Goal: Task Accomplishment & Management: Use online tool/utility

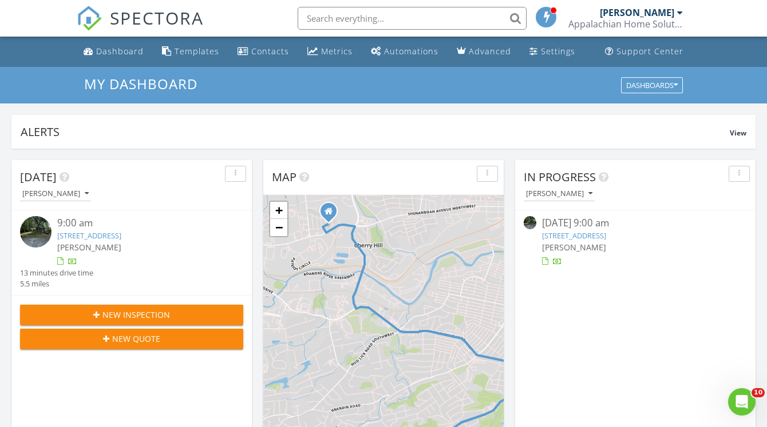
click at [121, 235] on link "3068 Sedgefield Rd SW, Roanoke, VA 24015" at bounding box center [89, 236] width 64 height 10
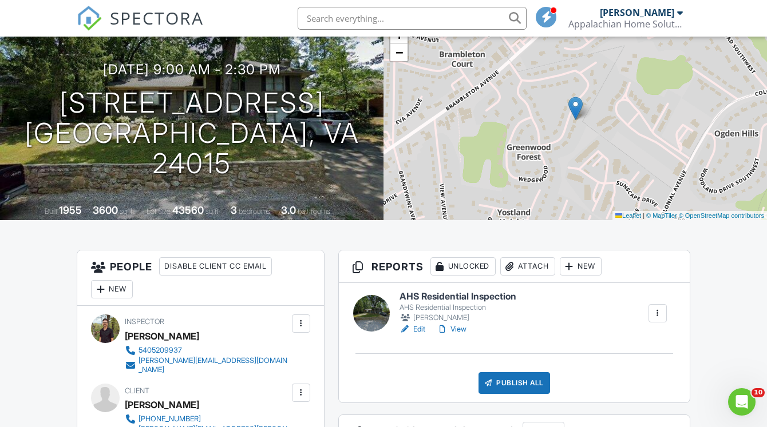
click at [423, 328] on link "Edit" at bounding box center [412, 329] width 26 height 11
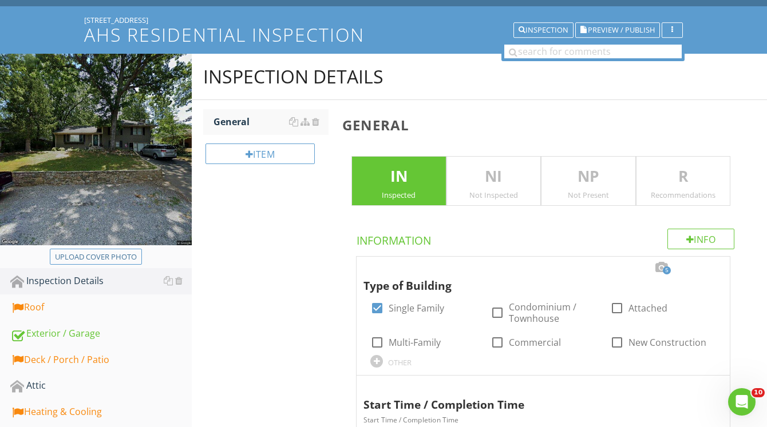
scroll to position [108, 0]
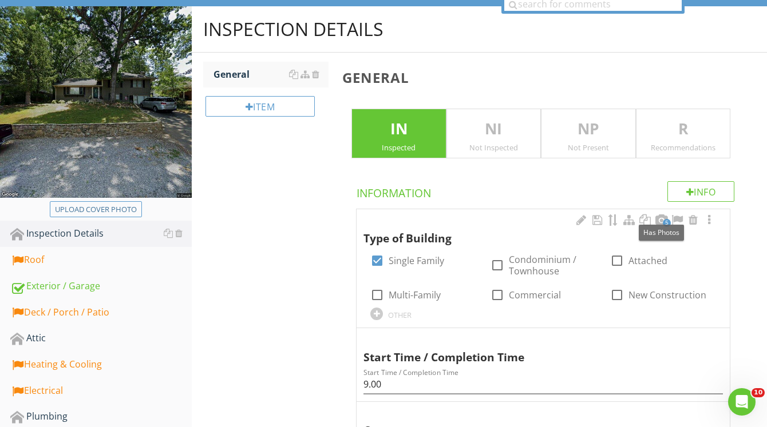
click at [667, 221] on span "5" at bounding box center [667, 223] width 8 height 8
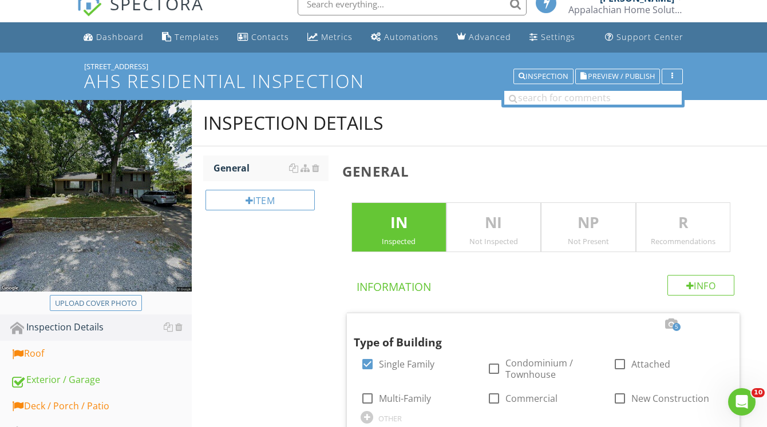
scroll to position [9, 0]
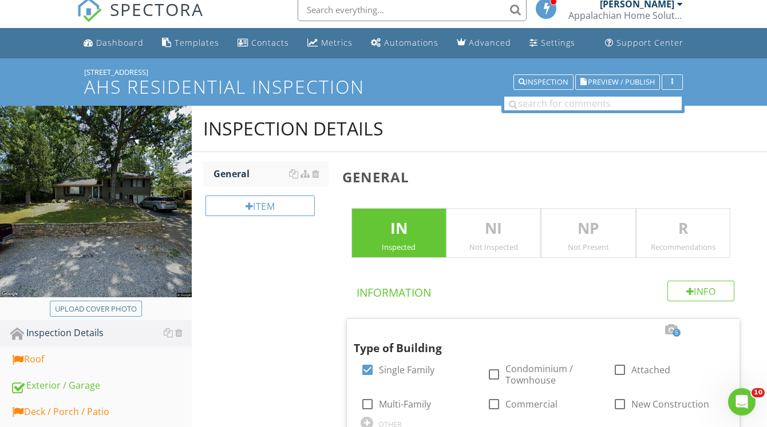
click at [120, 299] on div at bounding box center [96, 203] width 192 height 195
click at [120, 311] on div "Upload cover photo" at bounding box center [96, 309] width 82 height 11
type input "C:\fakepath\photo (12).jpg"
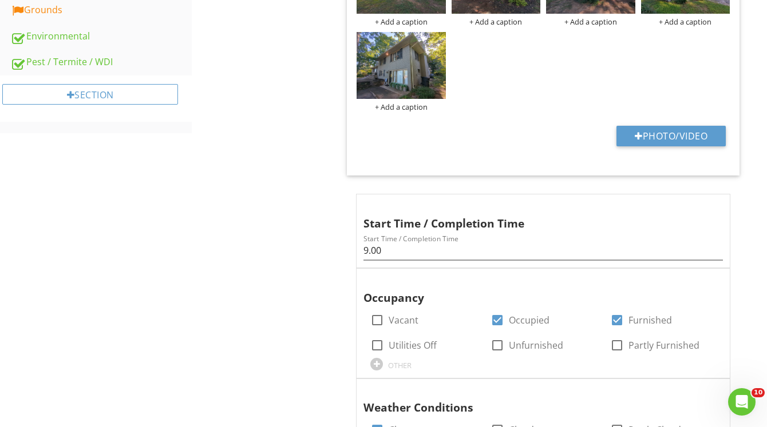
scroll to position [704, 0]
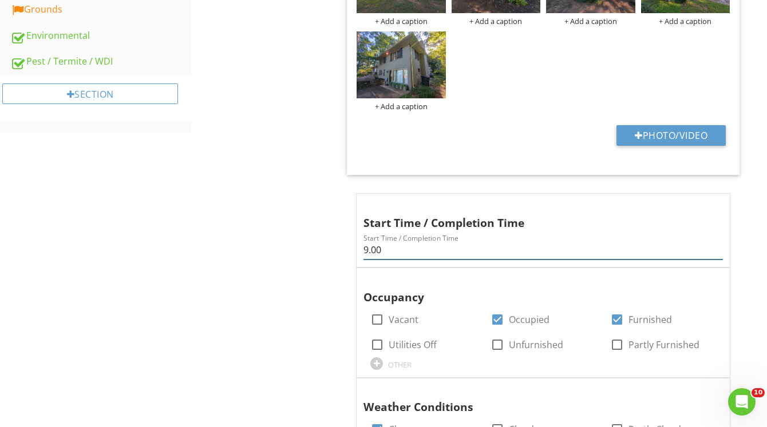
click at [443, 255] on input "9.00" at bounding box center [542, 250] width 359 height 19
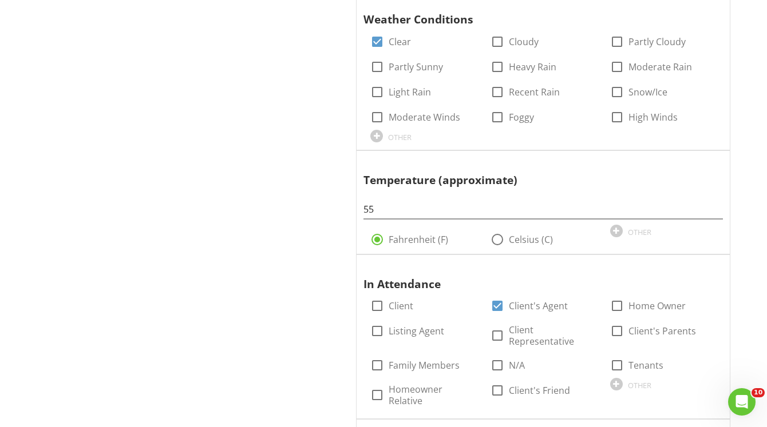
scroll to position [1234, 0]
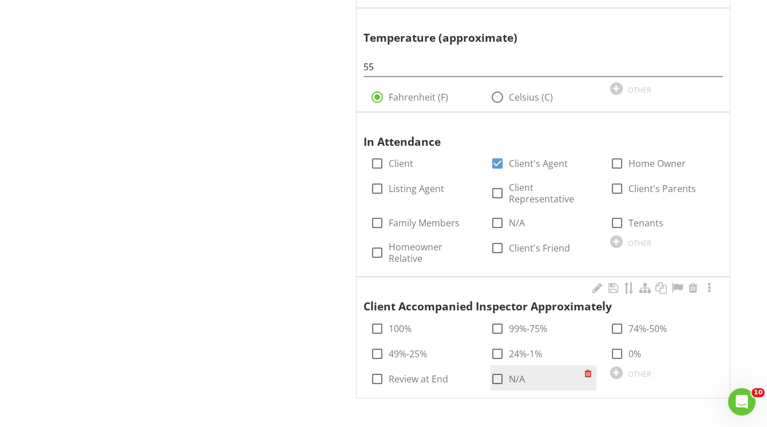
type input "9.00/11.30"
click at [493, 381] on div at bounding box center [497, 379] width 19 height 19
checkbox input "true"
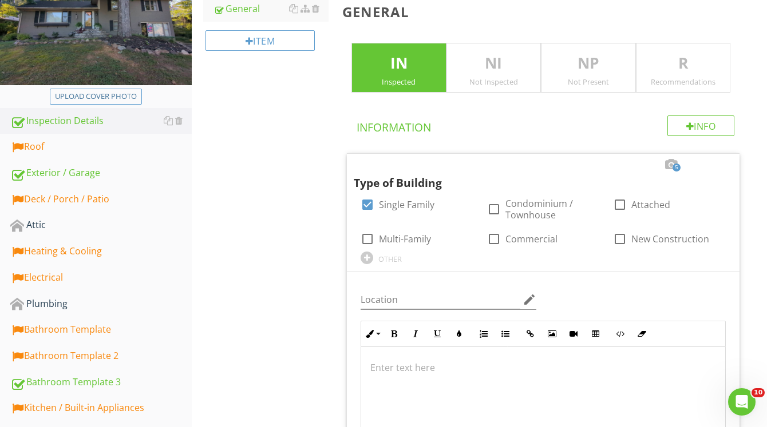
scroll to position [173, 0]
click at [109, 150] on div "Roof" at bounding box center [100, 147] width 181 height 15
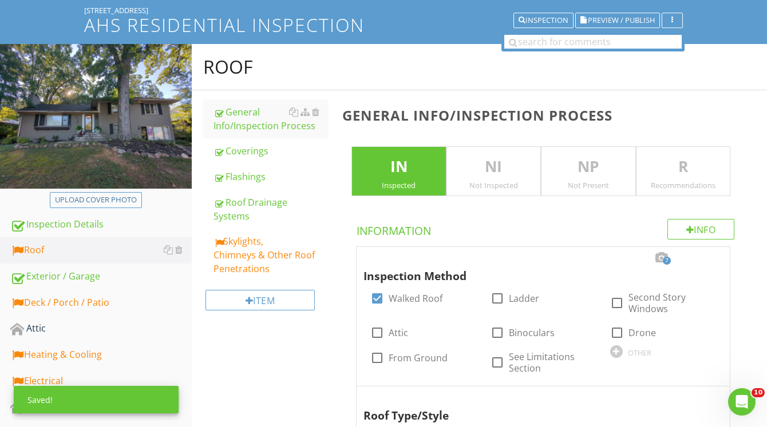
scroll to position [72, 0]
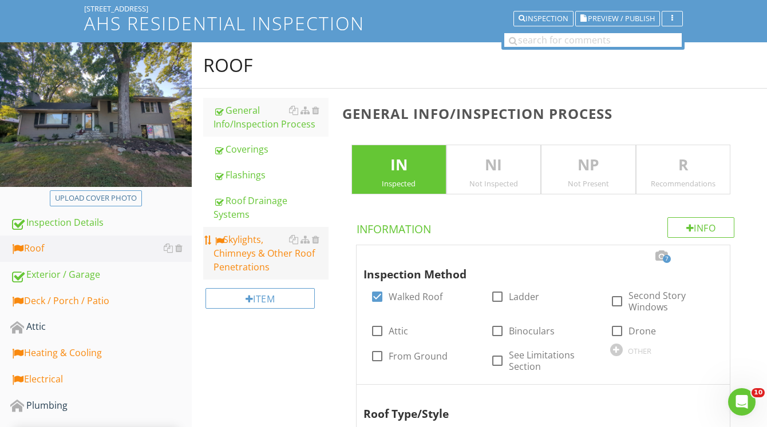
click at [247, 253] on div "Skylights, Chimneys & Other Roof Penetrations" at bounding box center [270, 253] width 115 height 41
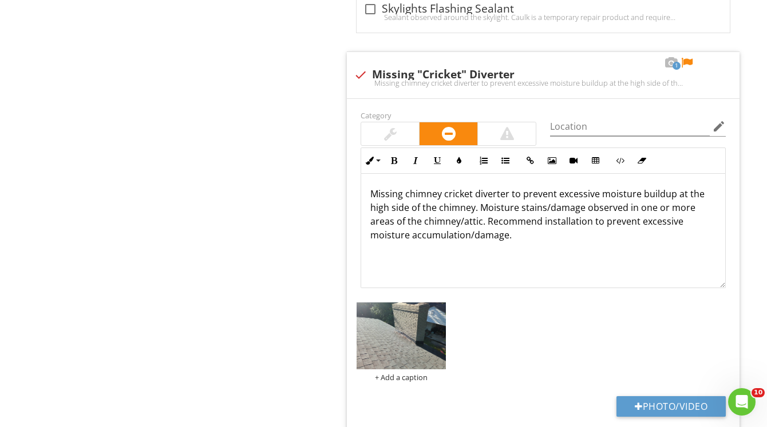
scroll to position [2795, 0]
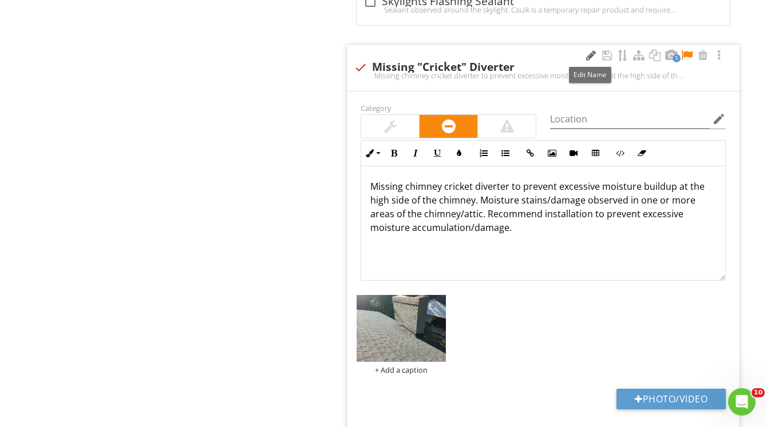
click at [591, 57] on div at bounding box center [591, 55] width 14 height 11
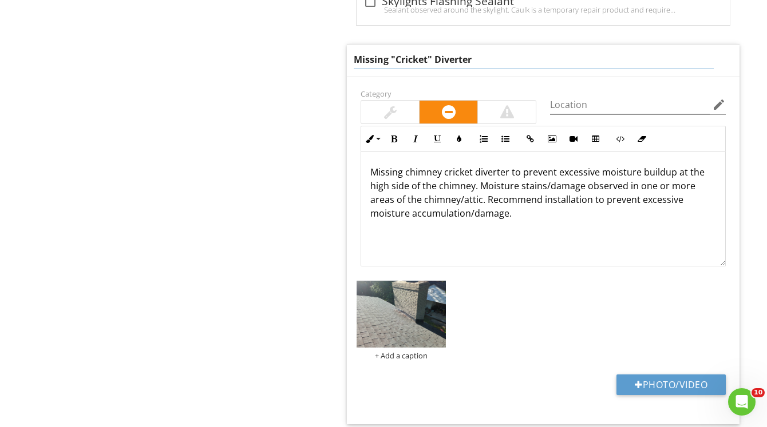
click at [361, 59] on input "Missing "Cricket" Diverter" at bounding box center [534, 59] width 360 height 19
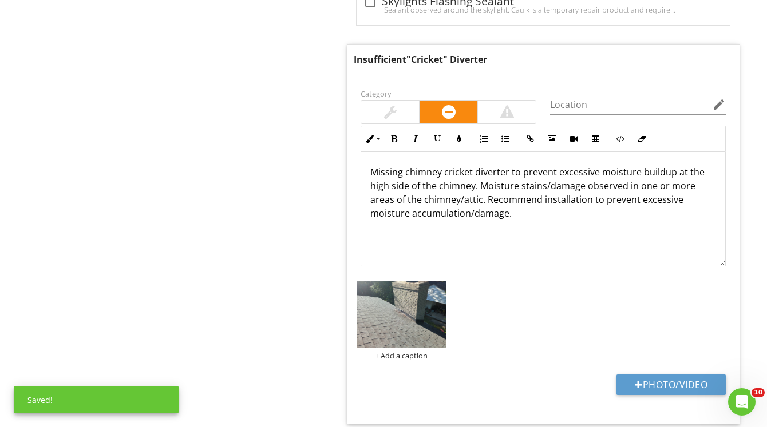
type input "Insufficient "Cricket" Diverter"
click at [408, 172] on div "Missing chimney cricket diverter to prevent excessive moisture buildup at the h…" at bounding box center [543, 209] width 364 height 114
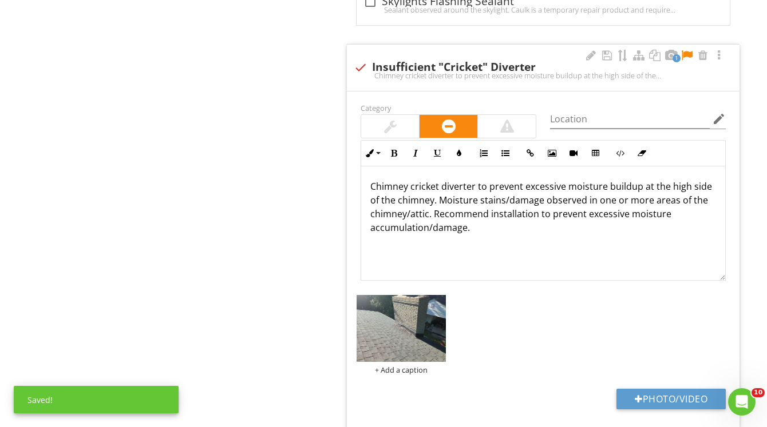
click at [475, 187] on p "Chimney cricket diverter to prevent excessive moisture buildup at the high side…" at bounding box center [543, 207] width 346 height 55
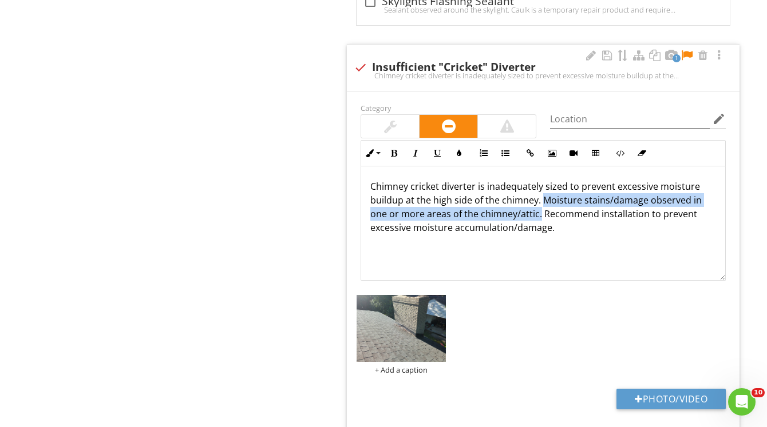
drag, startPoint x: 539, startPoint y: 216, endPoint x: 542, endPoint y: 201, distance: 15.3
click at [542, 201] on p "Chimney cricket diverter is inadequately sized to prevent excessive moisture bu…" at bounding box center [543, 207] width 346 height 55
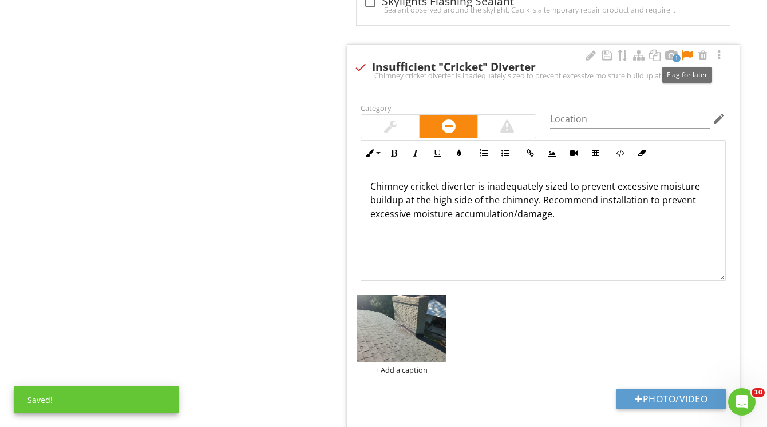
click at [686, 58] on div at bounding box center [687, 55] width 14 height 11
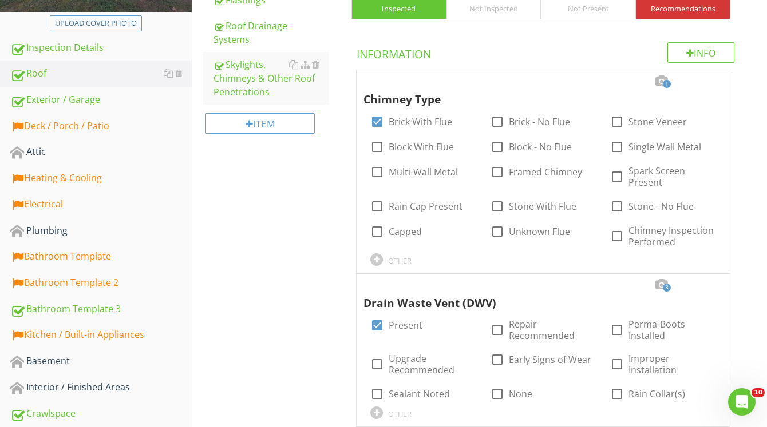
scroll to position [249, 0]
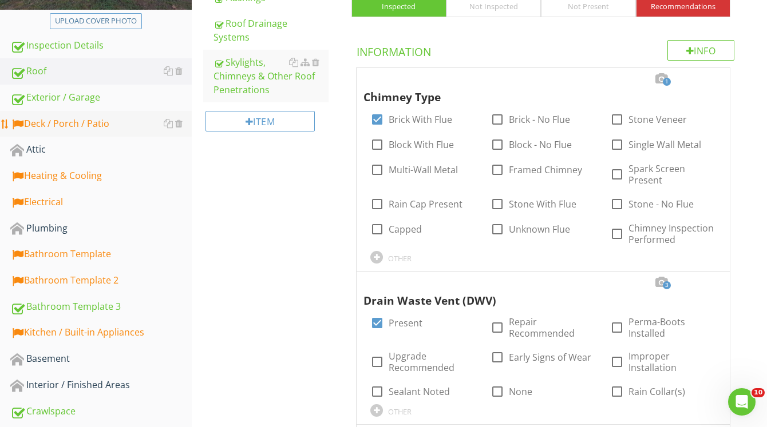
click at [111, 123] on div "Deck / Porch / Patio" at bounding box center [100, 124] width 181 height 15
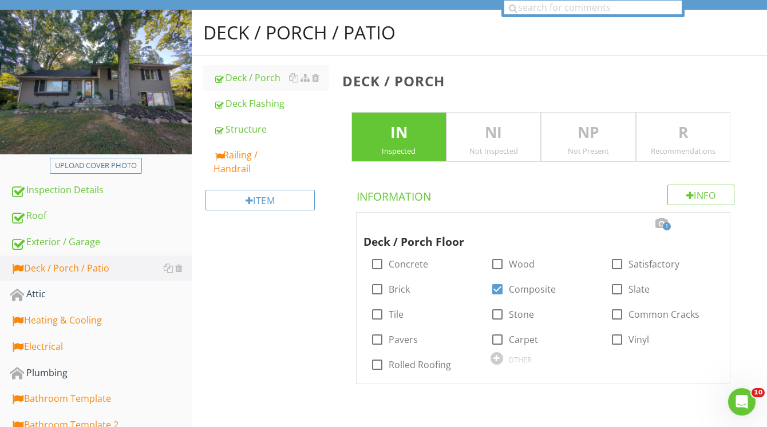
scroll to position [73, 0]
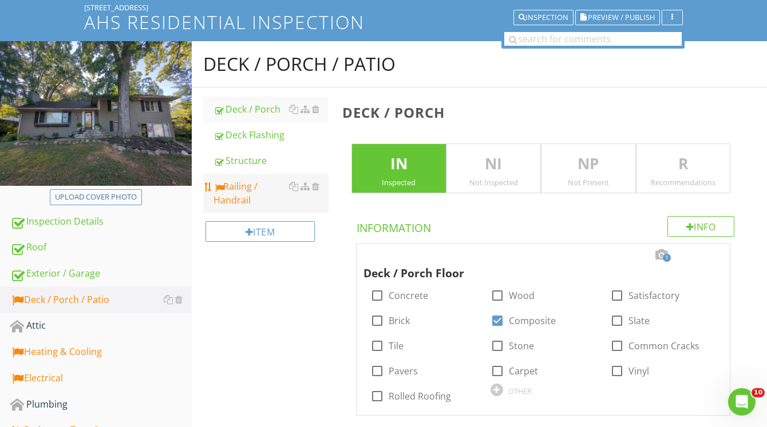
click at [238, 202] on div "Railing / Handrail" at bounding box center [270, 193] width 115 height 27
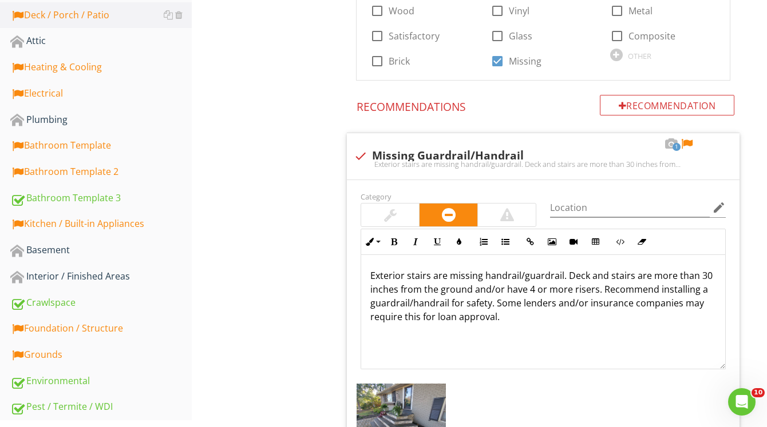
scroll to position [386, 0]
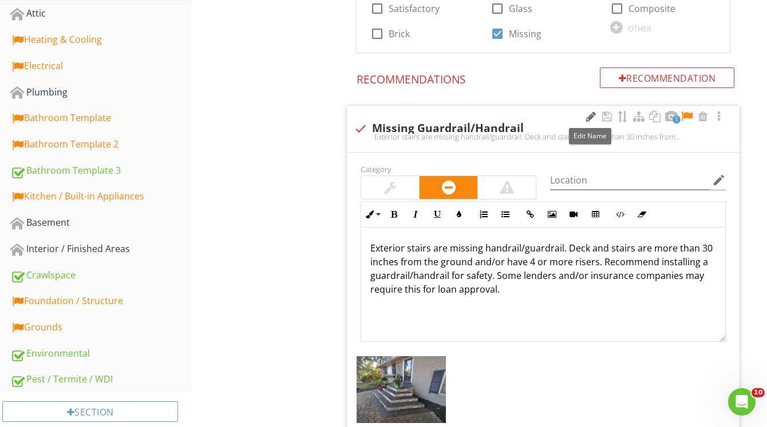
click at [587, 116] on div at bounding box center [591, 116] width 14 height 11
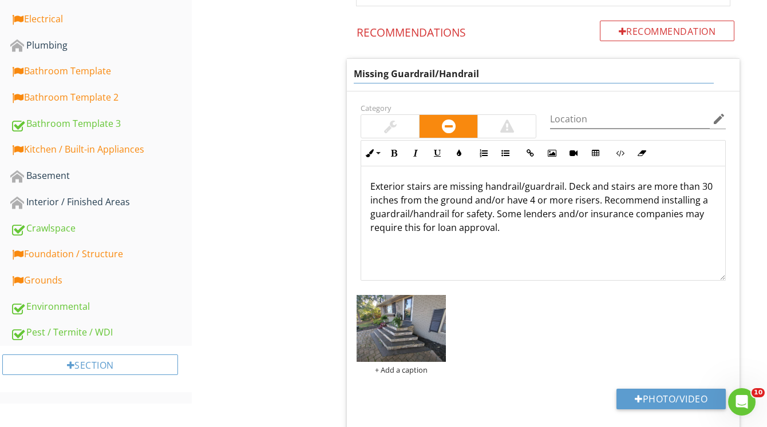
scroll to position [445, 0]
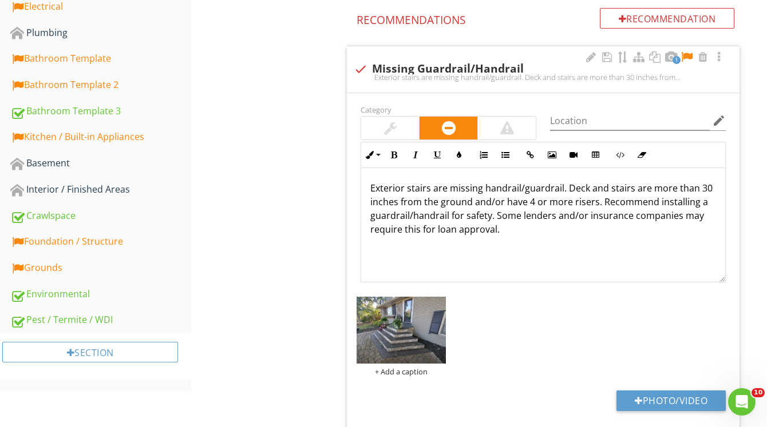
click at [686, 56] on div at bounding box center [687, 56] width 14 height 11
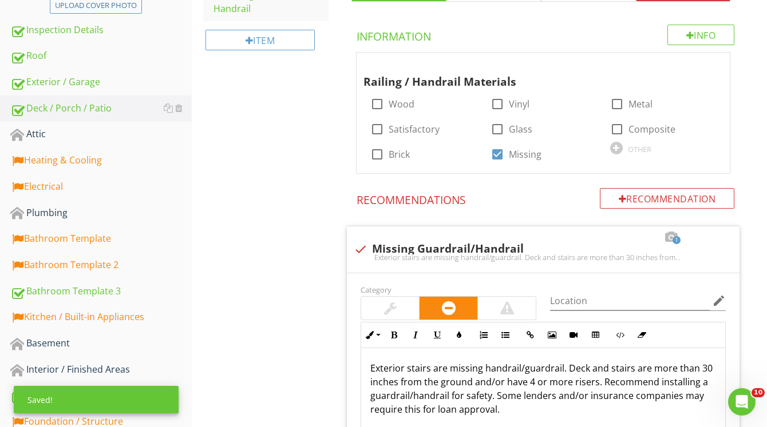
scroll to position [264, 0]
click at [97, 147] on link "Attic" at bounding box center [100, 135] width 181 height 26
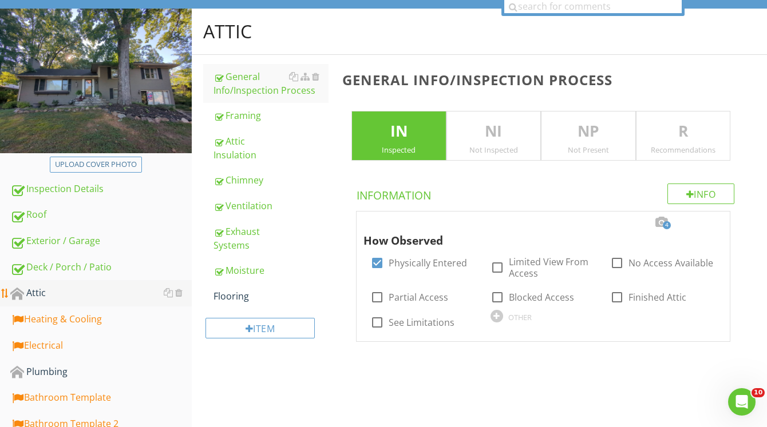
scroll to position [106, 0]
click at [237, 290] on div "Flooring" at bounding box center [270, 297] width 115 height 14
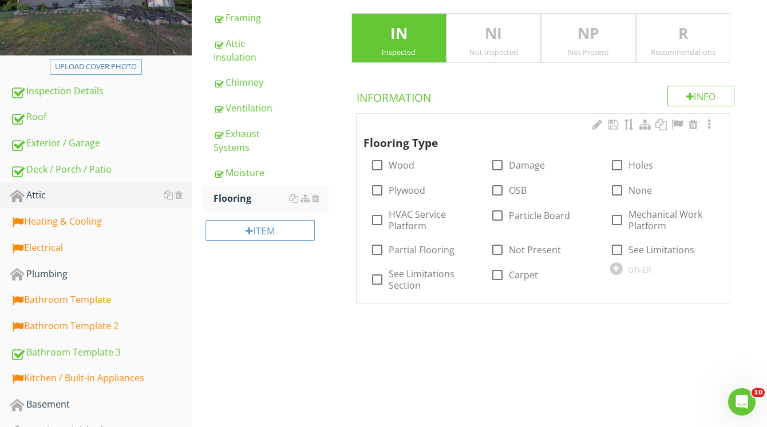
scroll to position [205, 0]
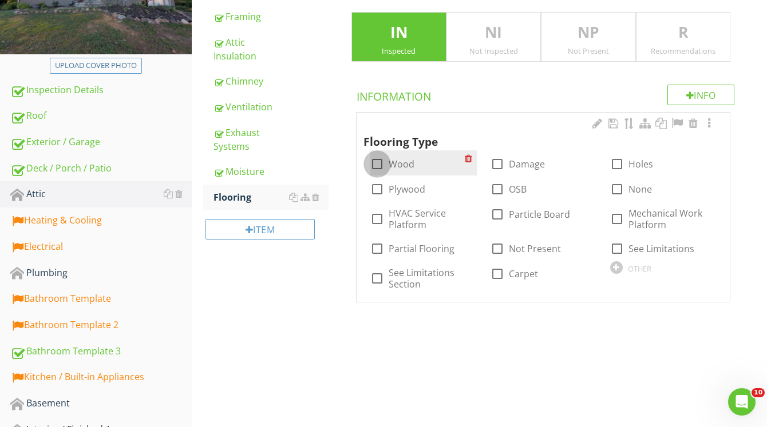
click at [379, 171] on div at bounding box center [376, 163] width 19 height 19
checkbox input "true"
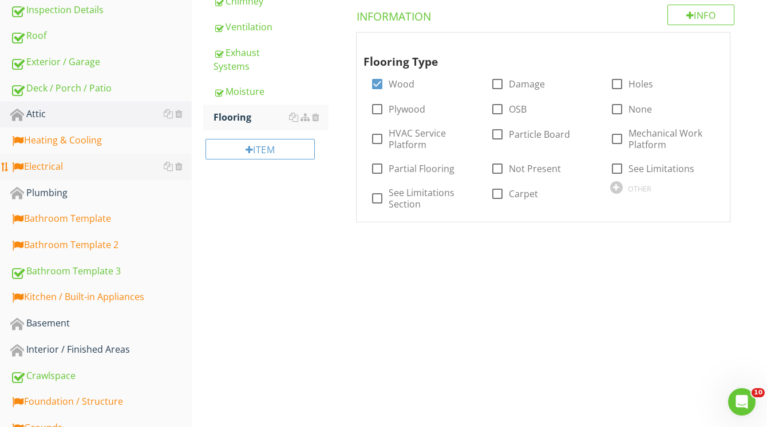
scroll to position [286, 0]
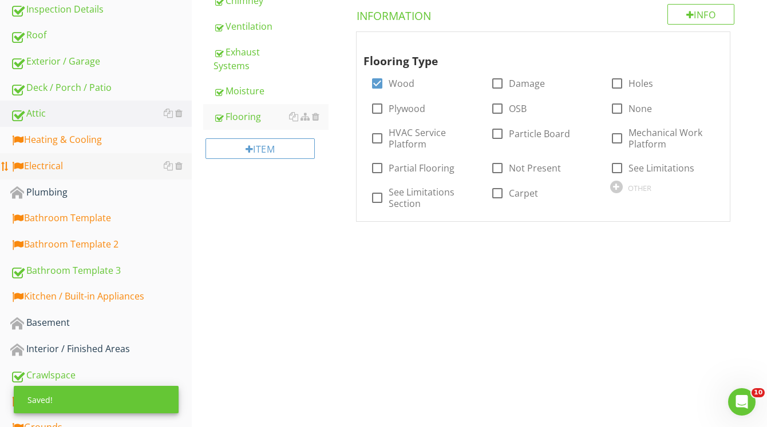
click at [80, 165] on div "Electrical" at bounding box center [100, 166] width 181 height 15
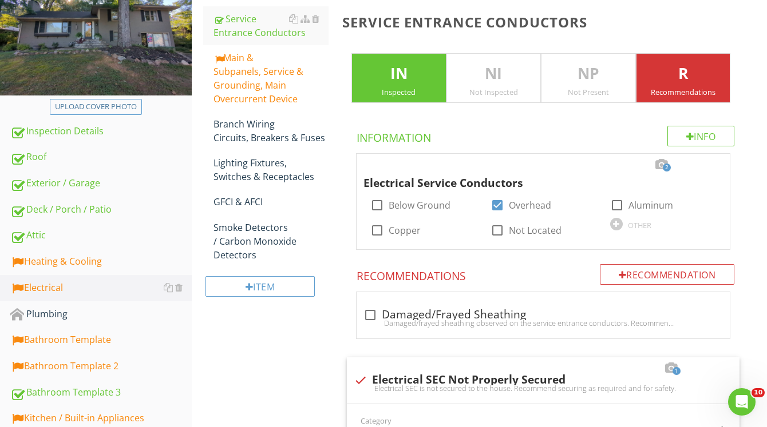
scroll to position [163, 0]
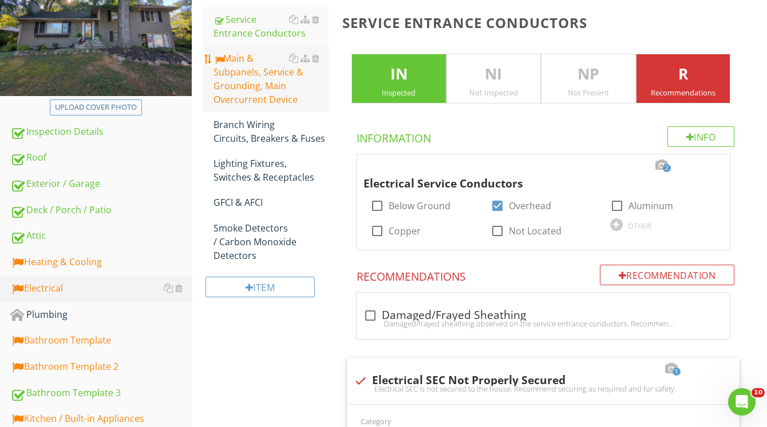
click at [238, 95] on div "Main & Subpanels, Service & Grounding, Main Overcurrent Device" at bounding box center [270, 78] width 115 height 55
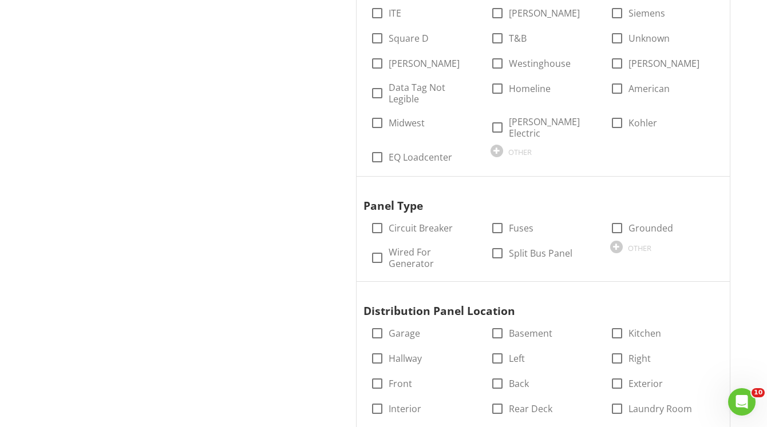
scroll to position [881, 0]
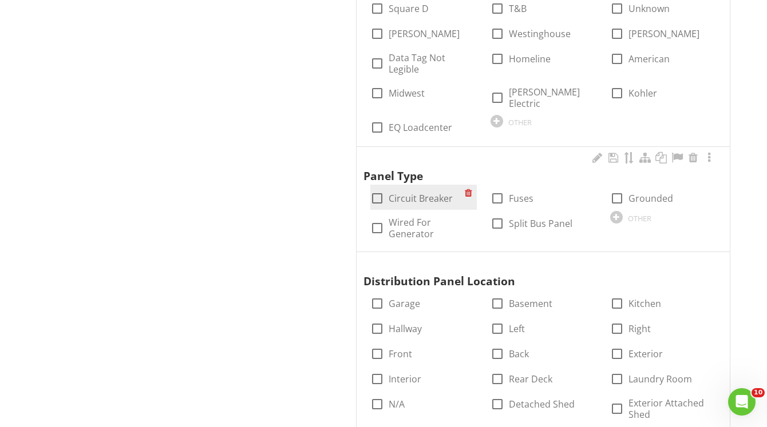
click at [380, 189] on div at bounding box center [376, 198] width 19 height 19
checkbox input "true"
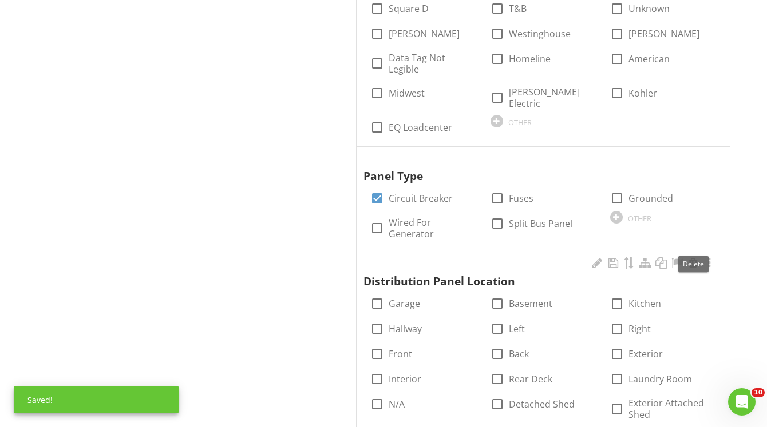
click at [694, 257] on div at bounding box center [693, 262] width 14 height 11
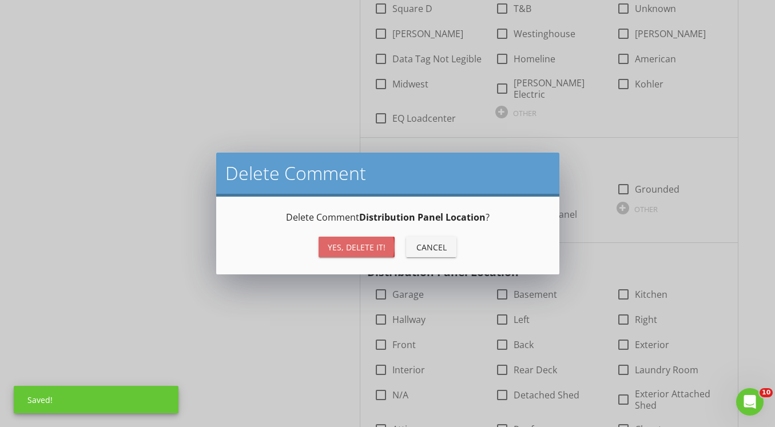
click at [379, 249] on div "Yes, Delete it!" at bounding box center [357, 247] width 58 height 12
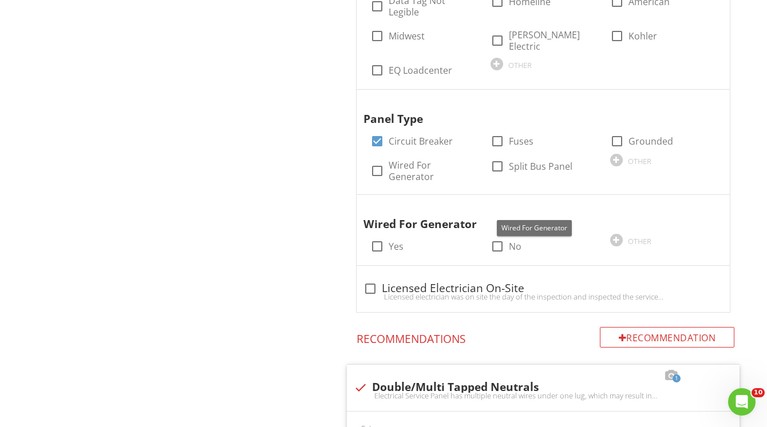
scroll to position [946, 0]
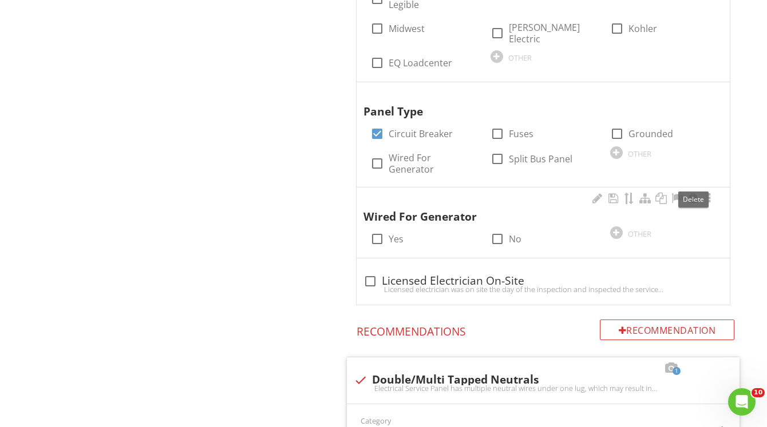
click at [690, 193] on div at bounding box center [693, 198] width 14 height 11
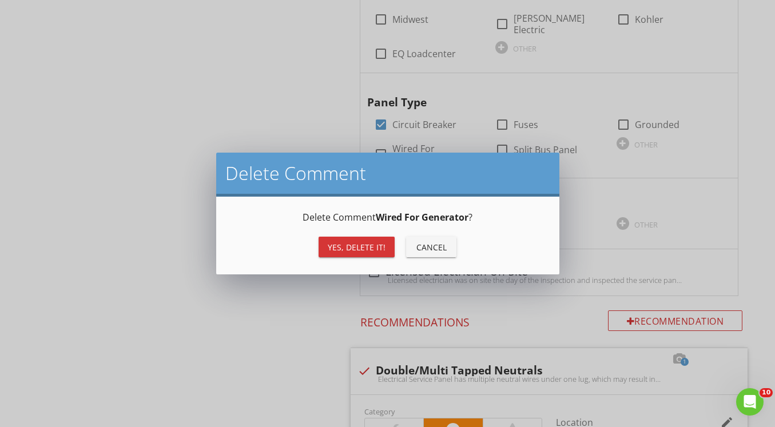
click at [360, 245] on div "Yes, Delete it!" at bounding box center [357, 247] width 58 height 12
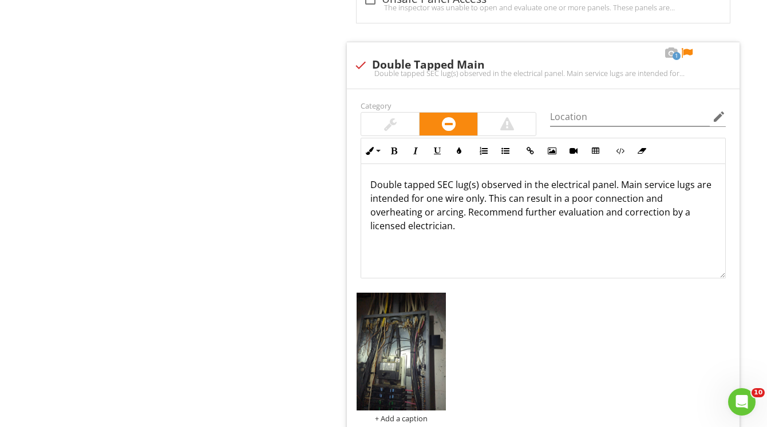
scroll to position [2481, 0]
click at [615, 177] on p "Double tapped SEC lug(s) observed in the electrical panel. Main service lugs ar…" at bounding box center [543, 204] width 346 height 55
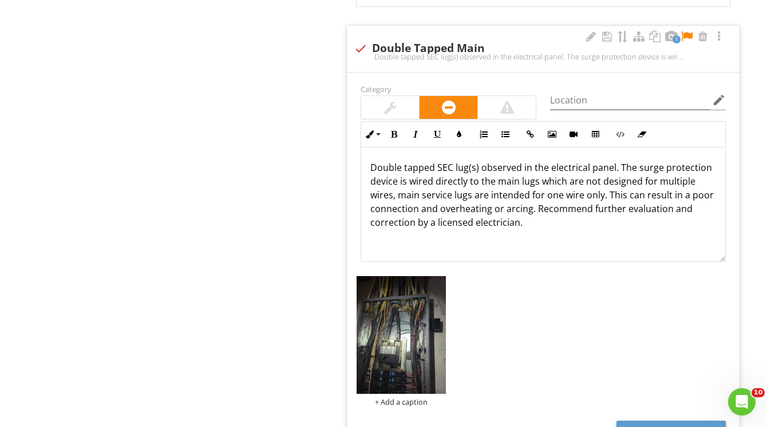
scroll to position [2499, 0]
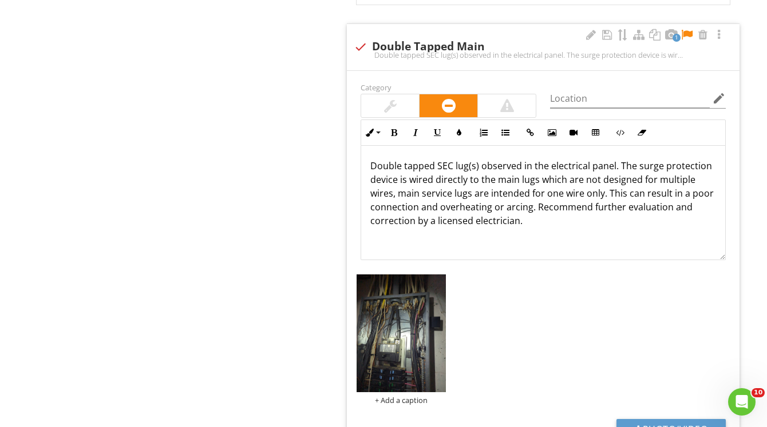
click at [513, 99] on div at bounding box center [507, 106] width 14 height 14
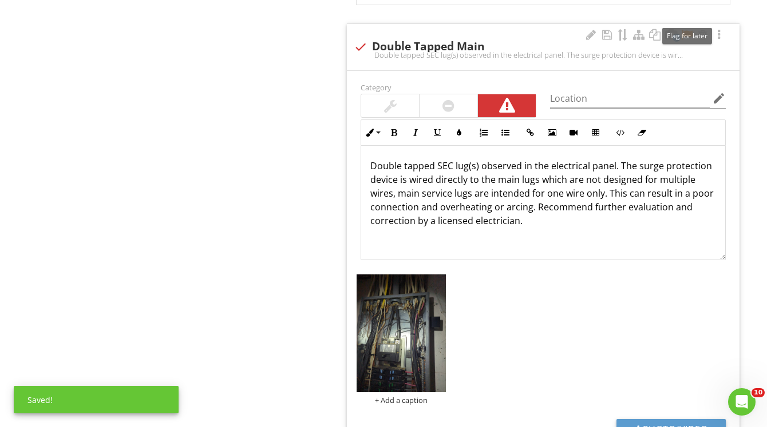
click at [689, 29] on div at bounding box center [687, 34] width 14 height 11
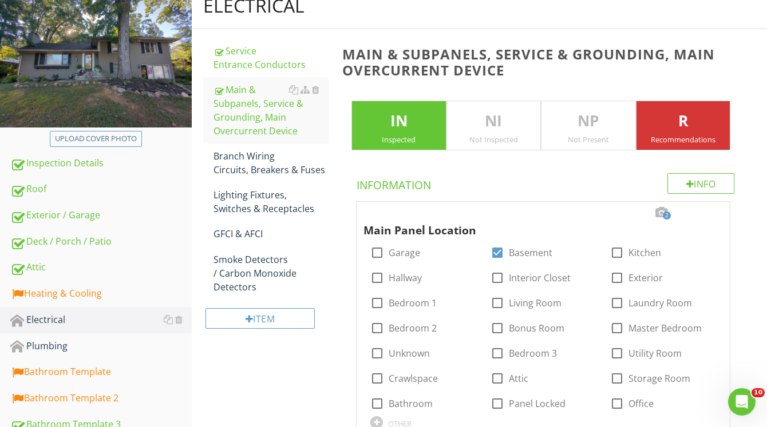
scroll to position [133, 0]
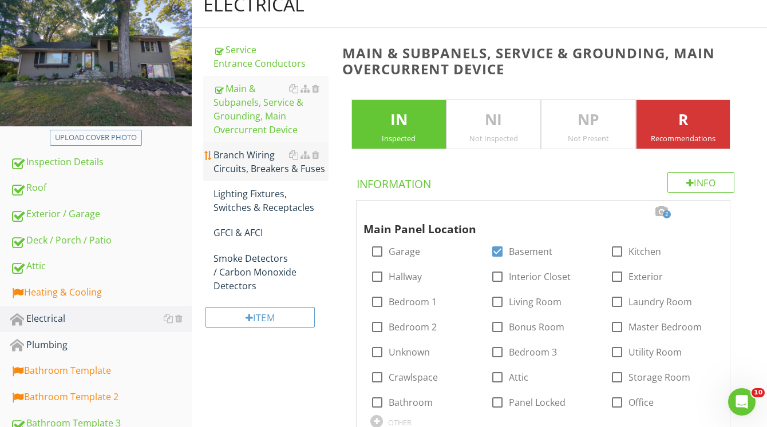
click at [248, 156] on div "Branch Wiring Circuits, Breakers & Fuses" at bounding box center [270, 161] width 115 height 27
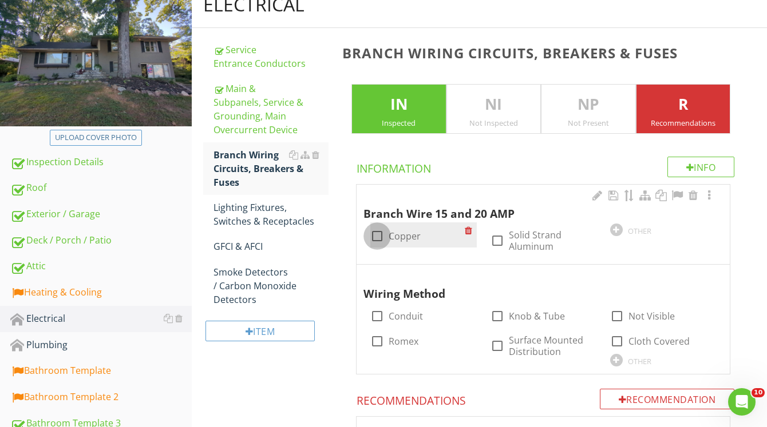
click at [376, 236] on div at bounding box center [376, 236] width 19 height 19
checkbox input "true"
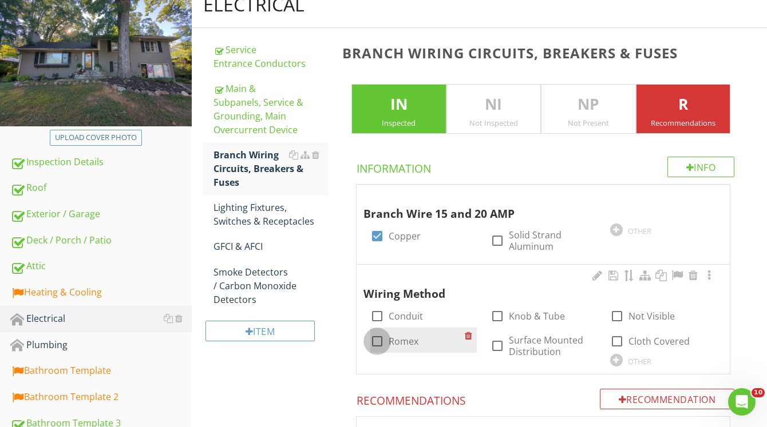
click at [382, 346] on div at bounding box center [376, 341] width 19 height 19
checkbox input "true"
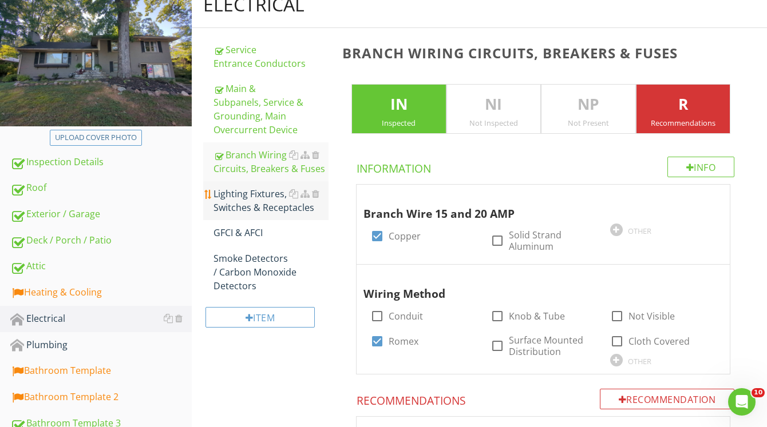
click at [267, 201] on div "Lighting Fixtures, Switches & Receptacles" at bounding box center [270, 200] width 115 height 27
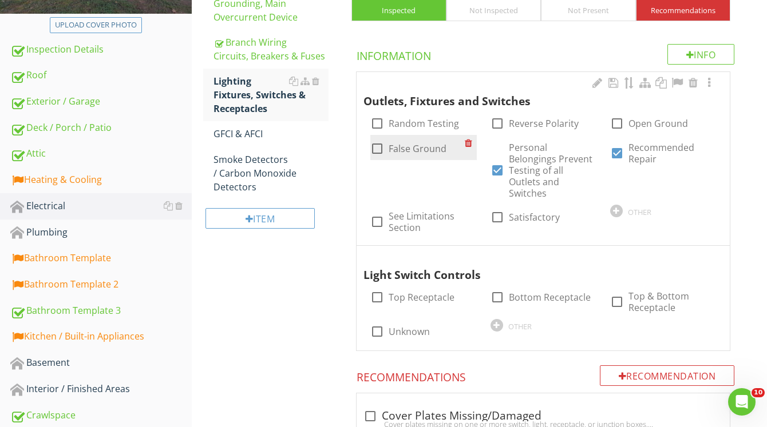
scroll to position [246, 0]
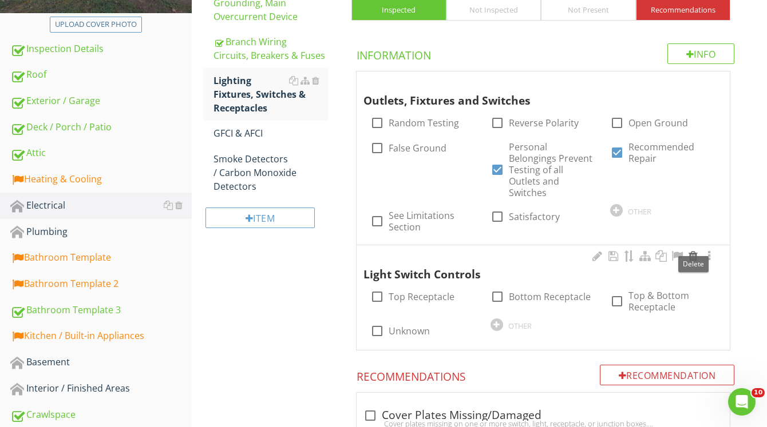
click at [692, 251] on div at bounding box center [693, 256] width 14 height 11
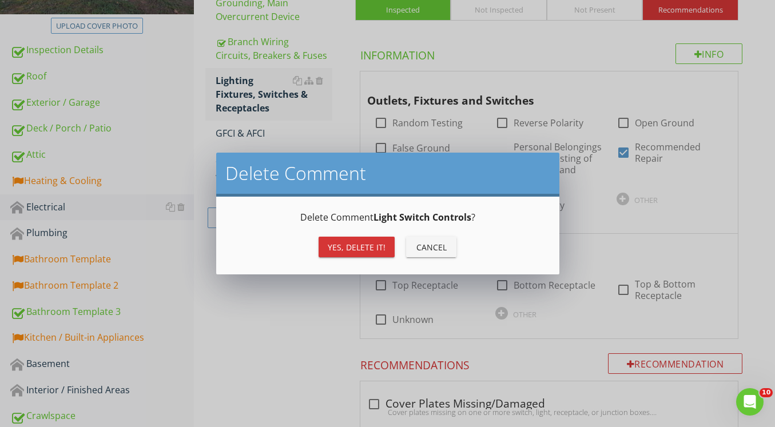
click at [371, 244] on div "Yes, Delete it!" at bounding box center [357, 247] width 58 height 12
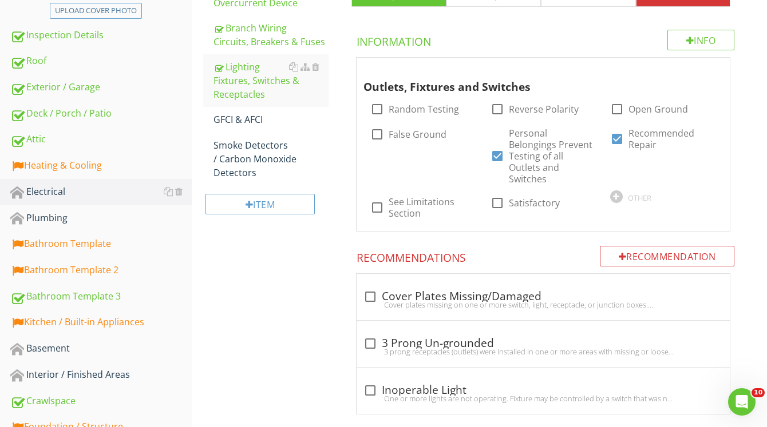
scroll to position [260, 0]
click at [252, 124] on div "GFCI & AFCI" at bounding box center [270, 119] width 115 height 14
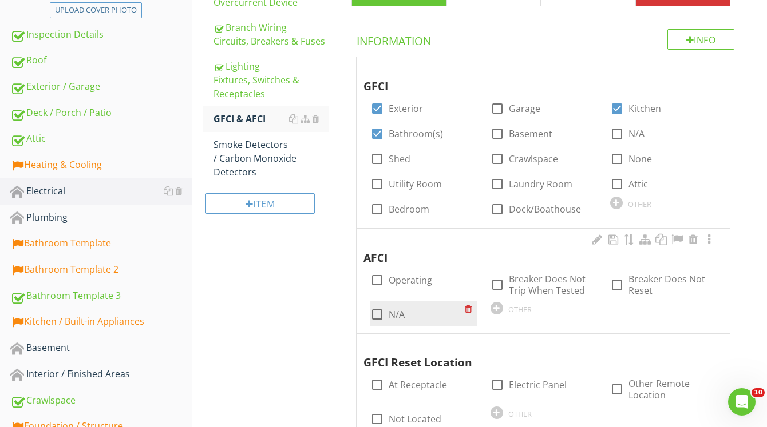
click at [376, 315] on div at bounding box center [376, 314] width 19 height 19
checkbox input "true"
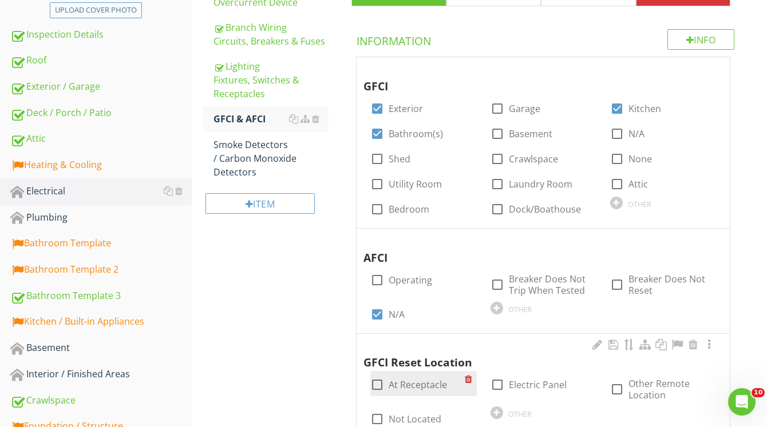
click at [376, 382] on div at bounding box center [376, 384] width 19 height 19
checkbox input "true"
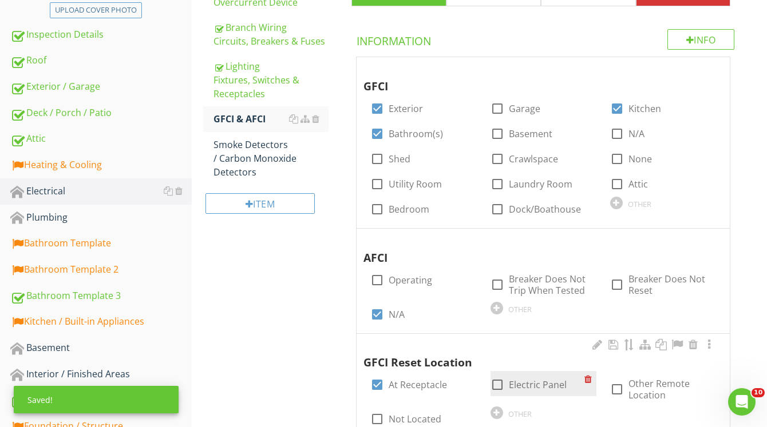
click at [499, 385] on div at bounding box center [497, 384] width 19 height 19
checkbox input "true"
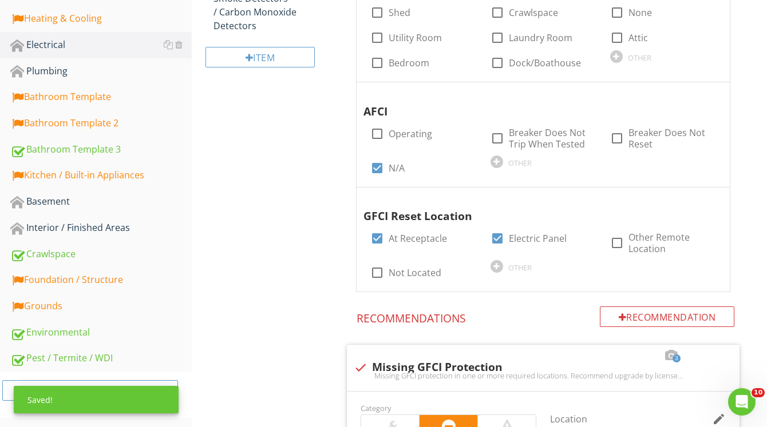
scroll to position [408, 0]
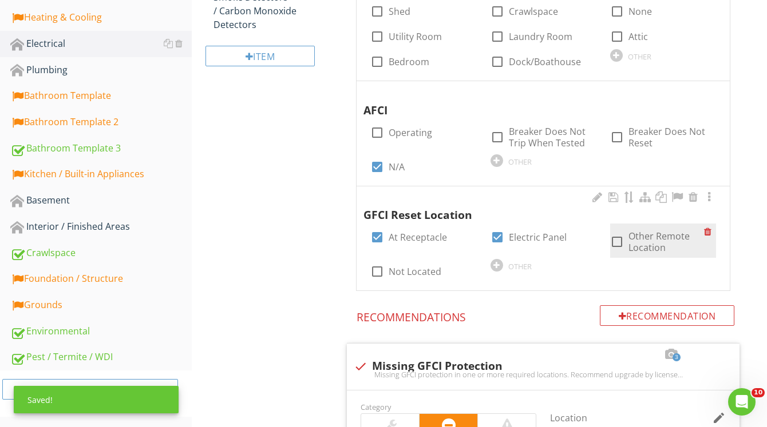
click at [617, 244] on div at bounding box center [616, 241] width 19 height 19
checkbox input "true"
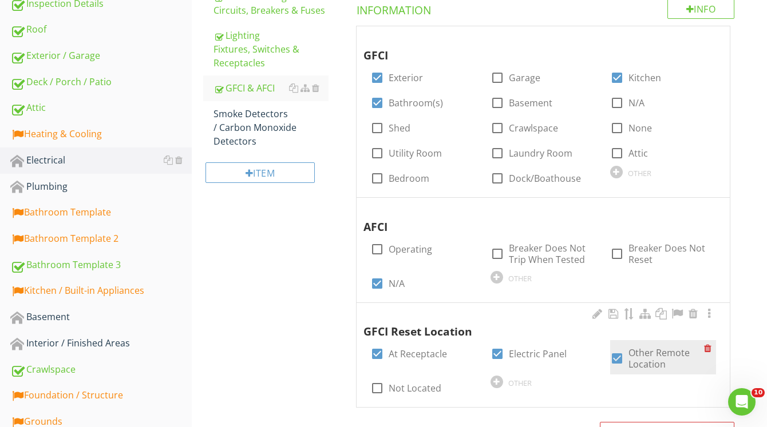
scroll to position [253, 0]
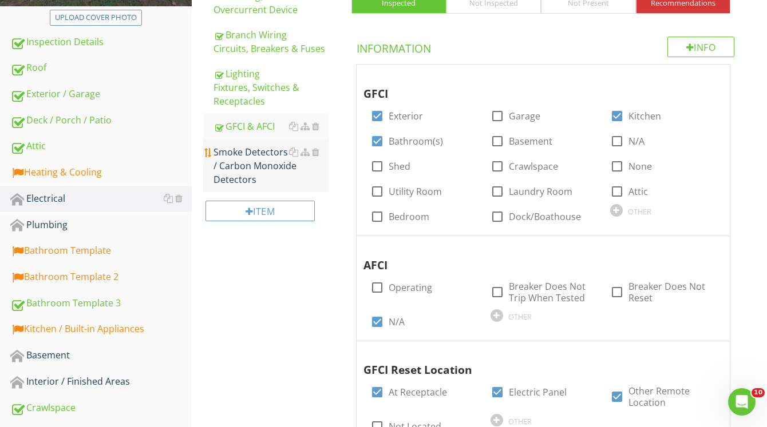
click at [255, 160] on div "Smoke Detectors / Carbon Monoxide Detectors" at bounding box center [270, 165] width 115 height 41
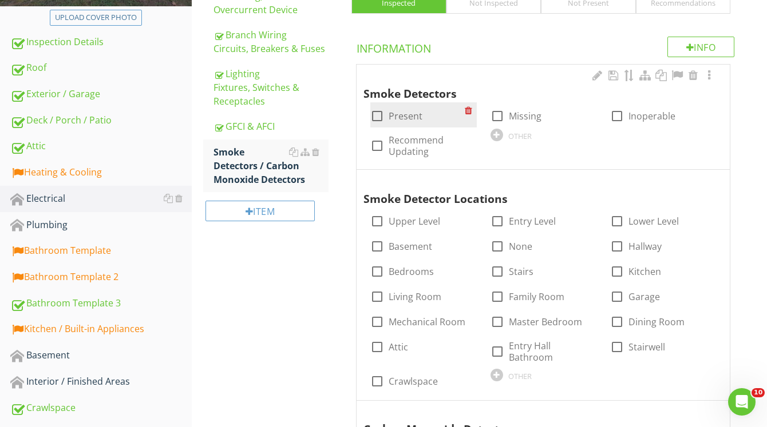
click at [378, 117] on div at bounding box center [376, 115] width 19 height 19
checkbox input "true"
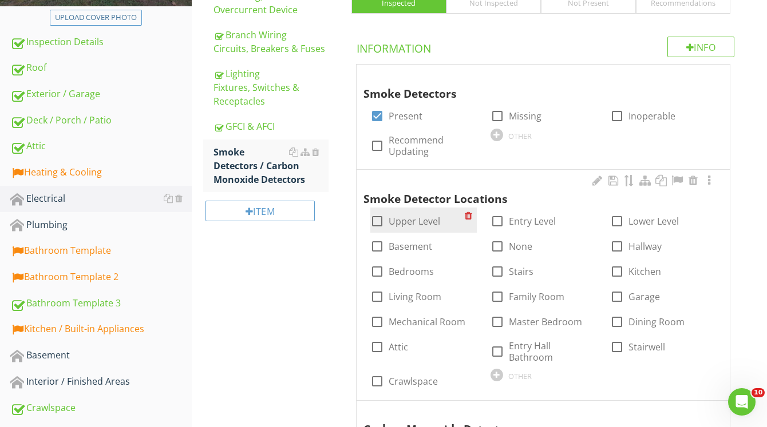
click at [381, 221] on div at bounding box center [376, 221] width 19 height 19
checkbox input "true"
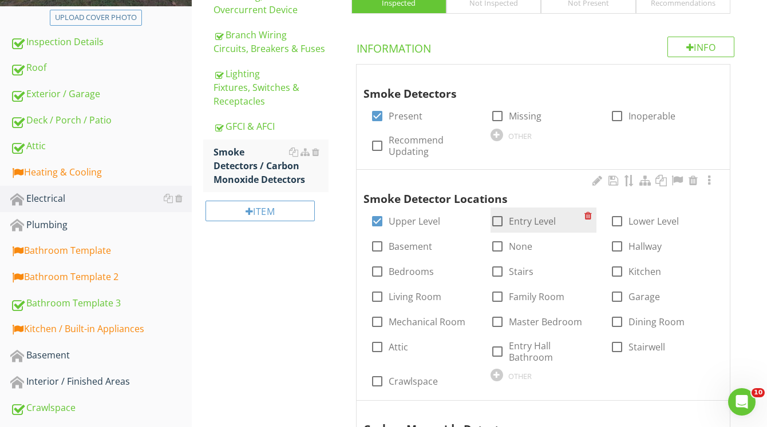
click at [502, 224] on div at bounding box center [497, 221] width 19 height 19
checkbox input "true"
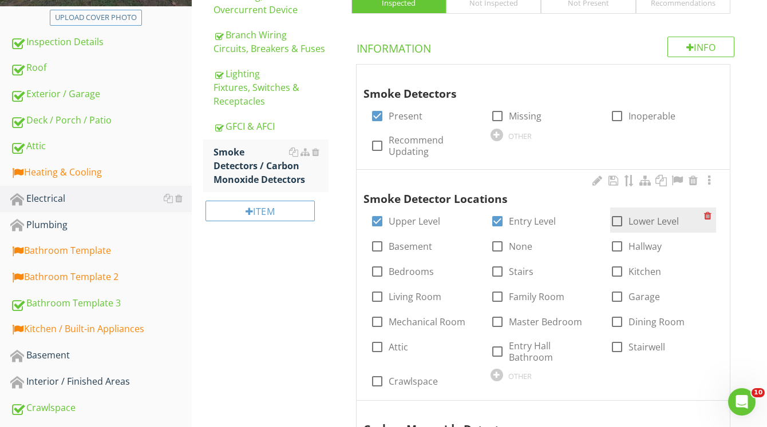
click at [617, 223] on div at bounding box center [616, 221] width 19 height 19
checkbox input "true"
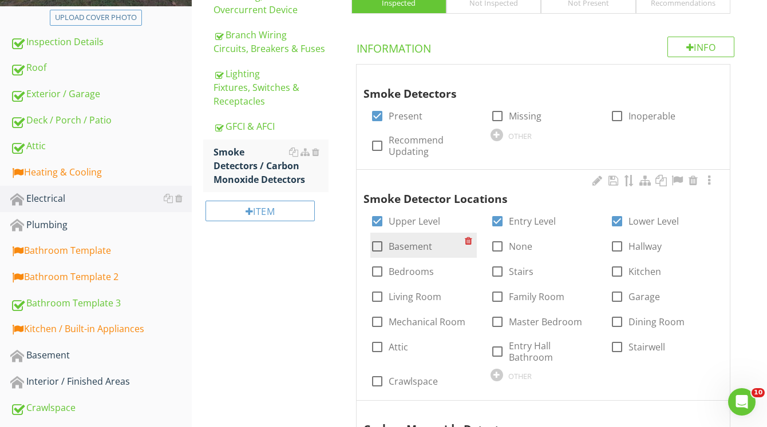
click at [381, 244] on div at bounding box center [376, 246] width 19 height 19
checkbox input "true"
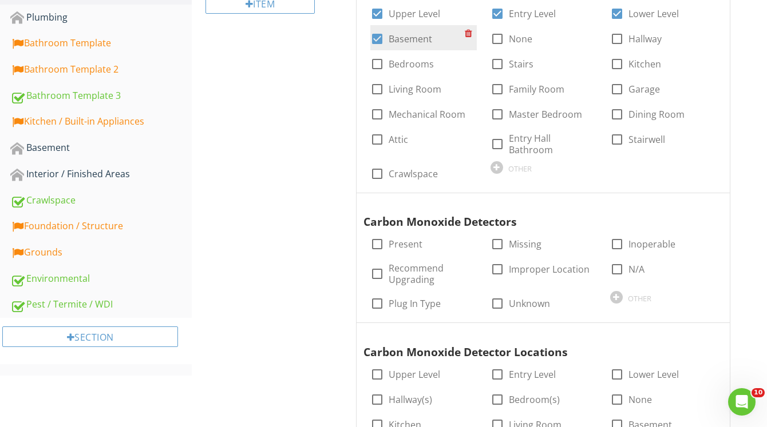
scroll to position [462, 0]
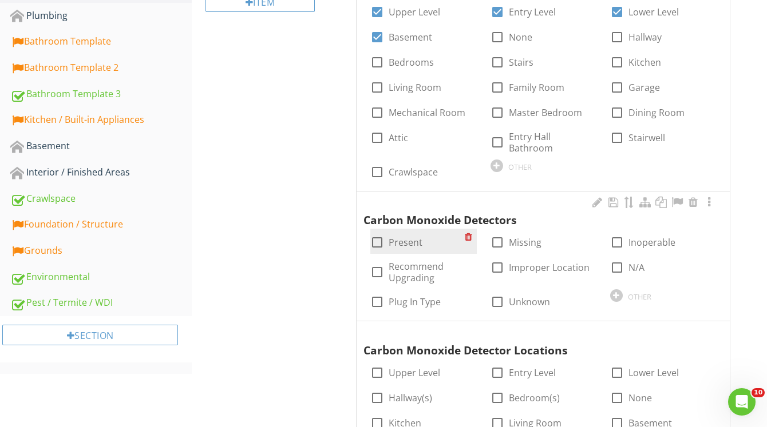
click at [376, 234] on div at bounding box center [376, 242] width 19 height 19
checkbox input "true"
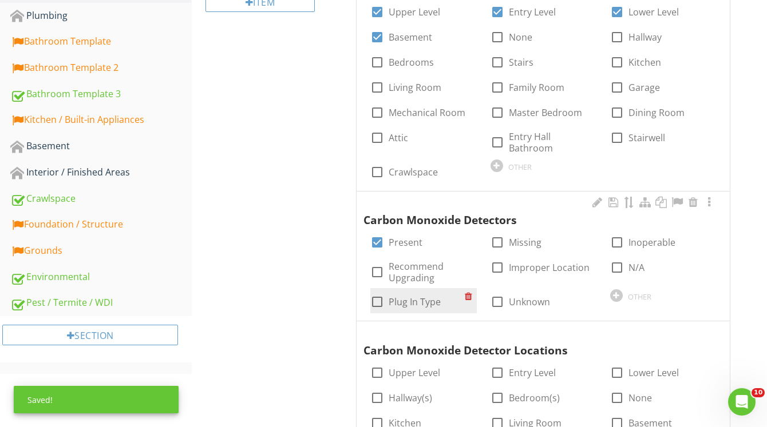
click at [376, 292] on div at bounding box center [376, 301] width 19 height 19
checkbox input "true"
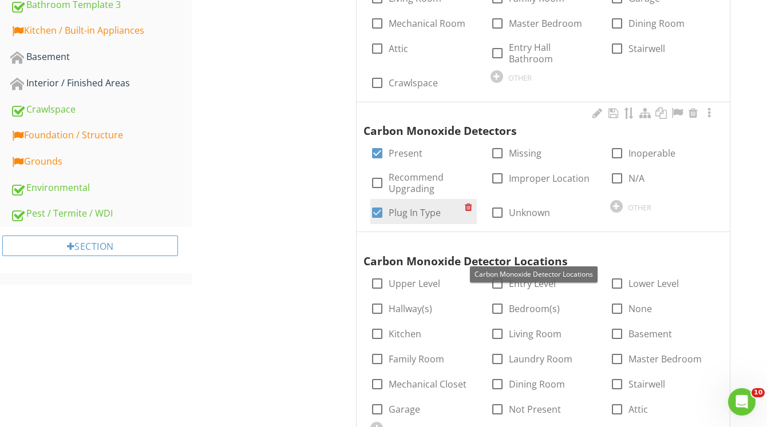
scroll to position [553, 0]
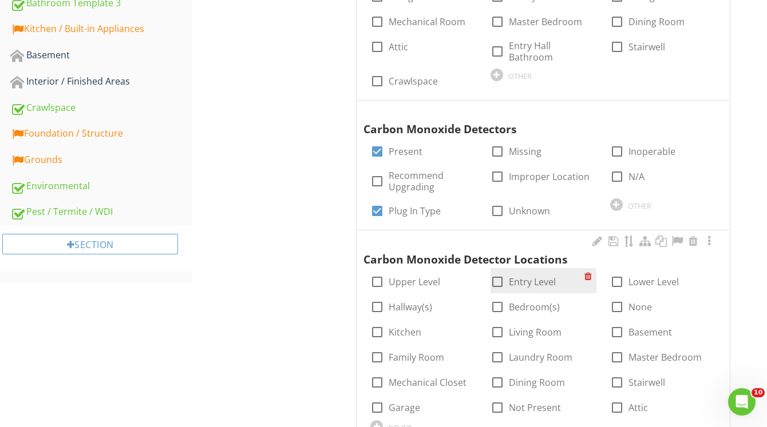
click at [496, 275] on div at bounding box center [497, 281] width 19 height 19
checkbox input "true"
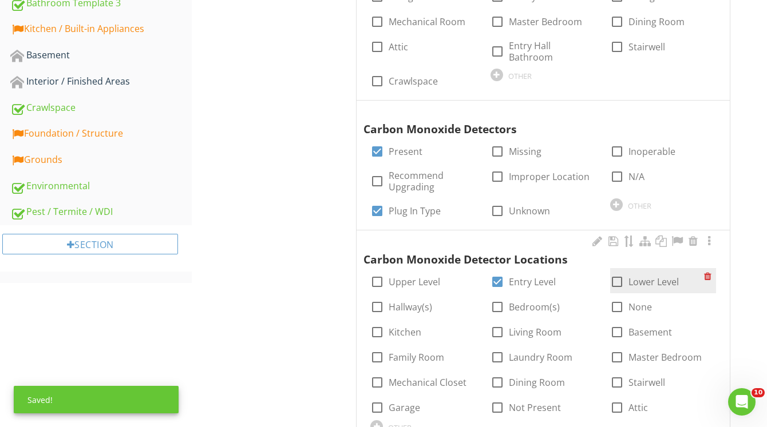
click at [618, 272] on div at bounding box center [616, 281] width 19 height 19
checkbox input "true"
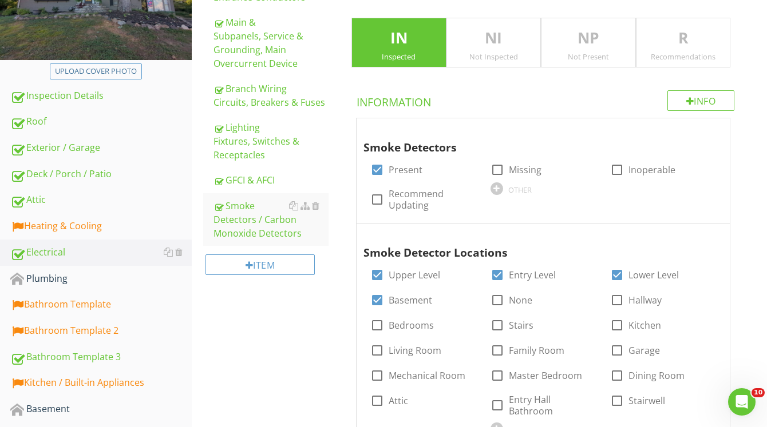
scroll to position [200, 0]
click at [114, 278] on div "Plumbing" at bounding box center [100, 278] width 181 height 15
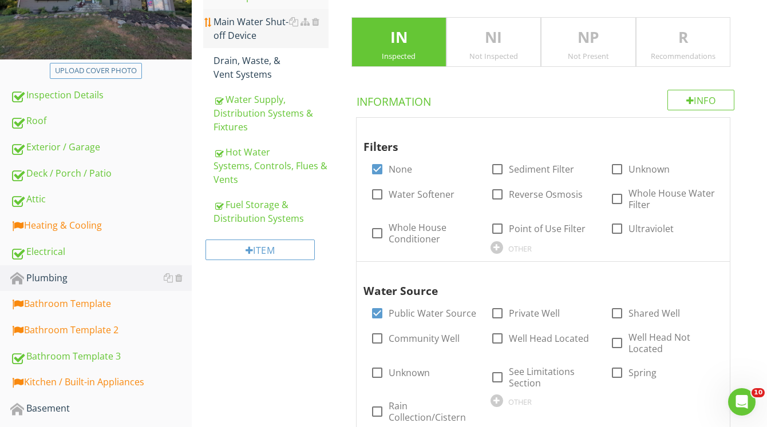
click at [251, 28] on div "Main Water Shut-off Device" at bounding box center [270, 28] width 115 height 27
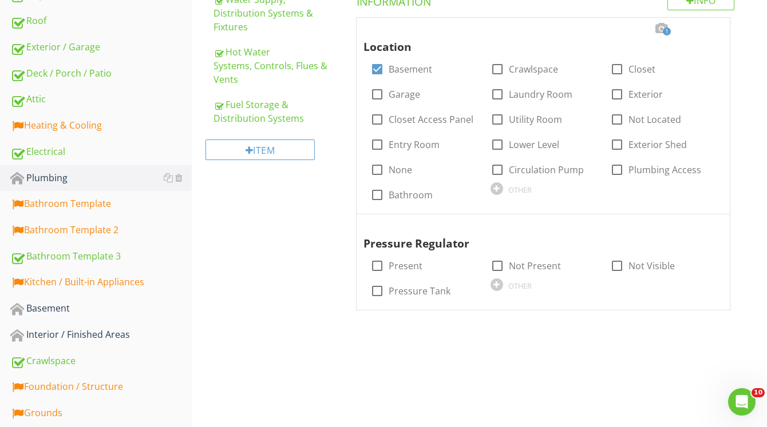
scroll to position [300, 0]
click at [495, 265] on div at bounding box center [497, 265] width 19 height 19
checkbox input "true"
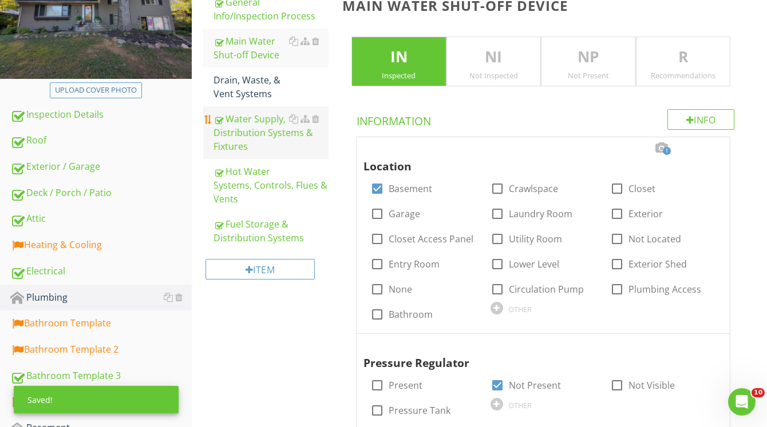
scroll to position [181, 0]
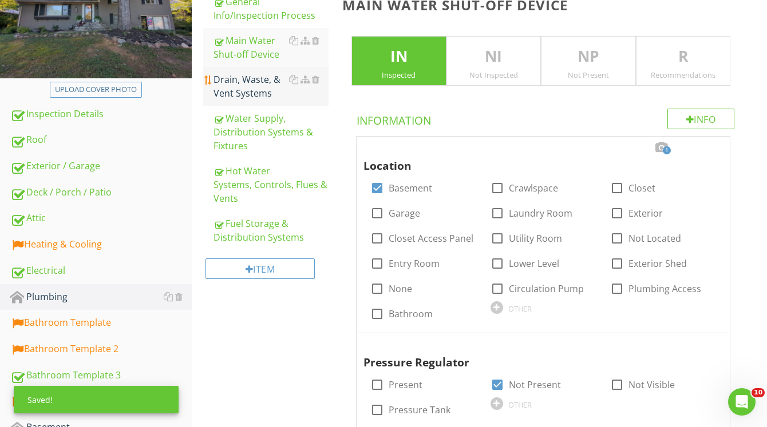
click at [257, 84] on div "Drain, Waste, & Vent Systems" at bounding box center [270, 86] width 115 height 27
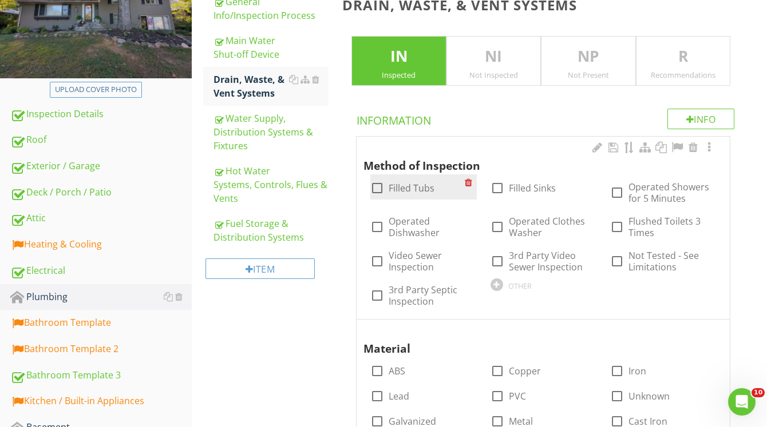
click at [375, 192] on div at bounding box center [376, 188] width 19 height 19
checkbox input "true"
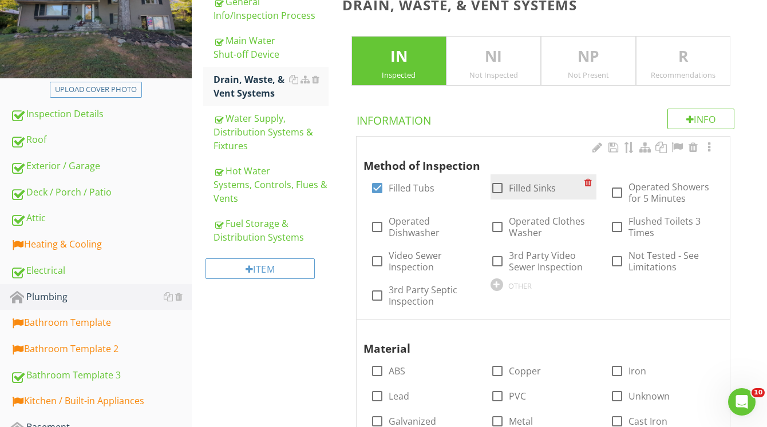
click at [496, 191] on div at bounding box center [497, 188] width 19 height 19
checkbox input "true"
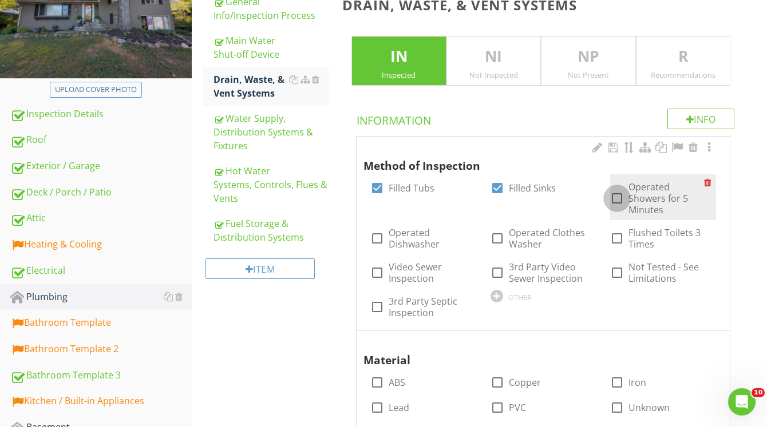
click at [624, 198] on div at bounding box center [616, 198] width 19 height 19
checkbox input "true"
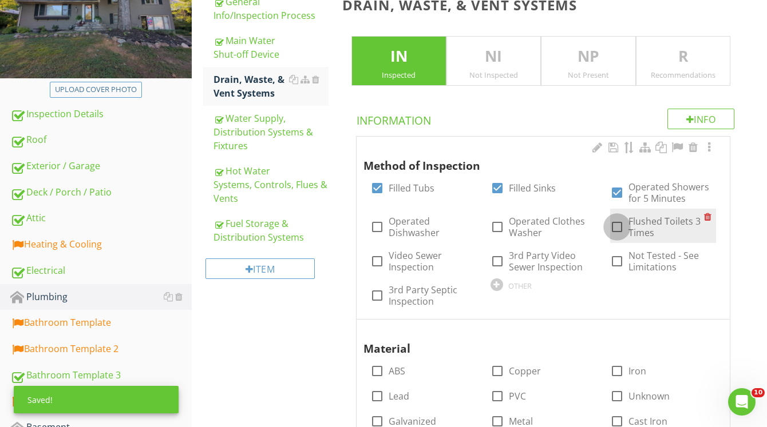
click at [617, 233] on div at bounding box center [616, 226] width 19 height 19
checkbox input "true"
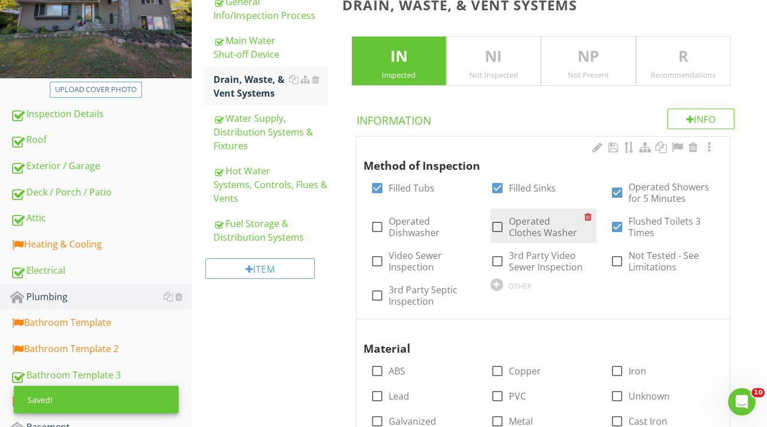
click at [501, 226] on div at bounding box center [497, 226] width 19 height 19
checkbox input "true"
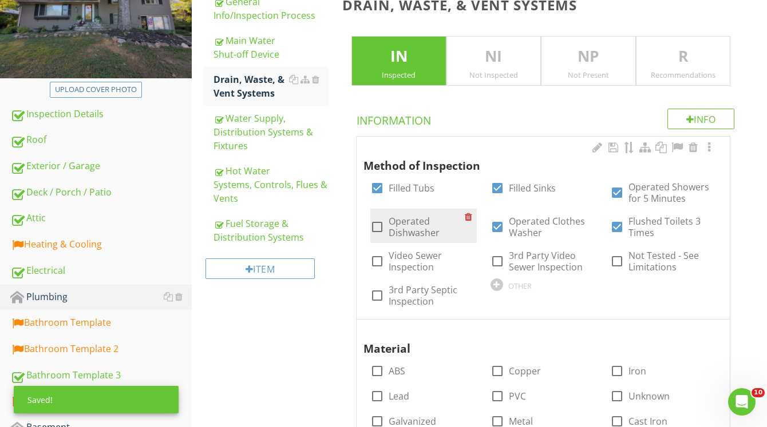
click at [379, 228] on div at bounding box center [376, 226] width 19 height 19
checkbox input "true"
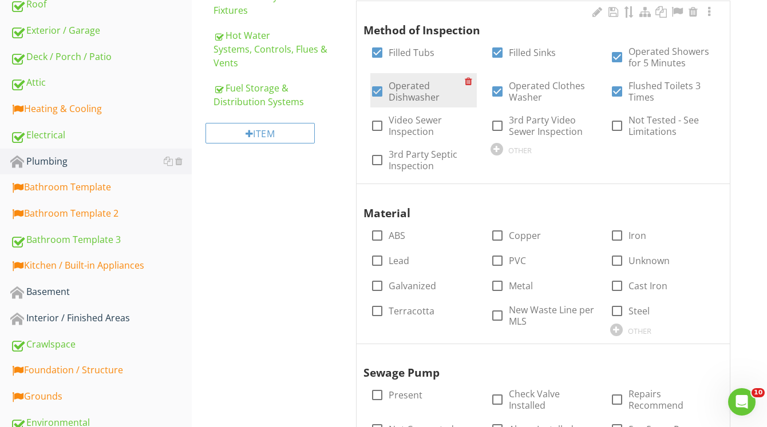
scroll to position [318, 0]
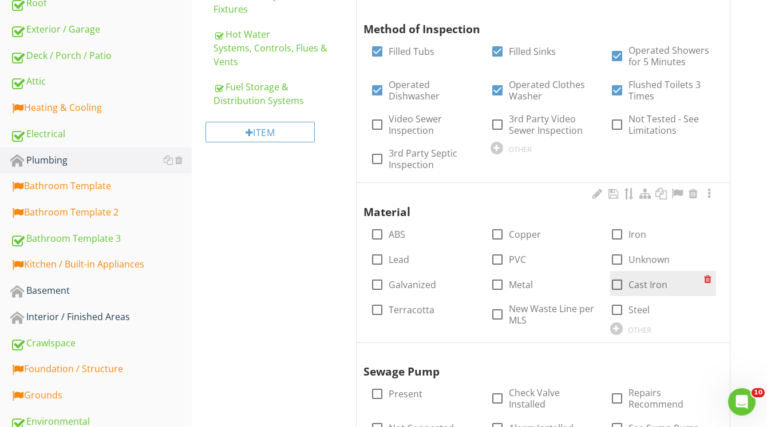
click at [620, 284] on div at bounding box center [616, 284] width 19 height 19
checkbox input "true"
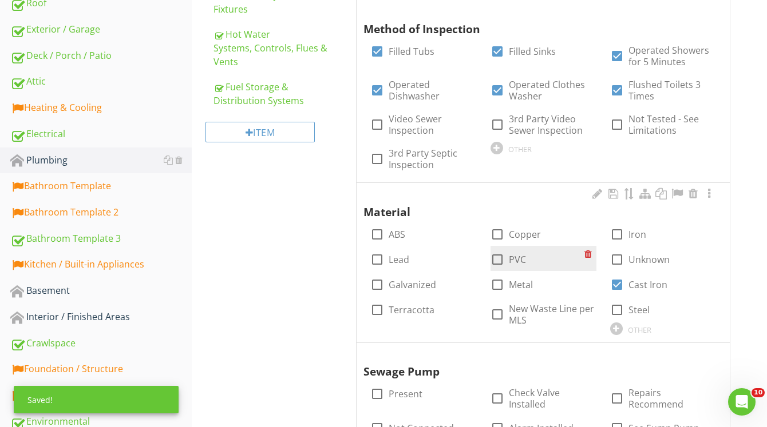
click at [505, 260] on div at bounding box center [497, 259] width 19 height 19
checkbox input "true"
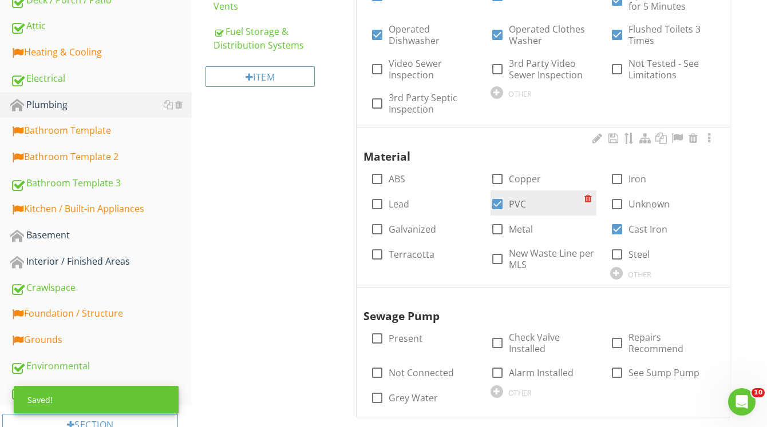
scroll to position [409, 0]
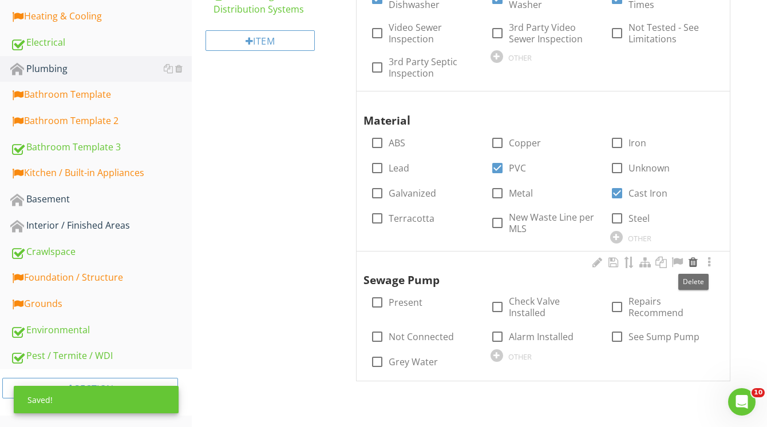
click at [696, 263] on div at bounding box center [693, 262] width 14 height 11
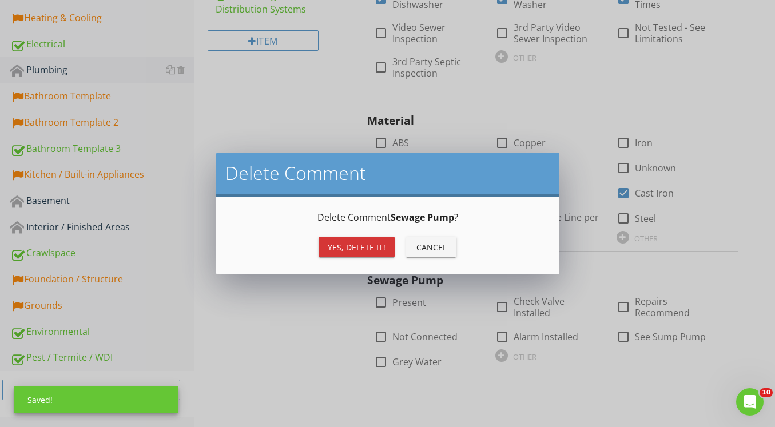
click at [383, 248] on div "Yes, Delete it!" at bounding box center [357, 247] width 58 height 12
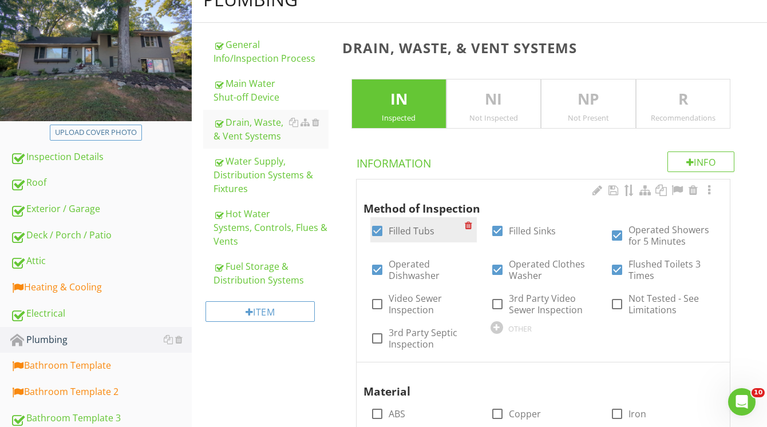
scroll to position [138, 0]
click at [378, 231] on div at bounding box center [376, 230] width 19 height 19
checkbox input "true"
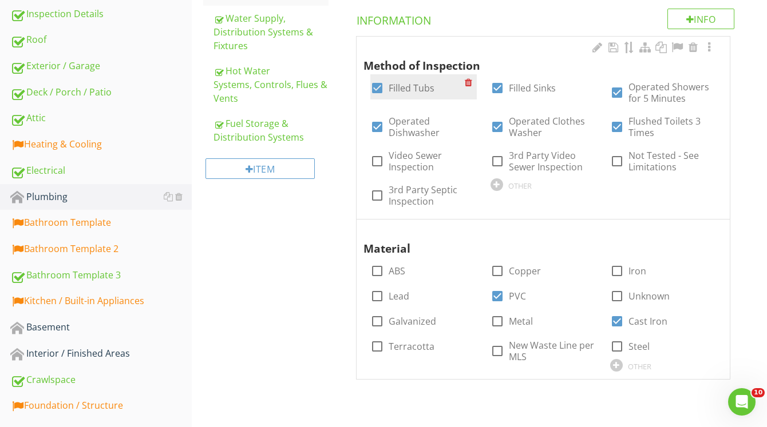
scroll to position [282, 0]
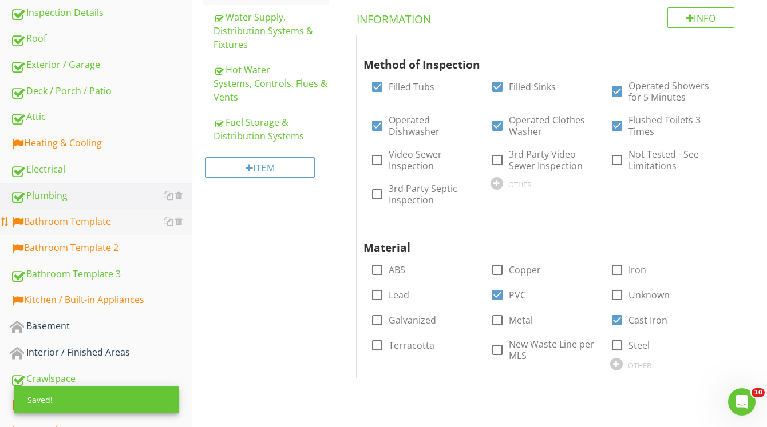
click at [53, 220] on div "Bathroom Template" at bounding box center [100, 222] width 181 height 15
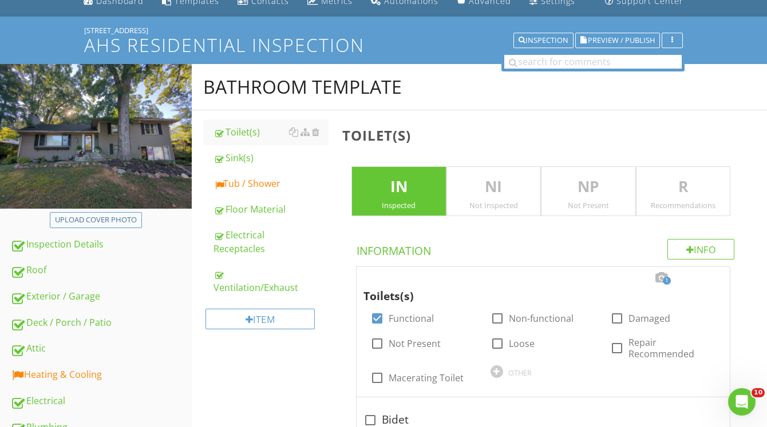
scroll to position [51, 0]
click at [247, 188] on div "Tub / Shower" at bounding box center [270, 183] width 115 height 14
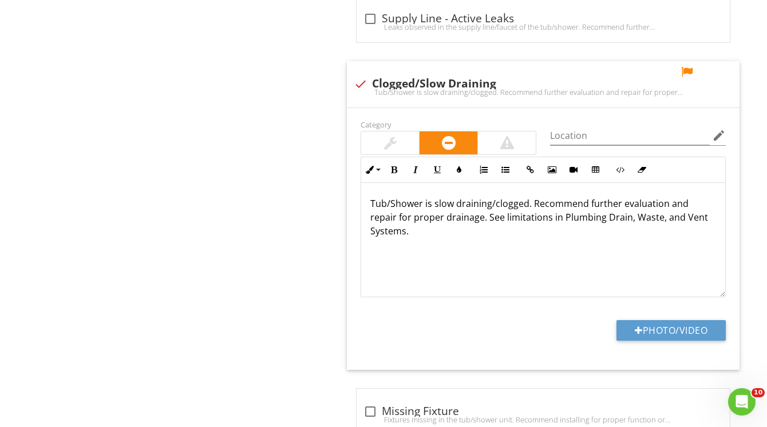
scroll to position [1286, 0]
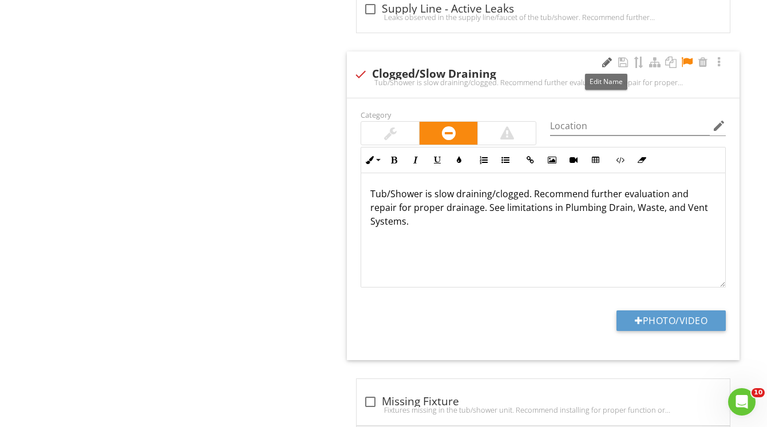
click at [604, 61] on div at bounding box center [607, 62] width 14 height 11
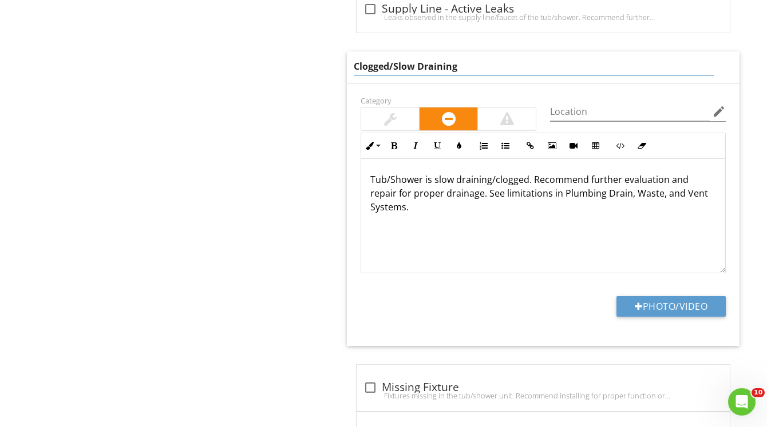
click at [394, 68] on input "Clogged/Slow Draining" at bounding box center [534, 66] width 360 height 19
type input "Slow Draining"
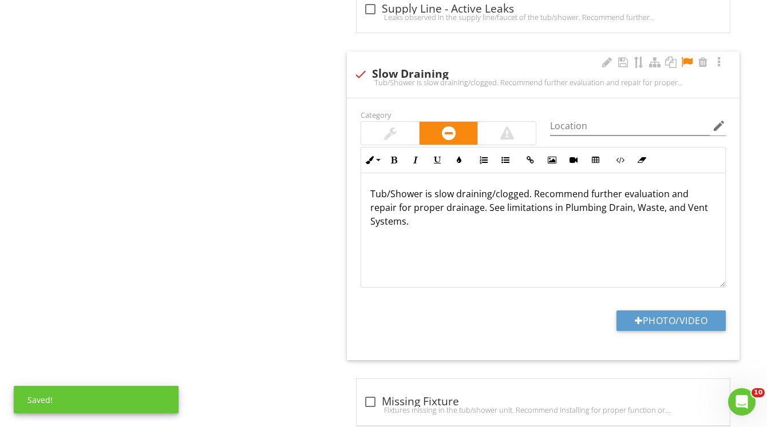
click at [436, 181] on div "Tub/Shower is slow draining/clogged. Recommend further evaluation and repair fo…" at bounding box center [543, 230] width 364 height 114
click at [565, 196] on p "Tub/Shower drains was slow draining/clogged. Recommend further evaluation and r…" at bounding box center [543, 207] width 346 height 41
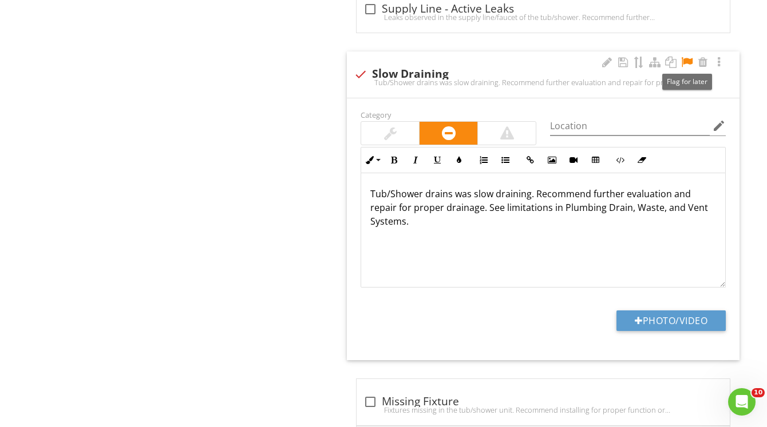
click at [688, 64] on div at bounding box center [687, 62] width 14 height 11
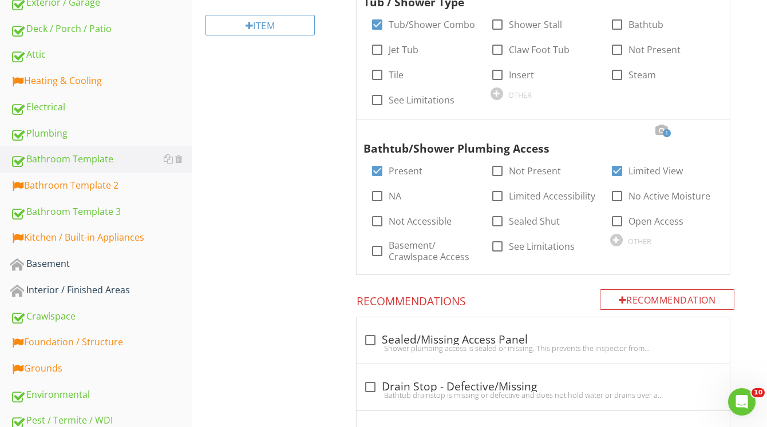
scroll to position [347, 0]
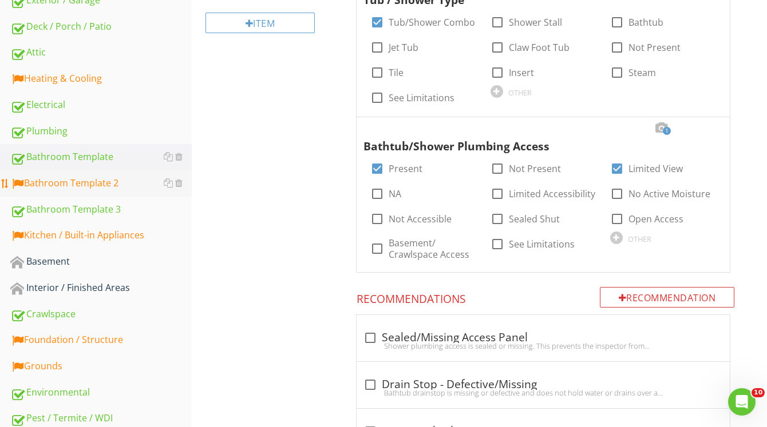
click at [122, 187] on div "Bathroom Template 2" at bounding box center [100, 183] width 181 height 15
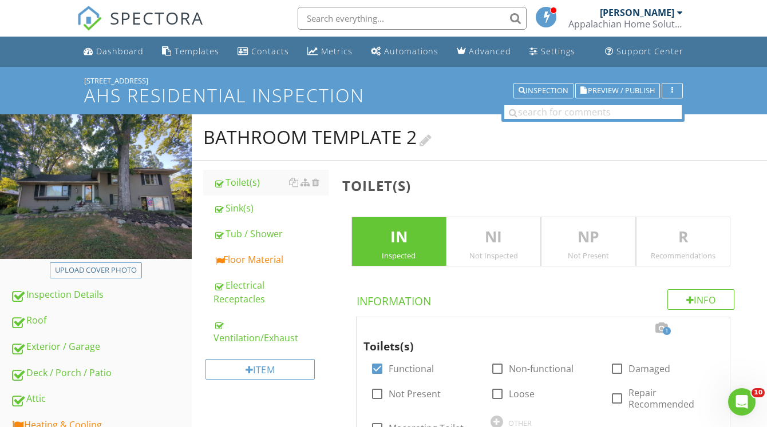
click at [431, 139] on div at bounding box center [425, 139] width 12 height 15
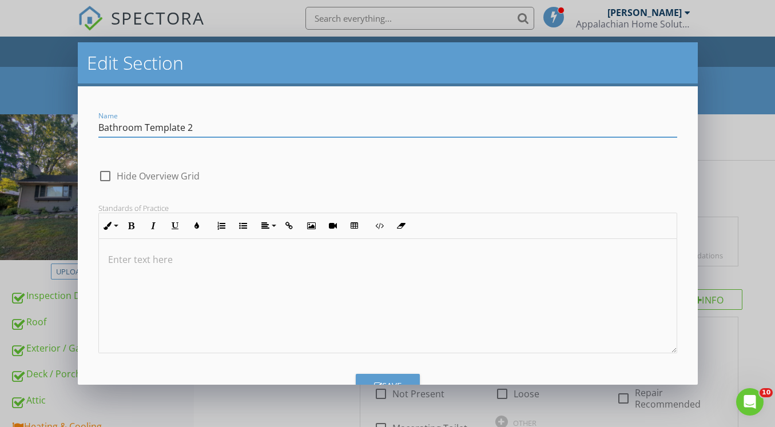
drag, startPoint x: 225, startPoint y: 122, endPoint x: 5, endPoint y: 137, distance: 220.8
click at [5, 137] on div "Edit Section Name Bathroom Template 2 check_box_outline_blank Hide Overview Gri…" at bounding box center [387, 213] width 775 height 427
type input "[GEOGRAPHIC_DATA] Bathroom"
click at [399, 379] on button "Save" at bounding box center [388, 386] width 64 height 25
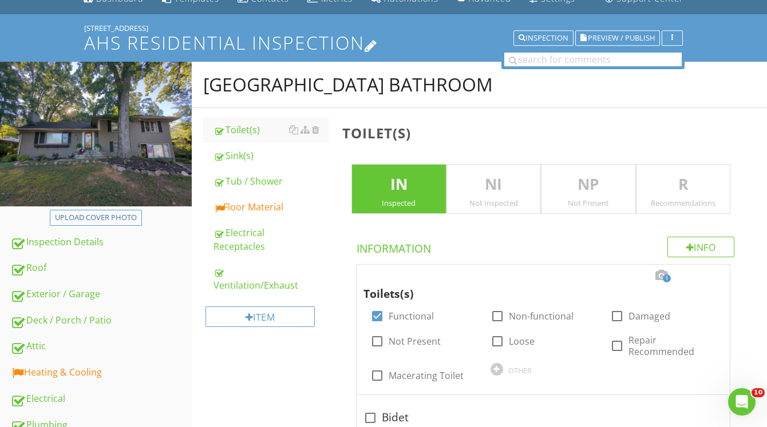
scroll to position [52, 0]
click at [496, 88] on div at bounding box center [502, 87] width 12 height 15
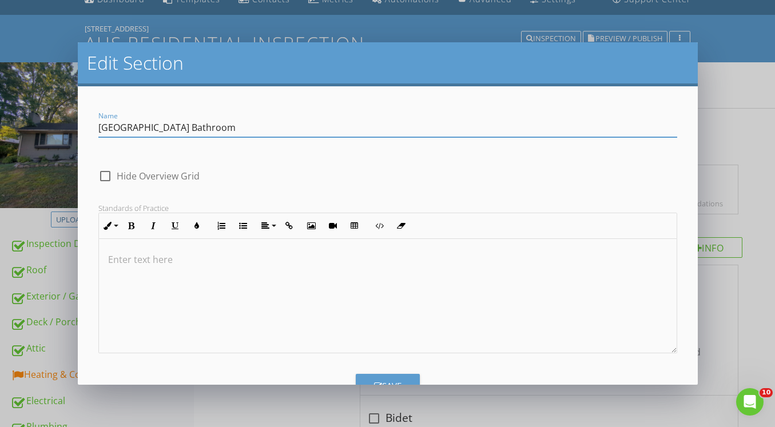
drag, startPoint x: 240, startPoint y: 133, endPoint x: -4, endPoint y: 137, distance: 243.8
click at [0, 137] on html "SPECTORA [PERSON_NAME] Appalachian Home Solutions Role: Inspector Change Role D…" at bounding box center [387, 367] width 775 height 838
type input "[GEOGRAPHIC_DATA]"
click at [396, 381] on div "Save" at bounding box center [387, 386] width 27 height 13
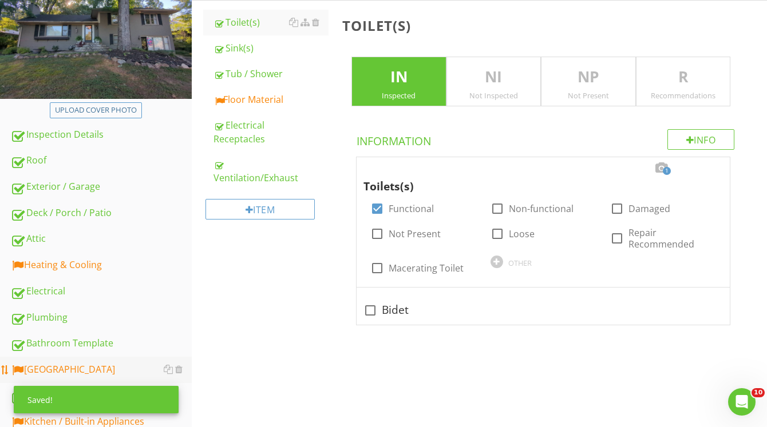
scroll to position [161, 0]
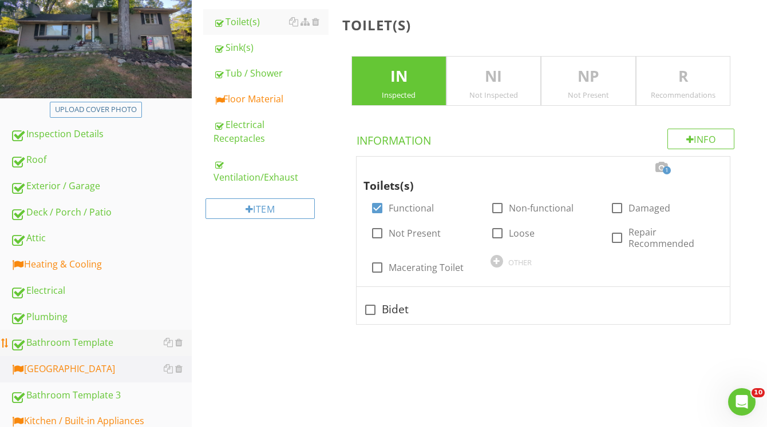
click at [122, 345] on div "Bathroom Template" at bounding box center [100, 343] width 181 height 15
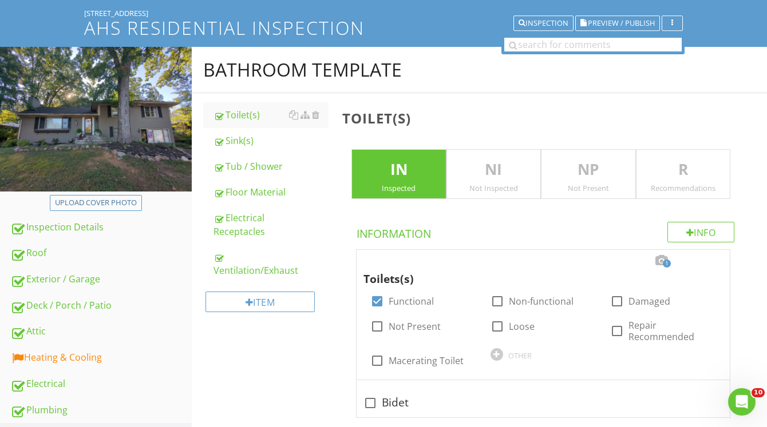
scroll to position [57, 0]
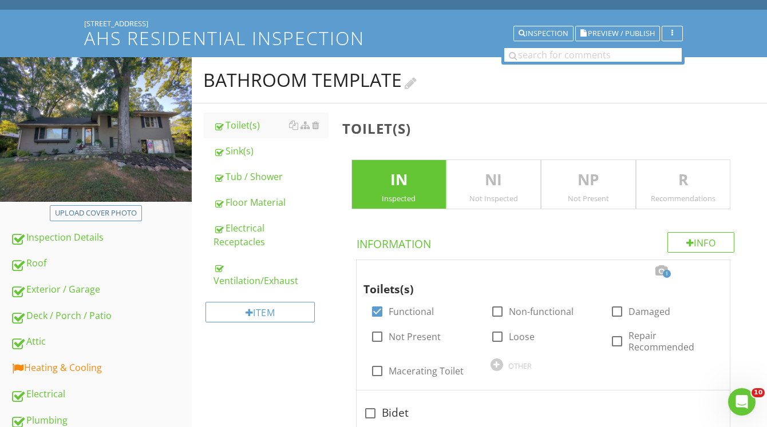
click at [415, 83] on div at bounding box center [411, 81] width 12 height 15
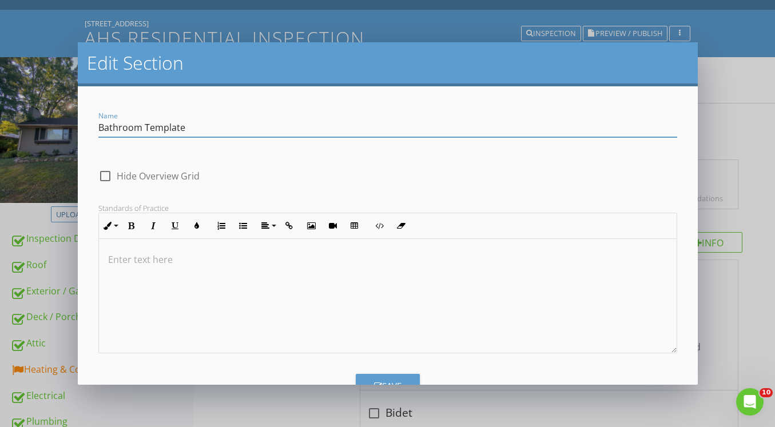
drag, startPoint x: 207, startPoint y: 129, endPoint x: -4, endPoint y: 137, distance: 210.7
click at [0, 137] on html "SPECTORA [PERSON_NAME] Appalachian Home Solutions Role: Inspector Change Role D…" at bounding box center [387, 362] width 775 height 838
type input "[GEOGRAPHIC_DATA] Bathroom"
click at [376, 380] on div "Save" at bounding box center [387, 386] width 27 height 13
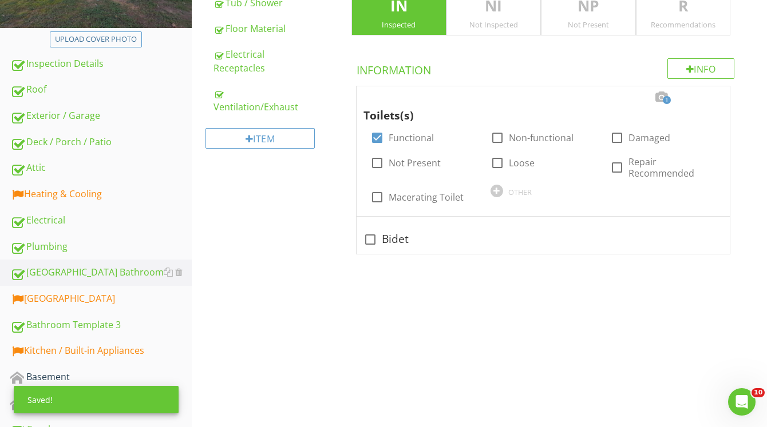
scroll to position [245, 0]
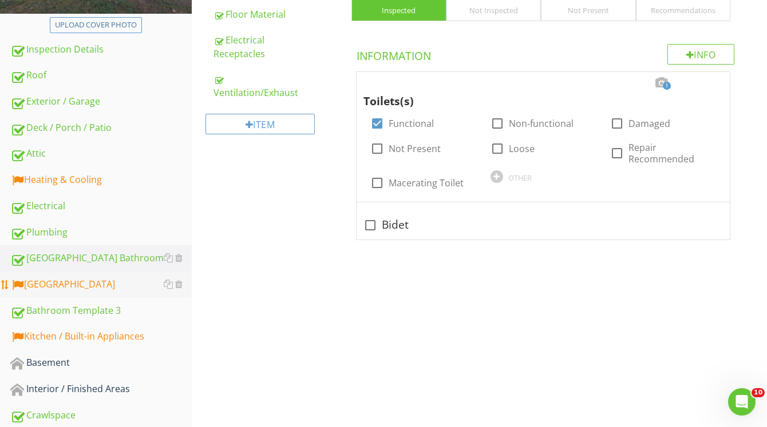
click at [113, 292] on div "[GEOGRAPHIC_DATA]" at bounding box center [100, 285] width 181 height 15
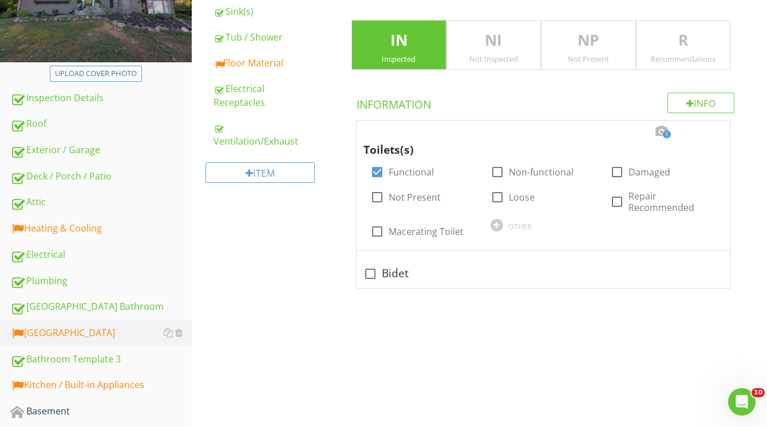
scroll to position [189, 0]
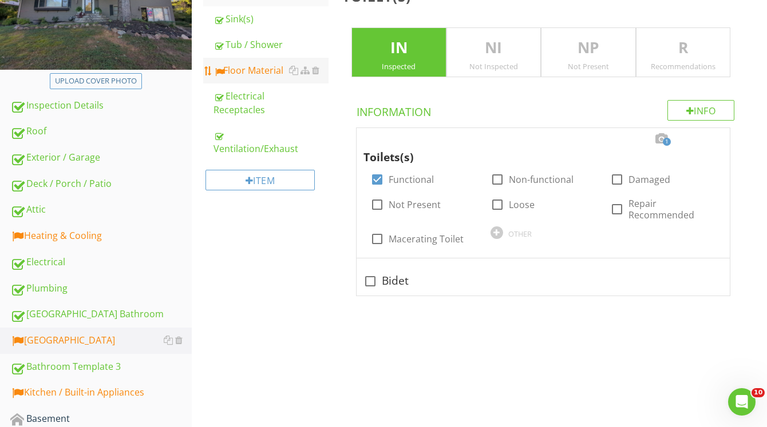
click at [254, 76] on div "Floor Material" at bounding box center [270, 71] width 115 height 14
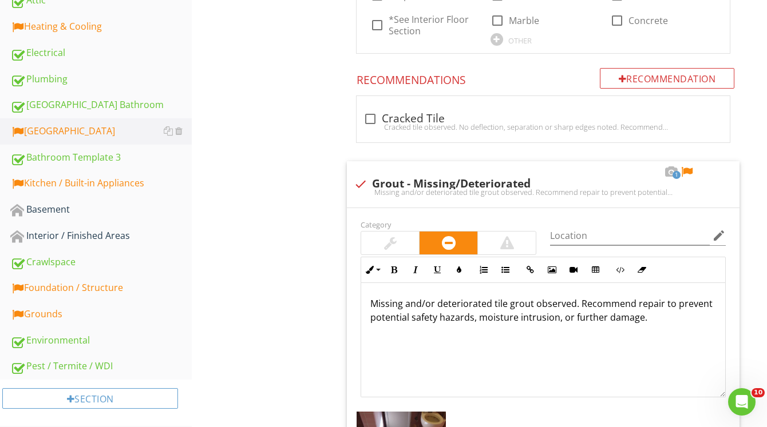
scroll to position [400, 0]
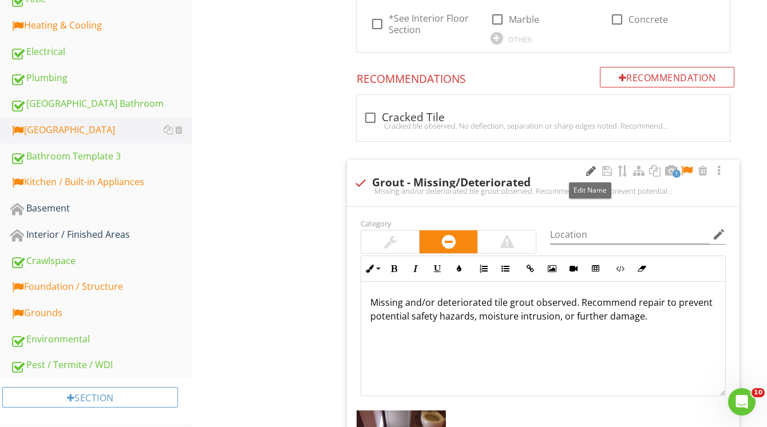
click at [585, 170] on div at bounding box center [591, 170] width 14 height 11
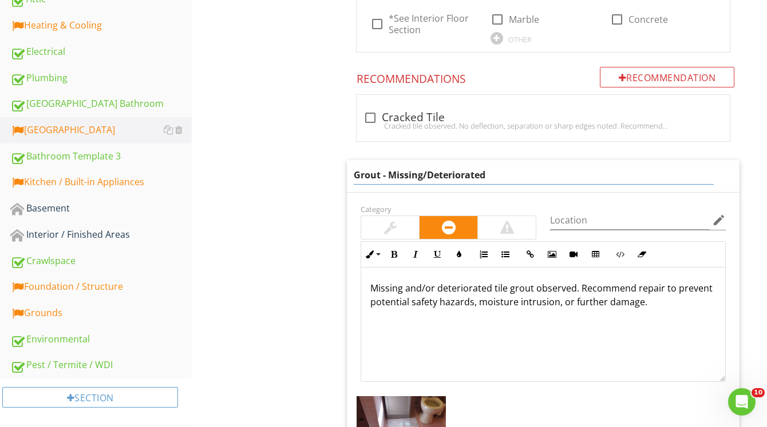
drag, startPoint x: 498, startPoint y: 177, endPoint x: 257, endPoint y: 184, distance: 241.0
click at [257, 184] on div "[GEOGRAPHIC_DATA] Toilet(s) Sink(s) Tub / Shower Floor Material Electrical Rece…" at bounding box center [479, 223] width 575 height 1018
type input "Missing Tile"
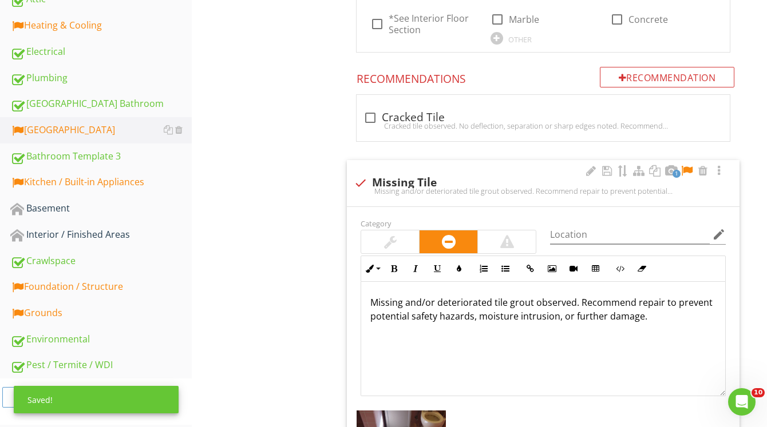
click at [493, 291] on div "Missing and/or deteriorated tile grout observed. Recommend repair to prevent po…" at bounding box center [543, 339] width 364 height 114
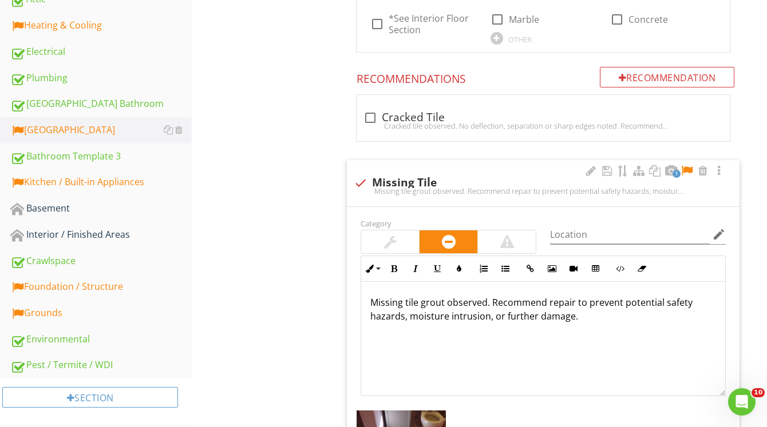
click at [443, 304] on p "Missing tile grout observed. Recommend repair to prevent potential safety hazar…" at bounding box center [543, 309] width 346 height 27
click at [689, 172] on div at bounding box center [687, 170] width 14 height 11
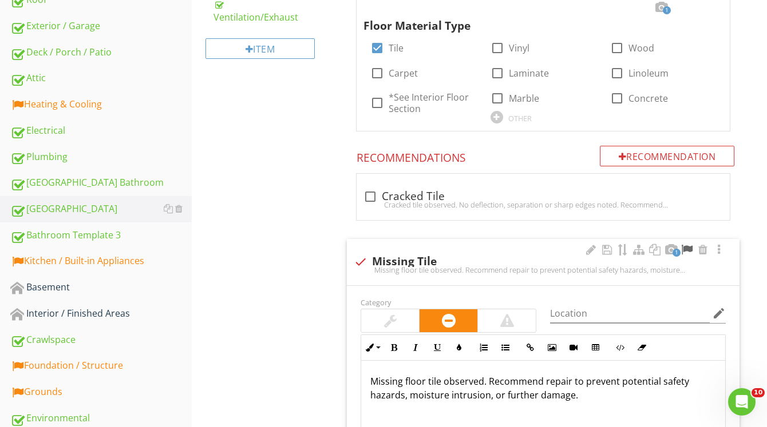
scroll to position [320, 0]
click at [135, 232] on div "Bathroom Template 3" at bounding box center [100, 236] width 181 height 15
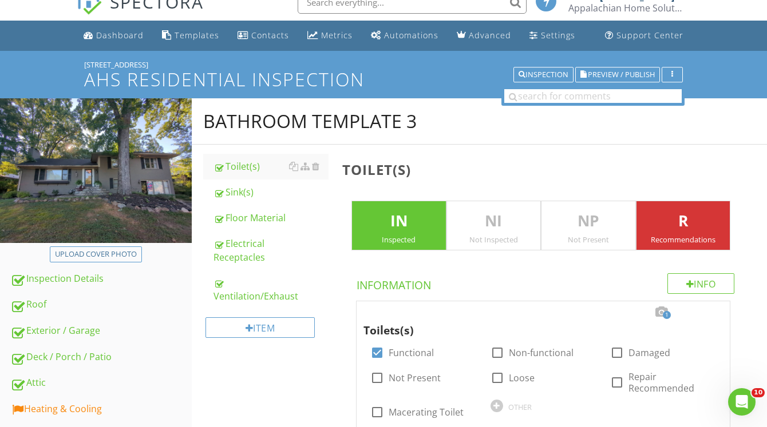
scroll to position [15, 0]
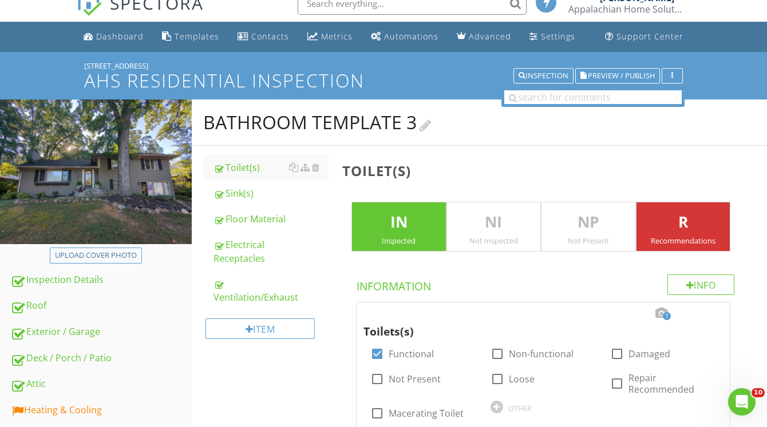
click at [430, 125] on div at bounding box center [425, 124] width 12 height 15
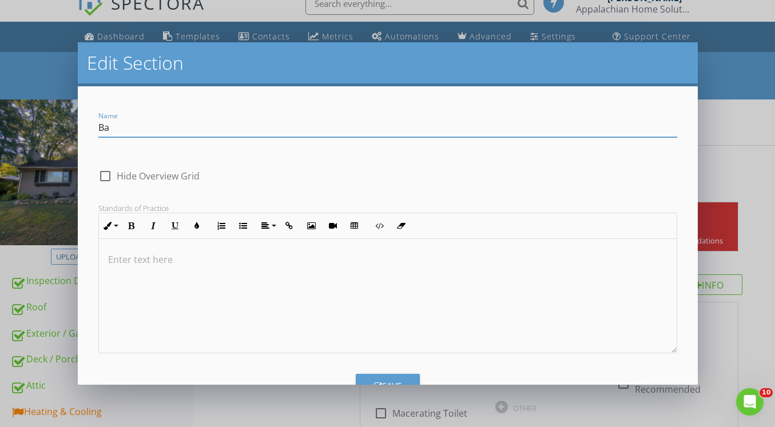
type input "B"
type input "Lower Half Bathroom"
click at [390, 380] on div "Save" at bounding box center [387, 386] width 27 height 13
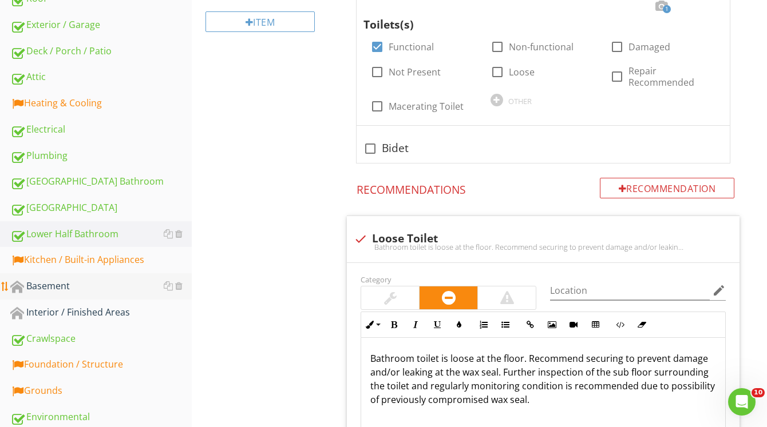
scroll to position [323, 0]
click at [122, 264] on div "Kitchen / Built-in Appliances" at bounding box center [100, 259] width 181 height 15
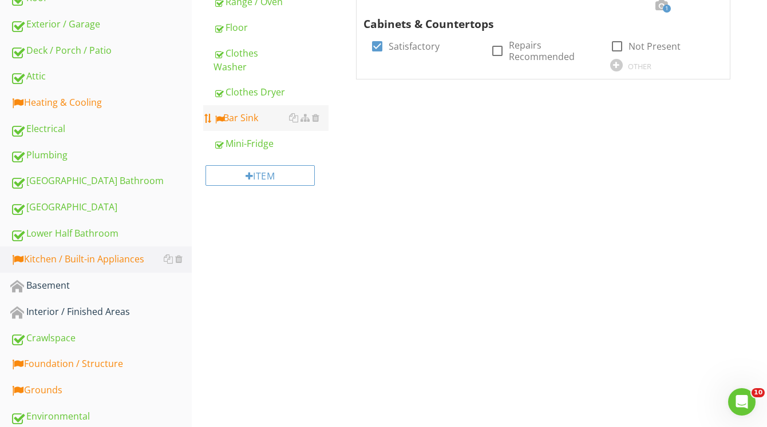
click at [249, 108] on link "Bar Sink" at bounding box center [270, 117] width 115 height 25
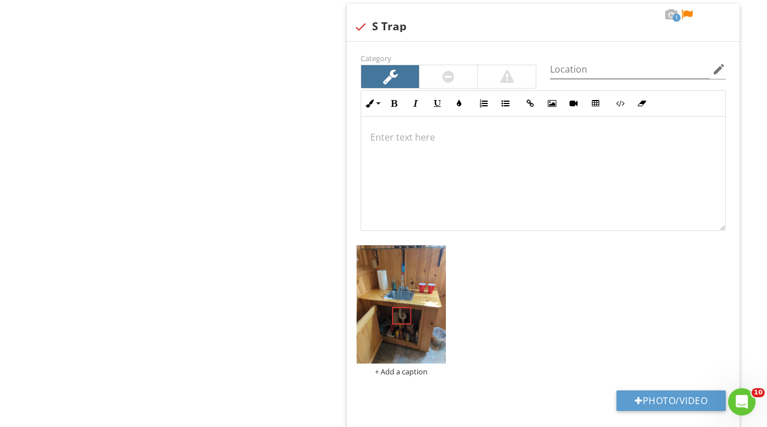
scroll to position [1136, 0]
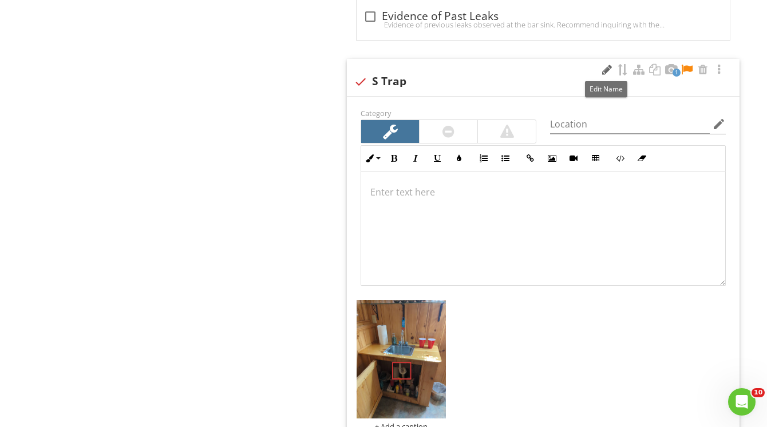
click at [604, 70] on div at bounding box center [607, 69] width 14 height 11
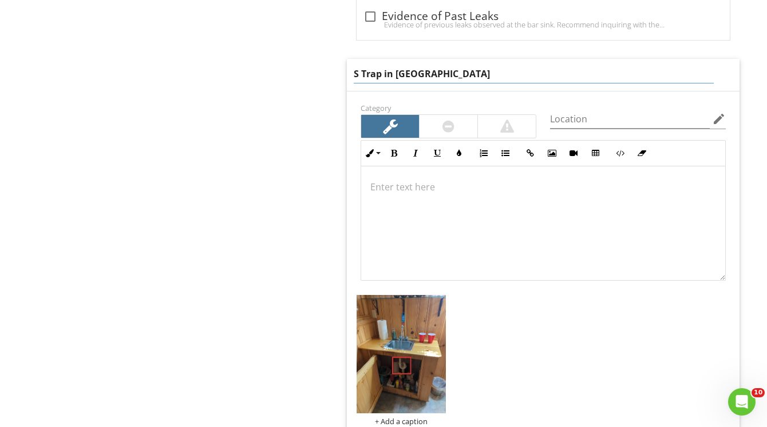
type input "S Trap in [GEOGRAPHIC_DATA]"
click at [427, 177] on div at bounding box center [543, 224] width 364 height 114
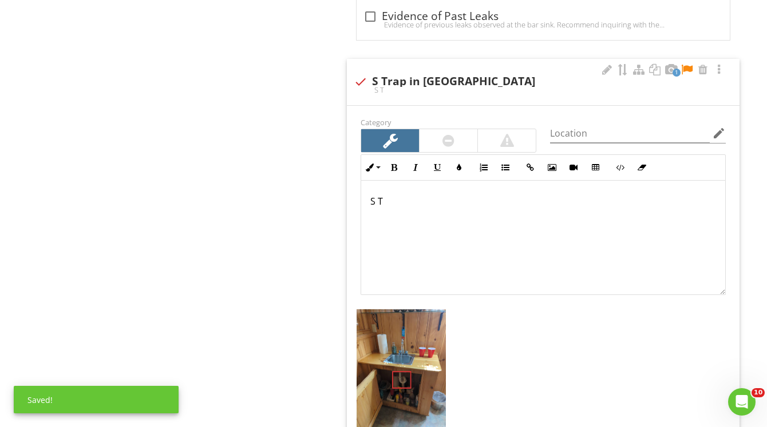
scroll to position [1145, 0]
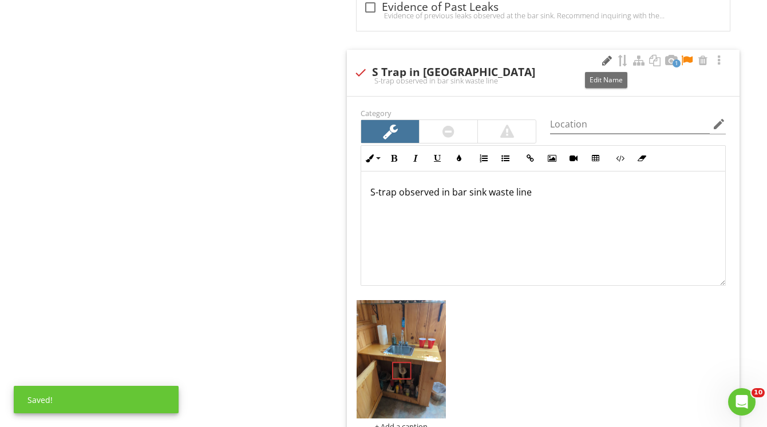
click at [607, 60] on div at bounding box center [607, 60] width 14 height 11
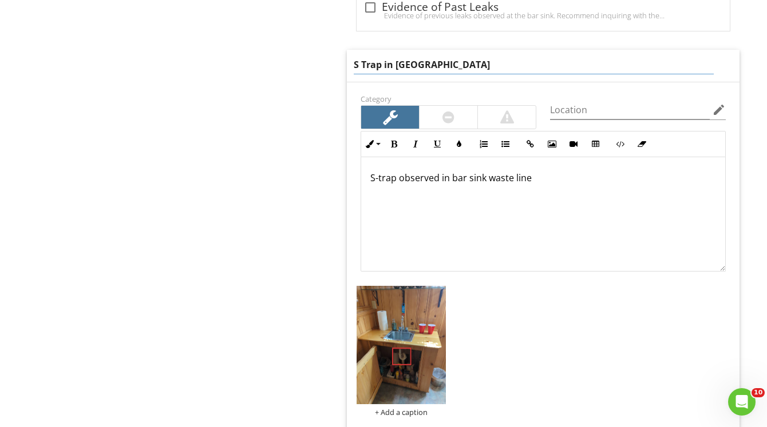
click at [426, 67] on input "S Trap in [GEOGRAPHIC_DATA]" at bounding box center [534, 65] width 360 height 19
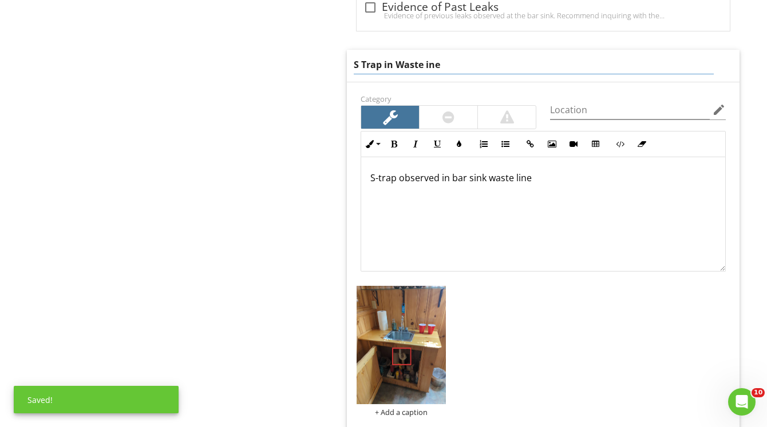
type input "S Trap in Waste Line"
click at [566, 184] on div "S-trap observed in bar sink waste line" at bounding box center [543, 214] width 364 height 114
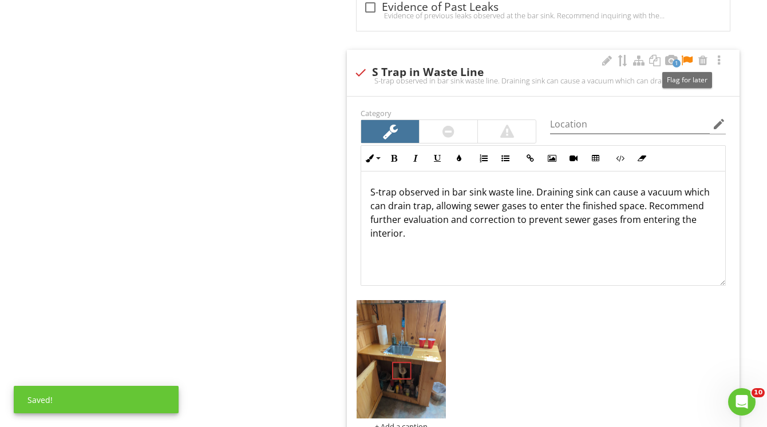
click at [685, 60] on div at bounding box center [687, 60] width 14 height 11
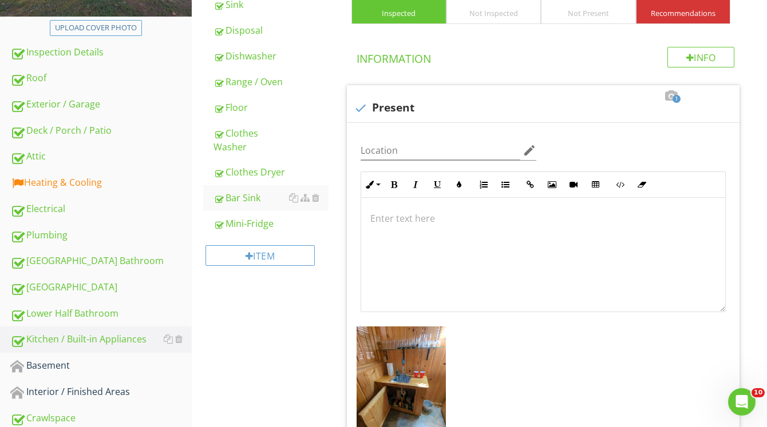
scroll to position [246, 0]
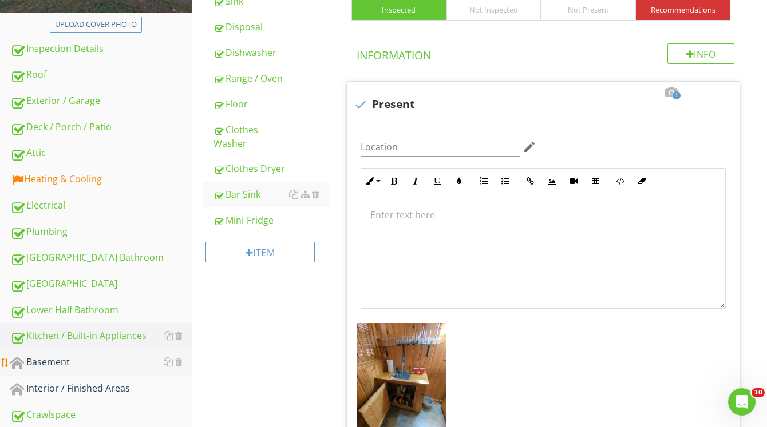
click at [83, 363] on div "Basement" at bounding box center [100, 362] width 181 height 15
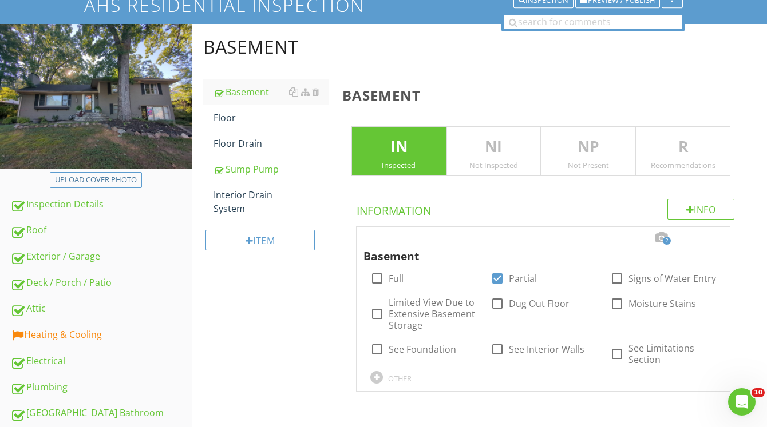
scroll to position [81, 0]
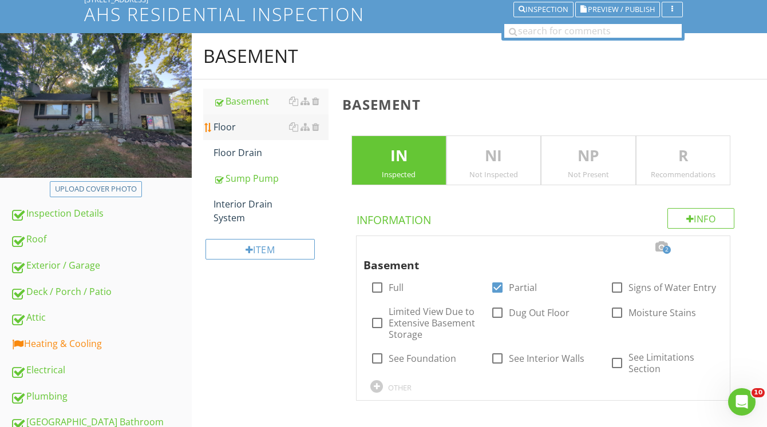
click at [229, 124] on div "Floor" at bounding box center [270, 127] width 115 height 14
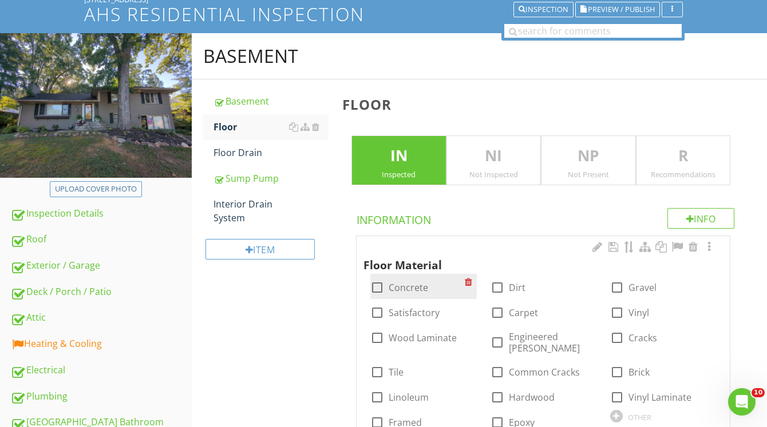
click at [376, 290] on div at bounding box center [376, 287] width 19 height 19
checkbox input "true"
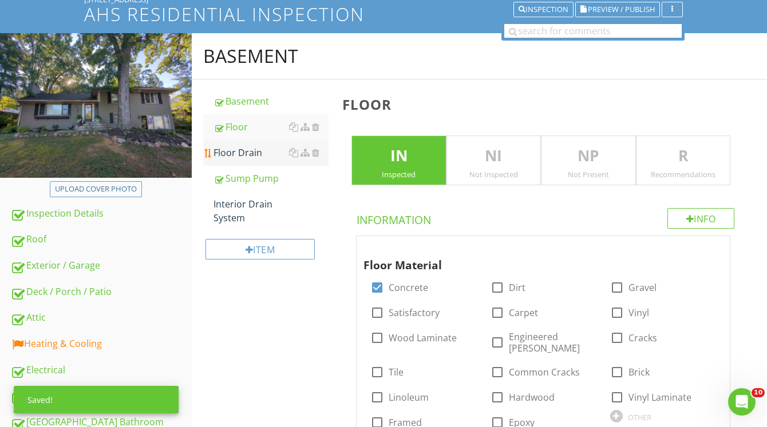
click at [260, 161] on link "Floor Drain" at bounding box center [270, 152] width 115 height 25
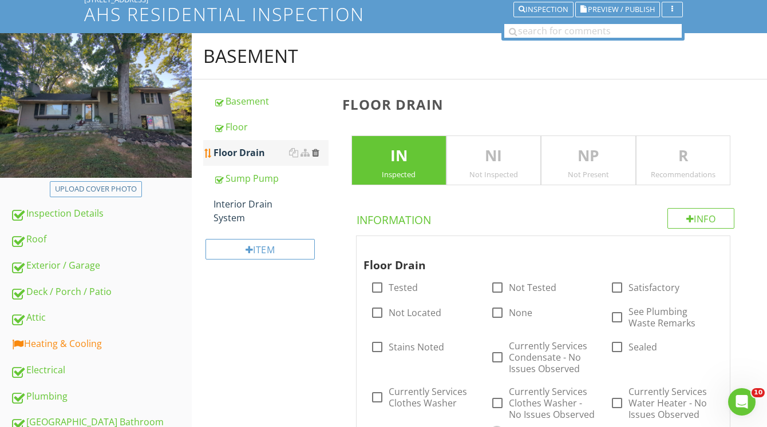
click at [319, 154] on div at bounding box center [315, 152] width 7 height 9
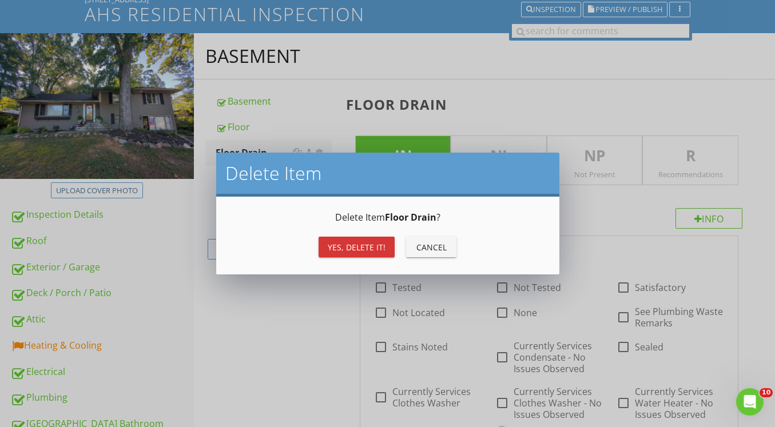
click at [356, 243] on div "Yes, Delete it!" at bounding box center [357, 247] width 58 height 12
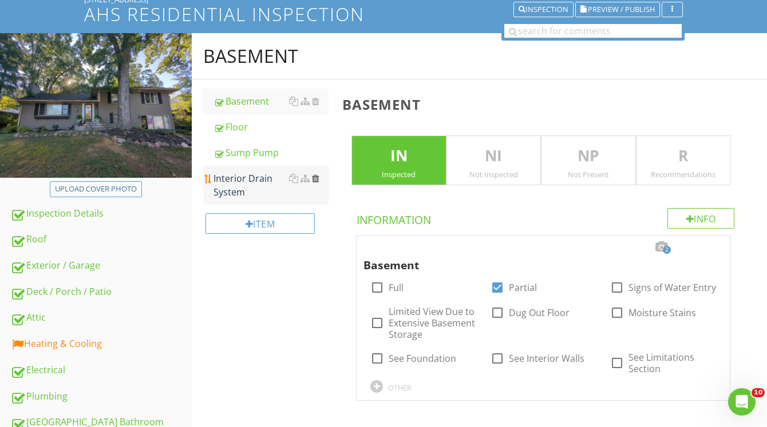
click at [318, 179] on div at bounding box center [315, 178] width 7 height 9
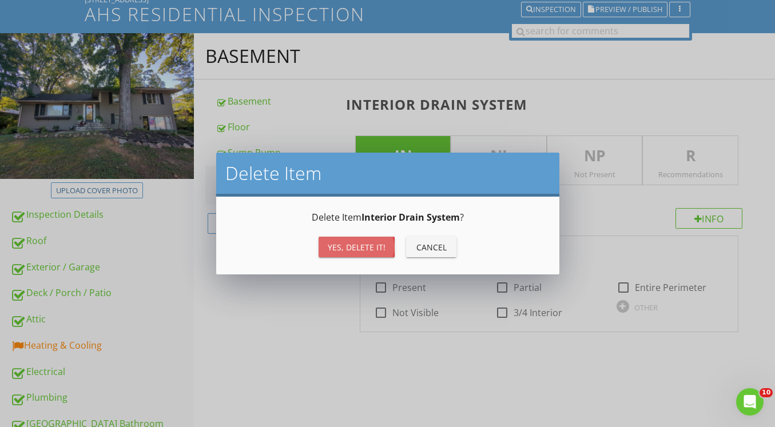
click at [374, 245] on div "Yes, Delete it!" at bounding box center [357, 247] width 58 height 12
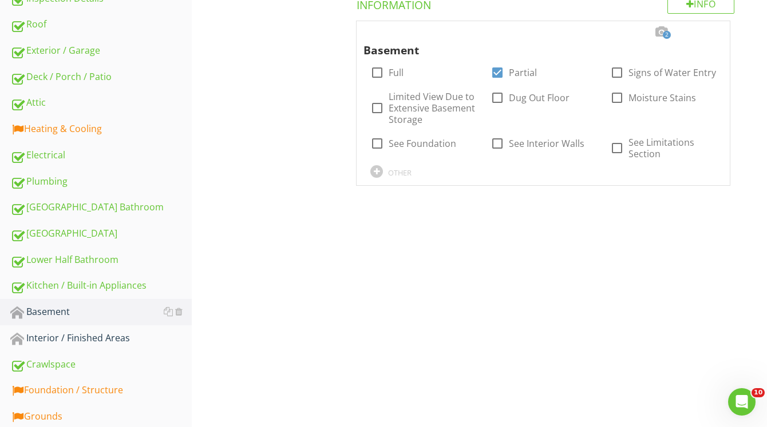
scroll to position [294, 0]
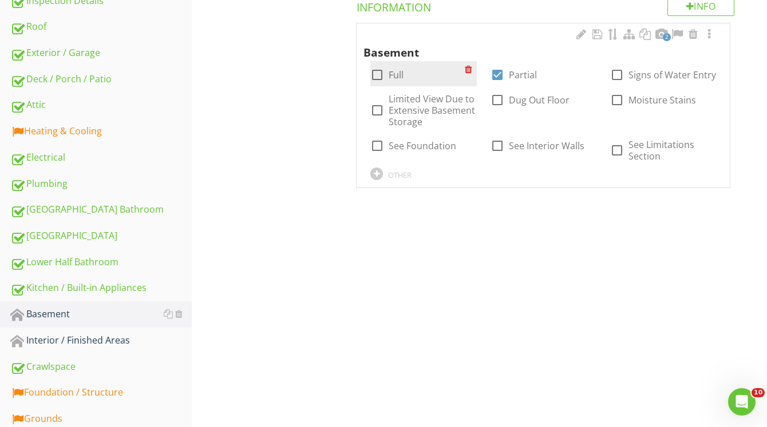
click at [378, 72] on div at bounding box center [376, 74] width 19 height 19
checkbox input "false"
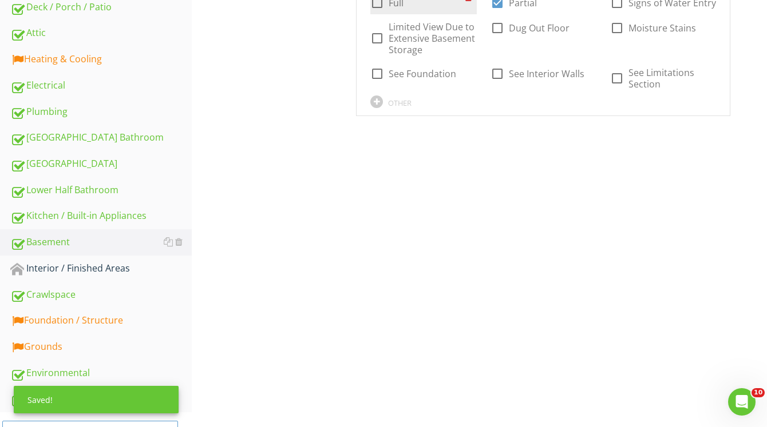
scroll to position [409, 0]
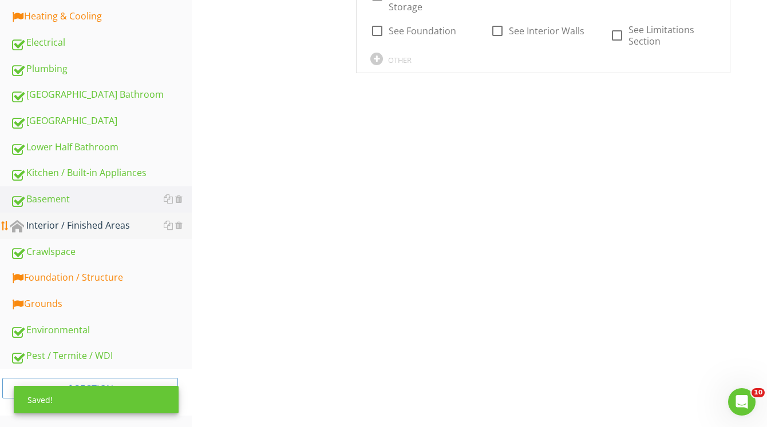
click at [84, 231] on div "Interior / Finished Areas" at bounding box center [100, 226] width 181 height 15
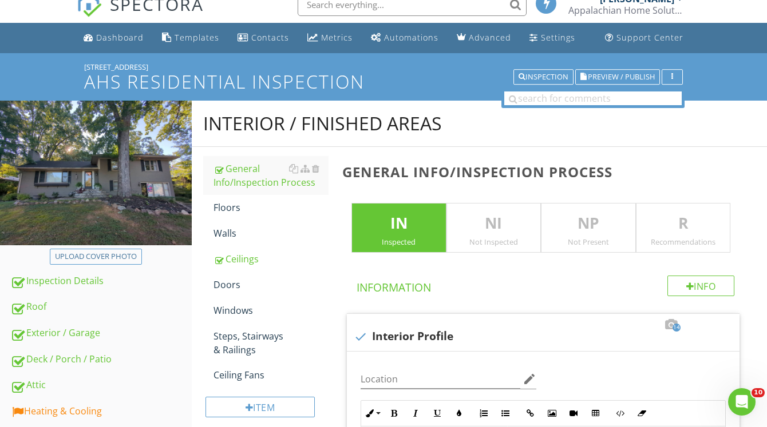
scroll to position [16, 0]
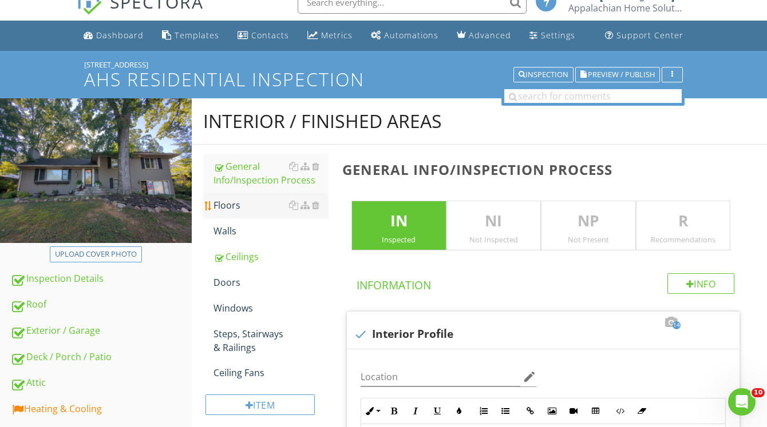
click at [258, 209] on div "Floors" at bounding box center [270, 206] width 115 height 14
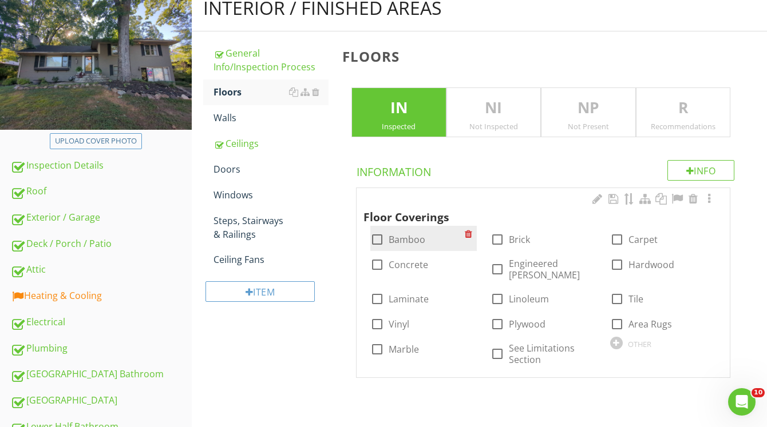
scroll to position [130, 0]
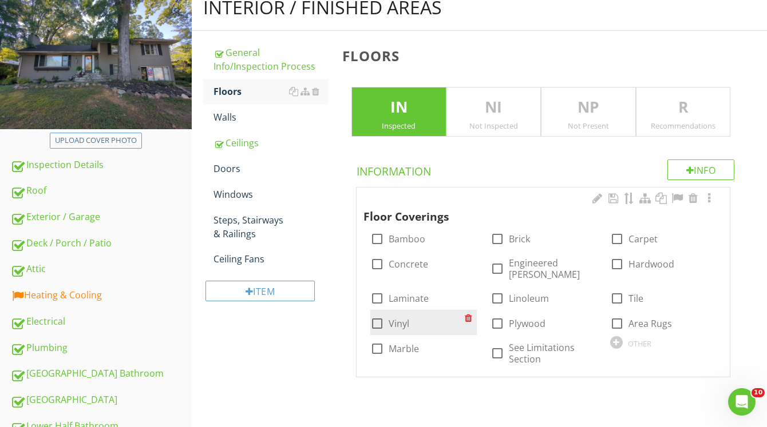
click at [375, 314] on div at bounding box center [376, 323] width 19 height 19
checkbox input "true"
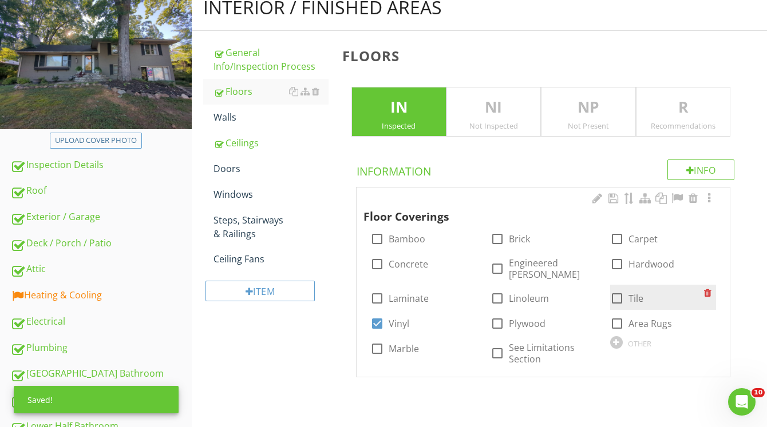
click at [619, 289] on div at bounding box center [616, 298] width 19 height 19
checkbox input "true"
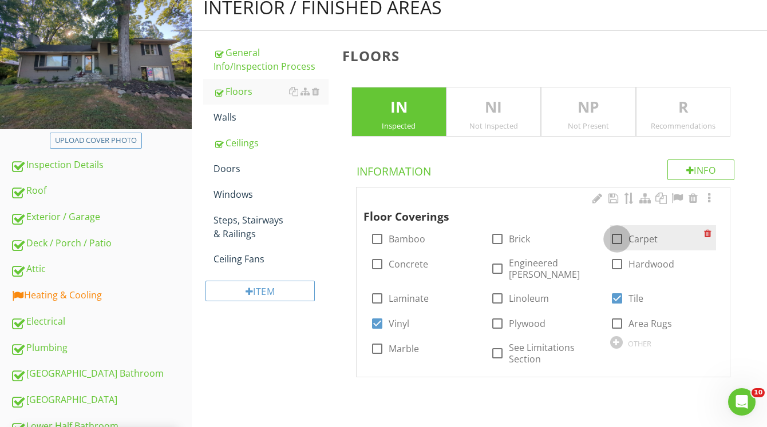
click at [615, 243] on div at bounding box center [616, 238] width 19 height 19
checkbox input "true"
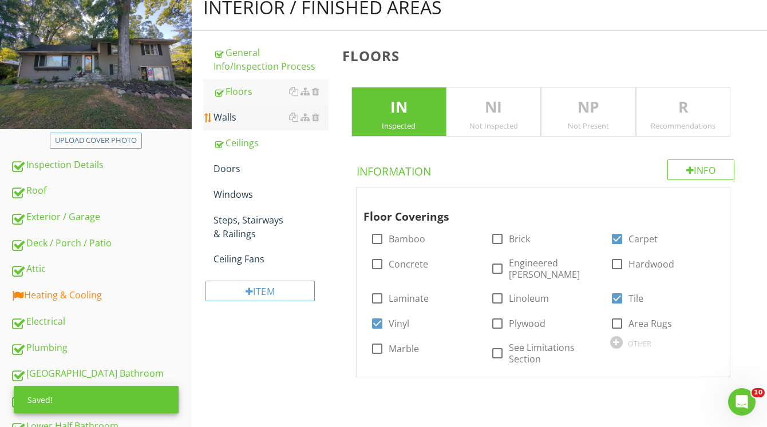
click at [251, 113] on div "Walls" at bounding box center [270, 117] width 115 height 14
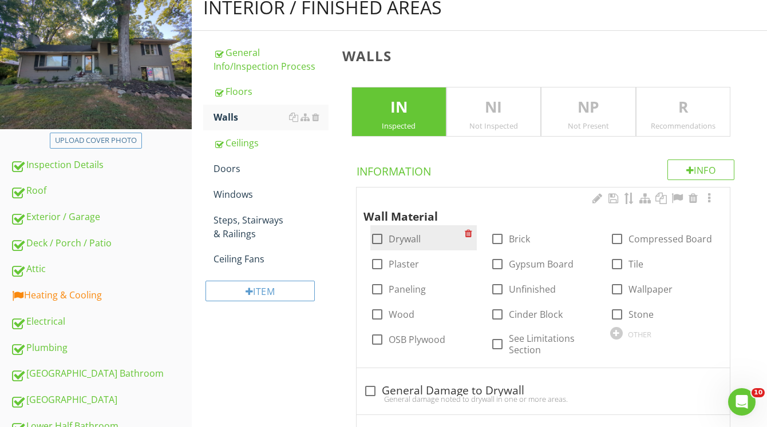
click at [377, 244] on div at bounding box center [376, 238] width 19 height 19
checkbox input "true"
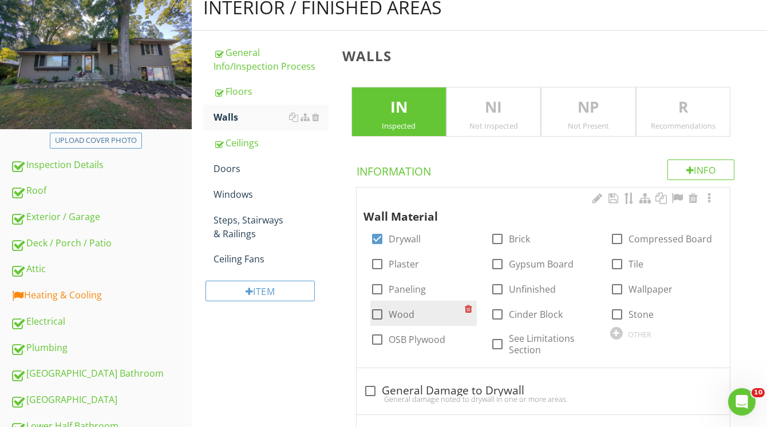
click at [379, 317] on div at bounding box center [376, 314] width 19 height 19
checkbox input "true"
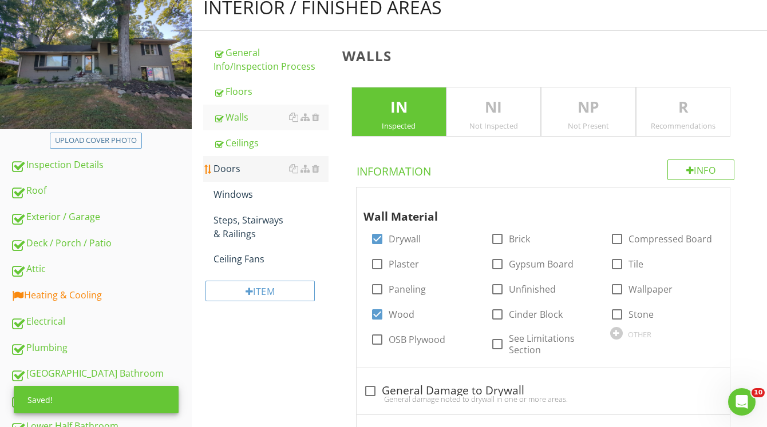
click at [247, 168] on div "Doors" at bounding box center [270, 169] width 115 height 14
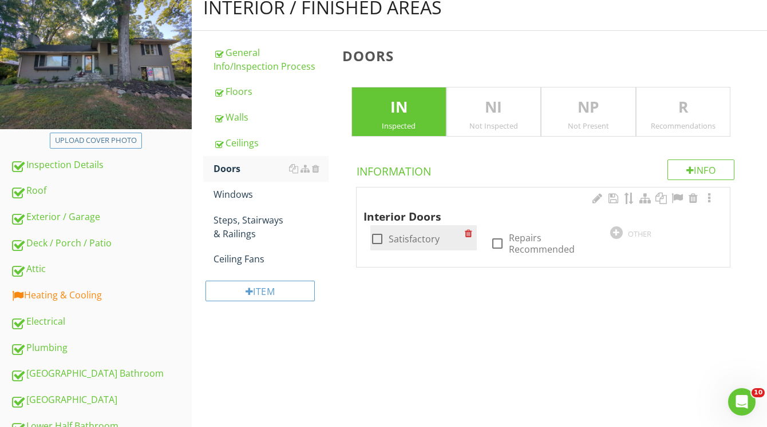
click at [378, 237] on div at bounding box center [376, 238] width 19 height 19
checkbox input "true"
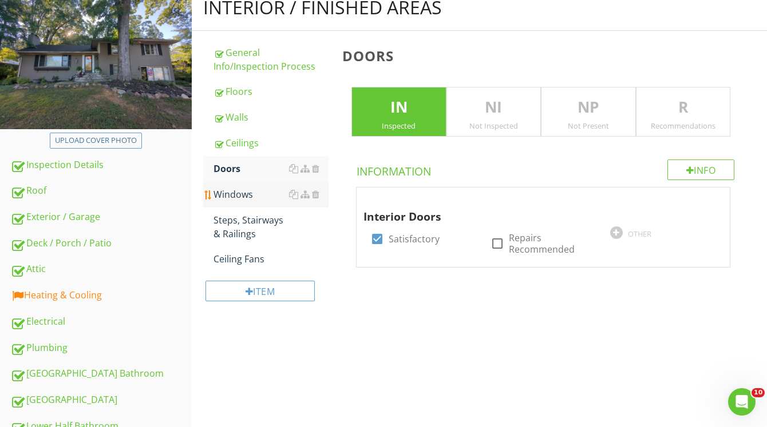
click at [249, 197] on div "Windows" at bounding box center [270, 195] width 115 height 14
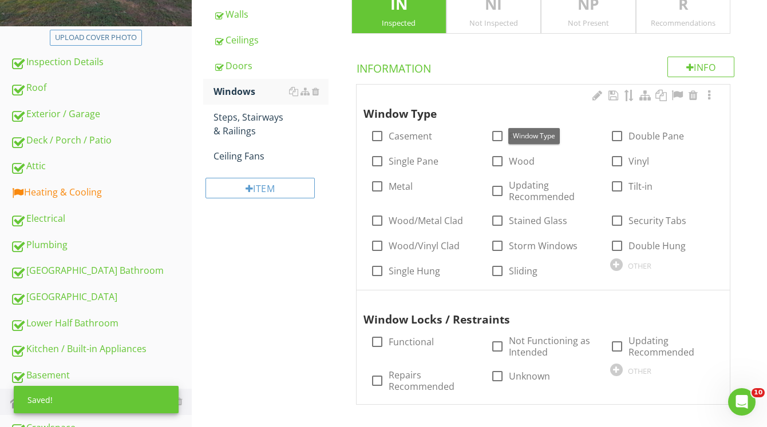
scroll to position [233, 0]
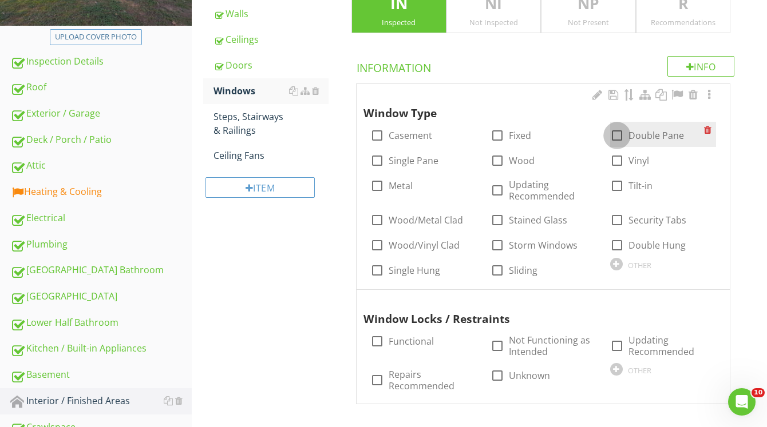
click at [617, 136] on div at bounding box center [616, 135] width 19 height 19
checkbox input "true"
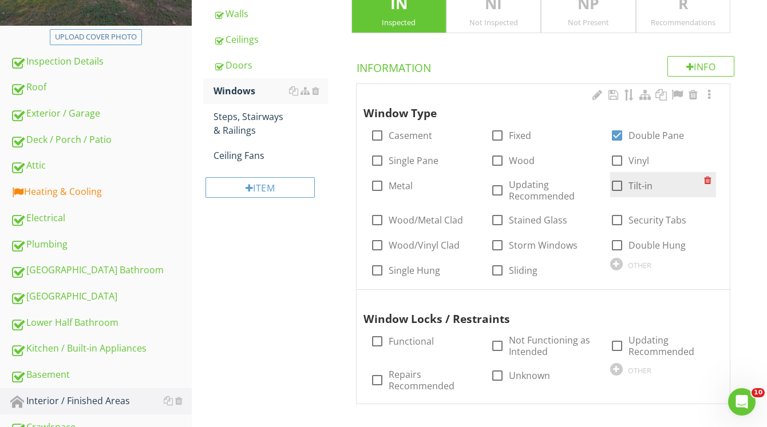
click at [619, 184] on div at bounding box center [616, 185] width 19 height 19
checkbox input "true"
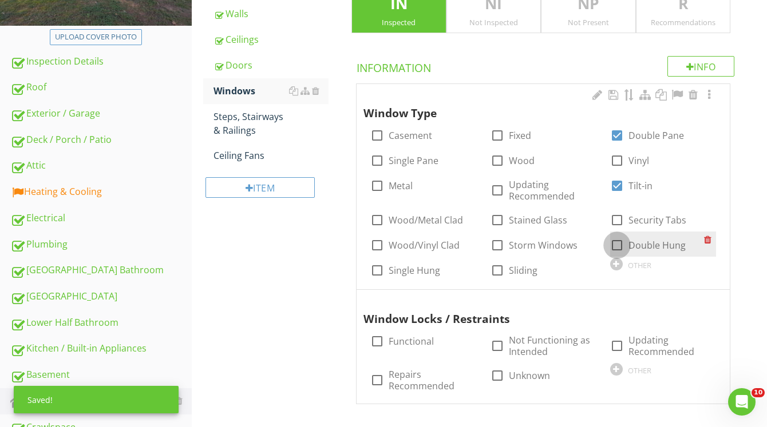
click at [617, 241] on div at bounding box center [616, 245] width 19 height 19
checkbox input "true"
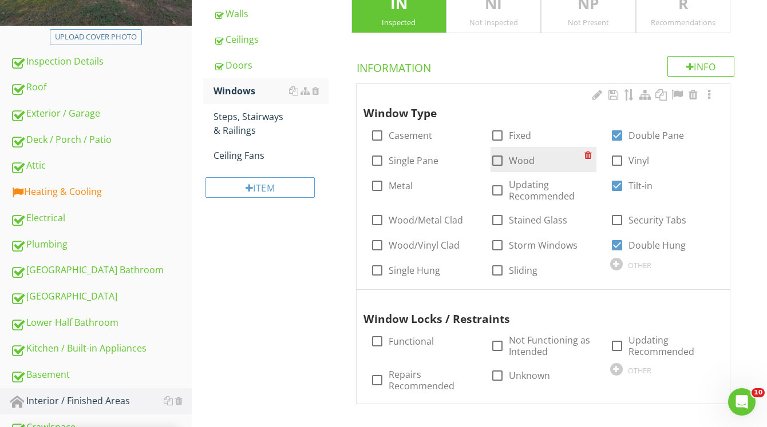
click at [497, 160] on div at bounding box center [497, 160] width 19 height 19
checkbox input "true"
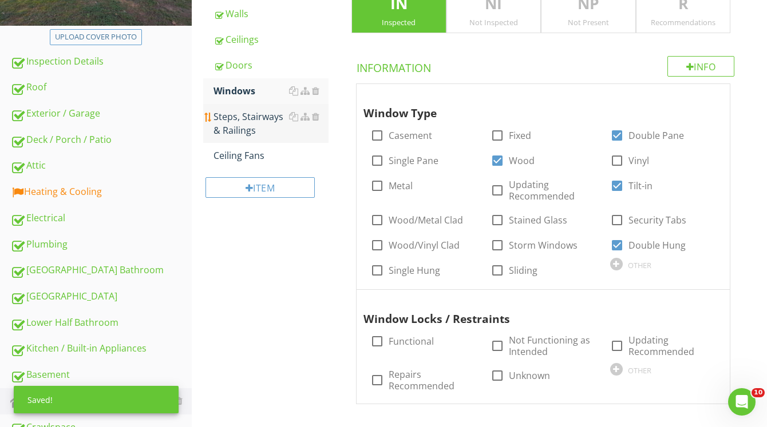
click at [264, 119] on div "Steps, Stairways & Railings" at bounding box center [270, 123] width 115 height 27
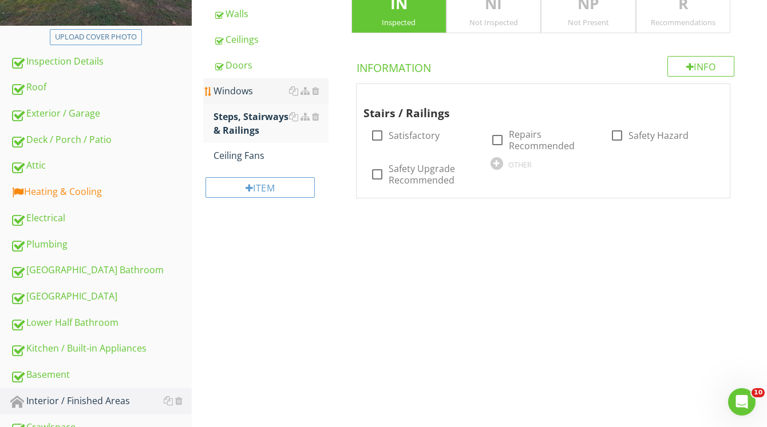
click at [239, 88] on div "Windows" at bounding box center [270, 91] width 115 height 14
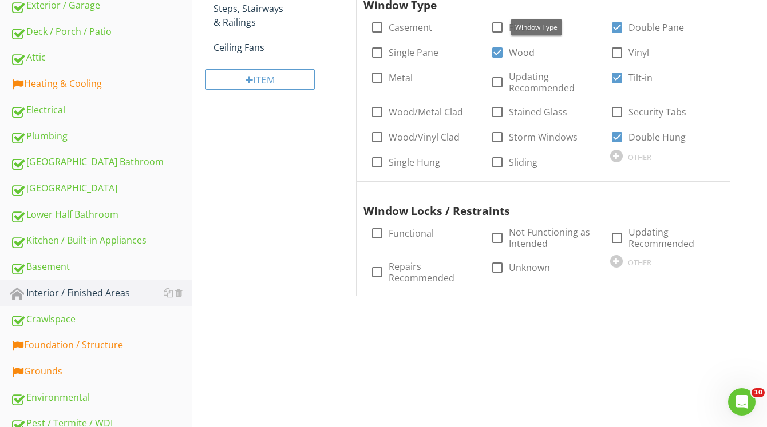
scroll to position [343, 0]
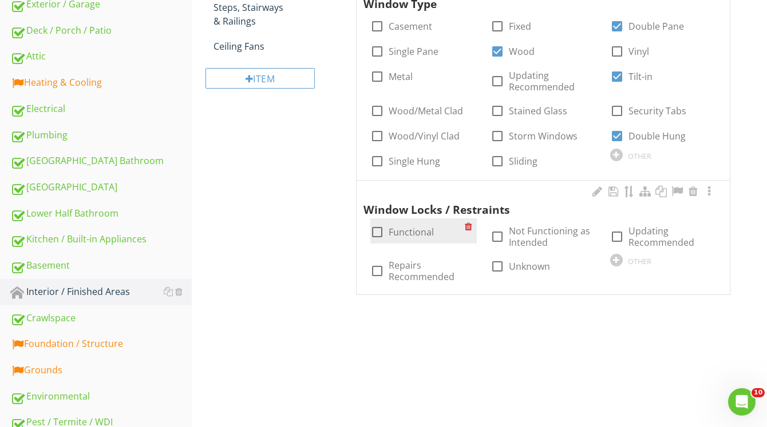
click at [376, 228] on div at bounding box center [376, 232] width 19 height 19
checkbox input "true"
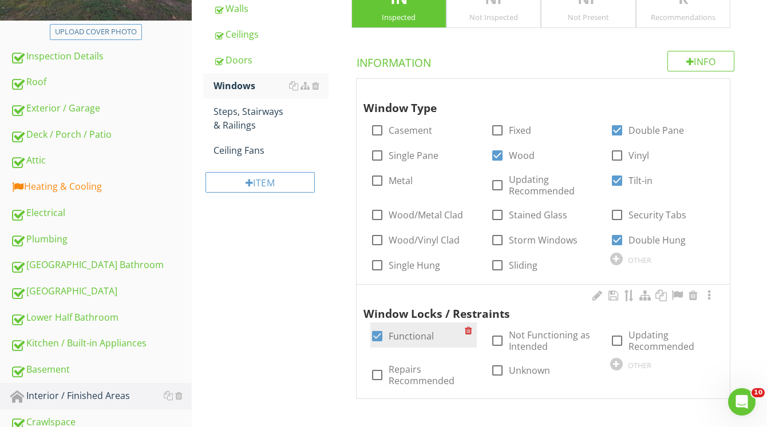
scroll to position [237, 0]
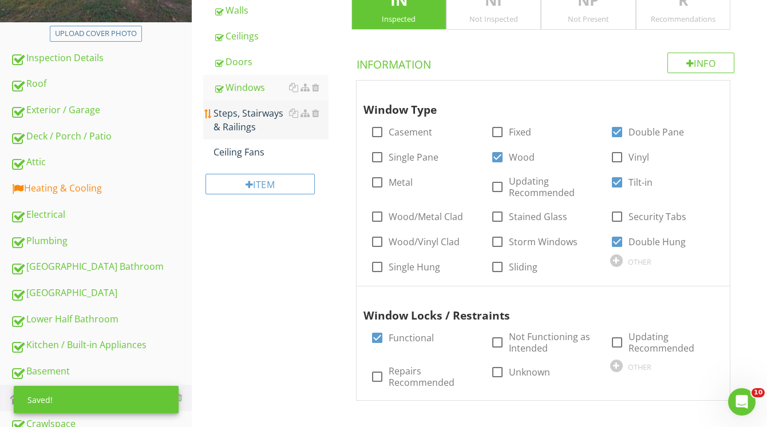
click at [257, 121] on div "Steps, Stairways & Railings" at bounding box center [270, 119] width 115 height 27
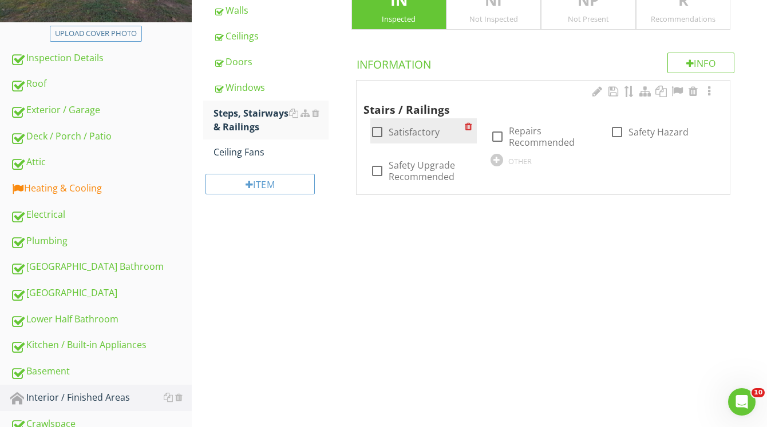
click at [381, 134] on div at bounding box center [376, 131] width 19 height 19
checkbox input "true"
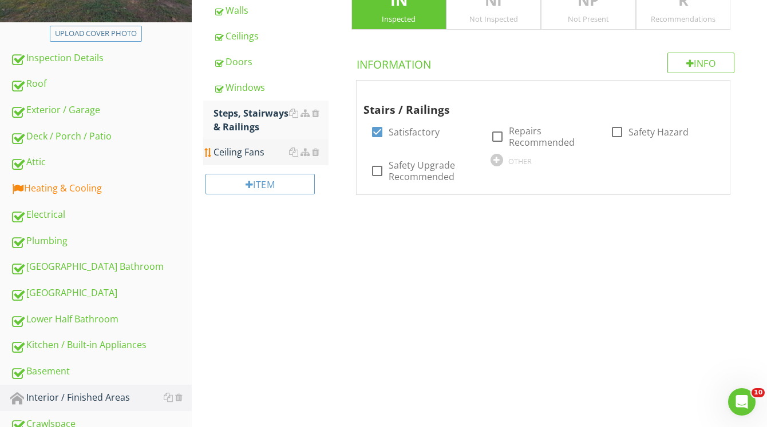
click at [247, 150] on div "Ceiling Fans" at bounding box center [270, 152] width 115 height 14
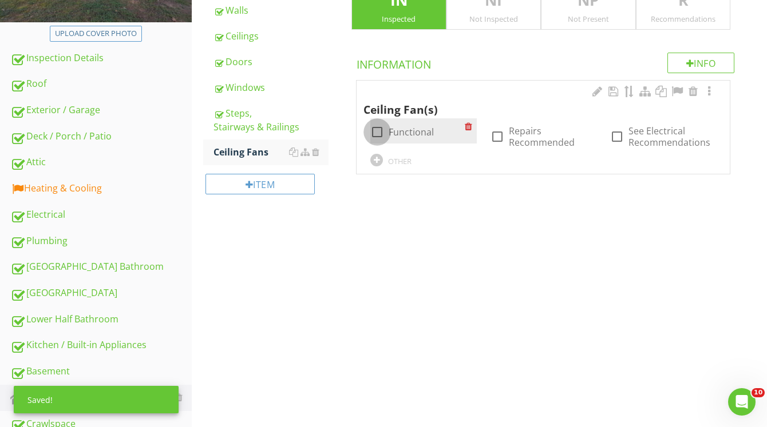
click at [373, 129] on div at bounding box center [376, 131] width 19 height 19
checkbox input "true"
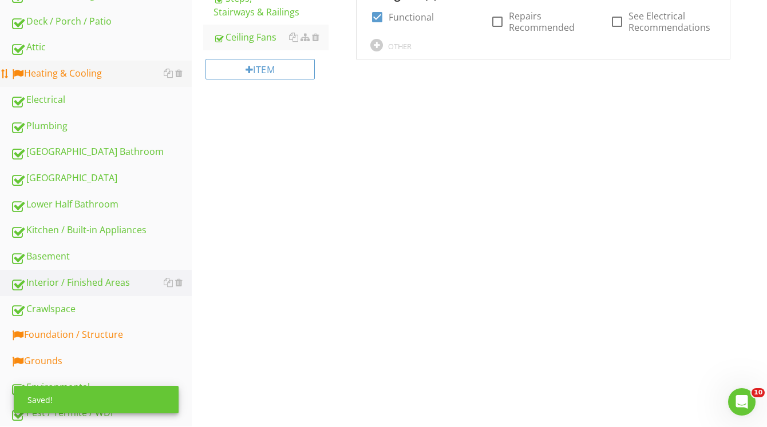
scroll to position [409, 0]
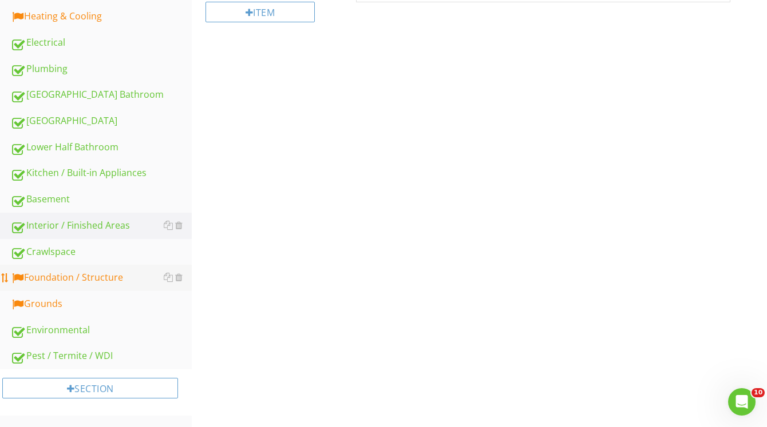
click at [101, 281] on div "Foundation / Structure" at bounding box center [100, 278] width 181 height 15
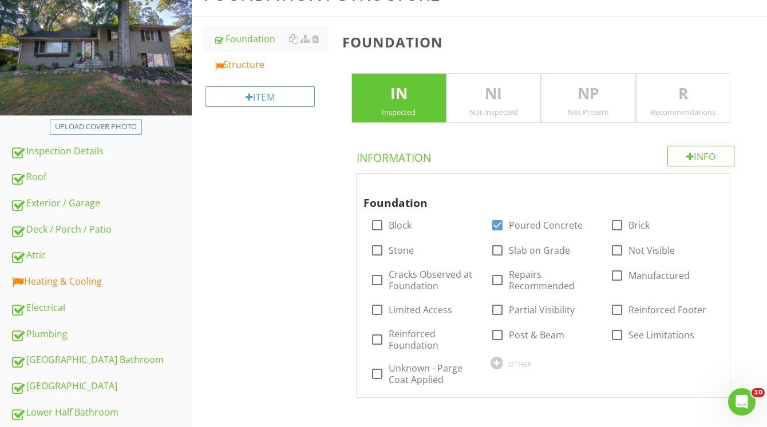
scroll to position [146, 0]
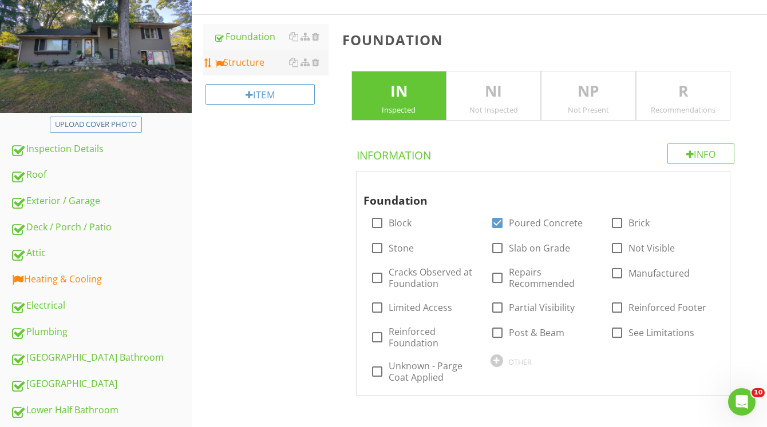
click at [257, 66] on div "Structure" at bounding box center [270, 63] width 115 height 14
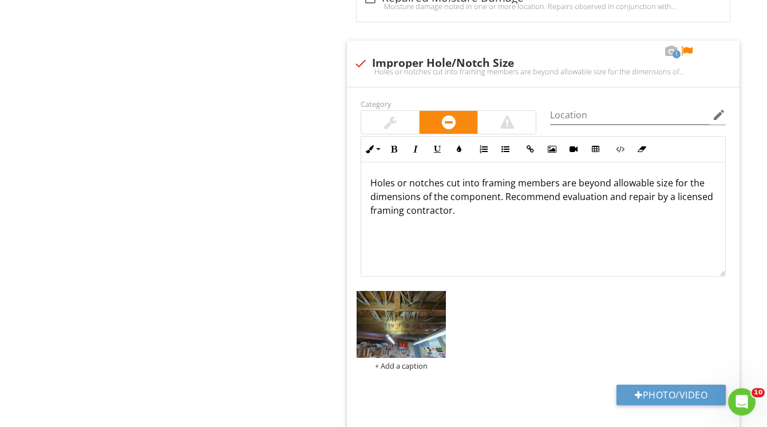
scroll to position [854, 0]
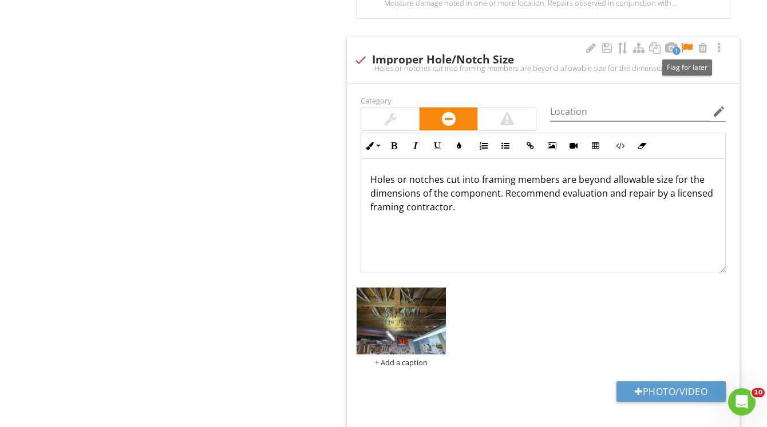
click at [685, 45] on div at bounding box center [687, 47] width 14 height 11
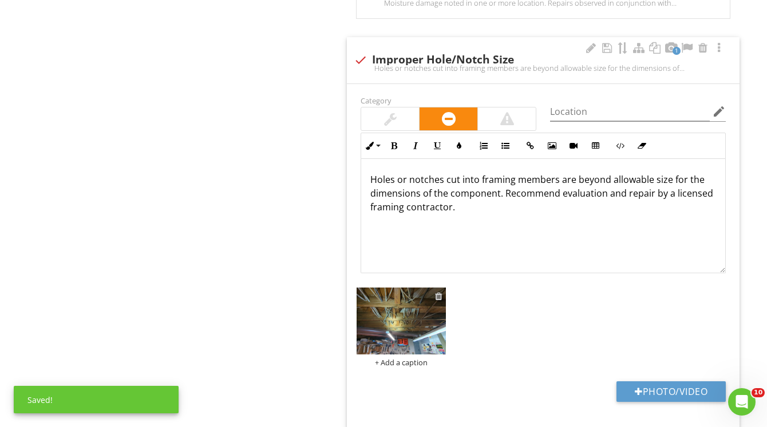
click at [439, 295] on div at bounding box center [438, 296] width 7 height 9
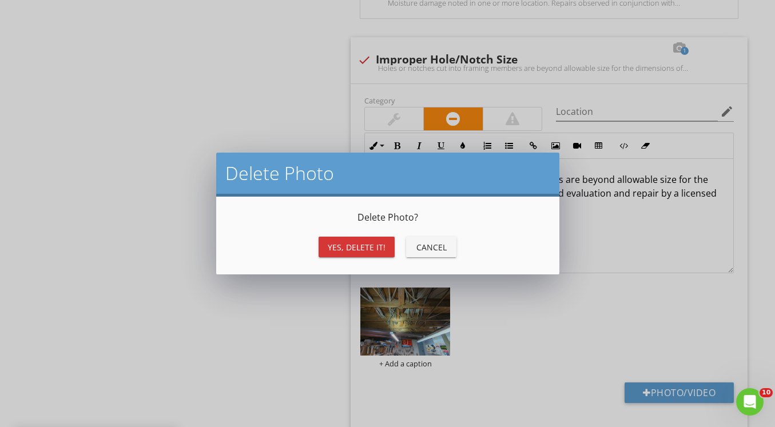
click at [376, 247] on div "Yes, Delete it!" at bounding box center [357, 247] width 58 height 12
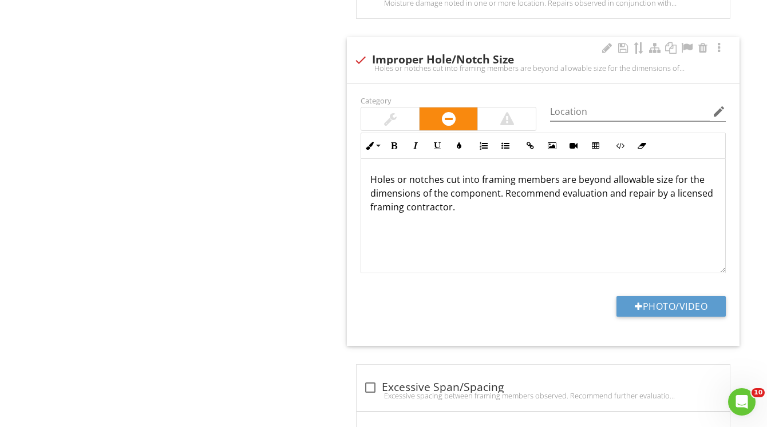
click at [360, 64] on div "Holes or notches cut into framing members are beyond allowable size for the dim…" at bounding box center [543, 68] width 379 height 9
checkbox input "true"
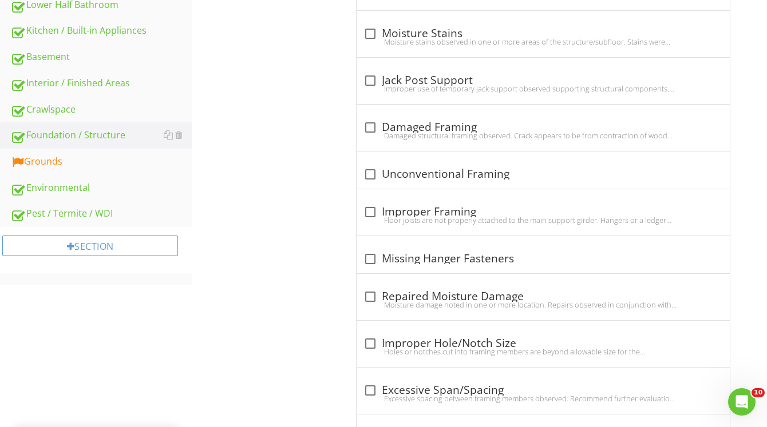
scroll to position [554, 0]
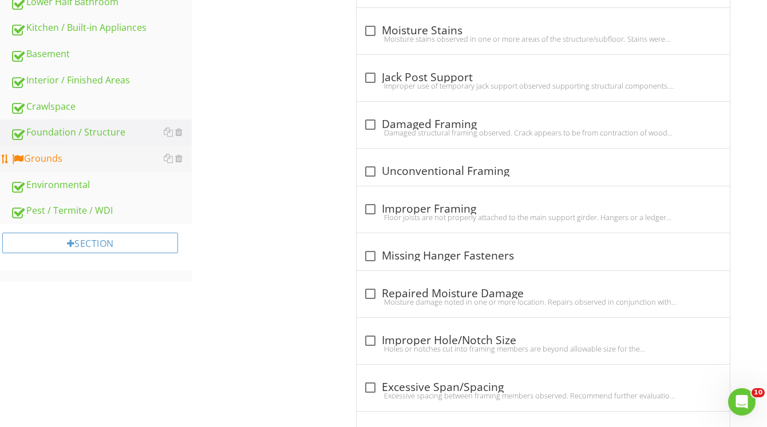
click at [96, 161] on div "Grounds" at bounding box center [100, 159] width 181 height 15
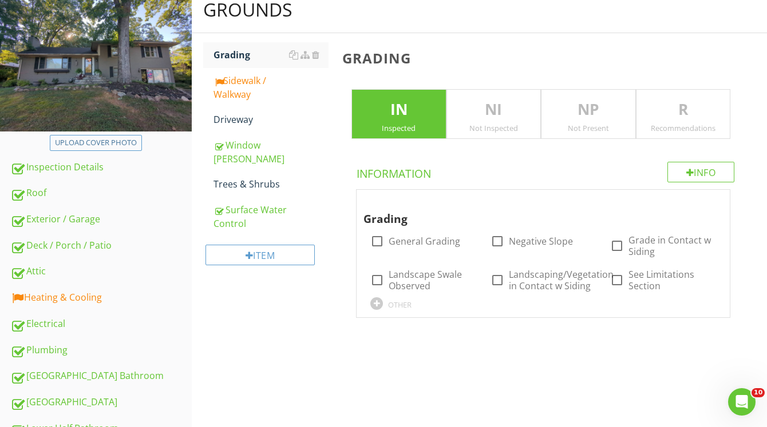
scroll to position [127, 0]
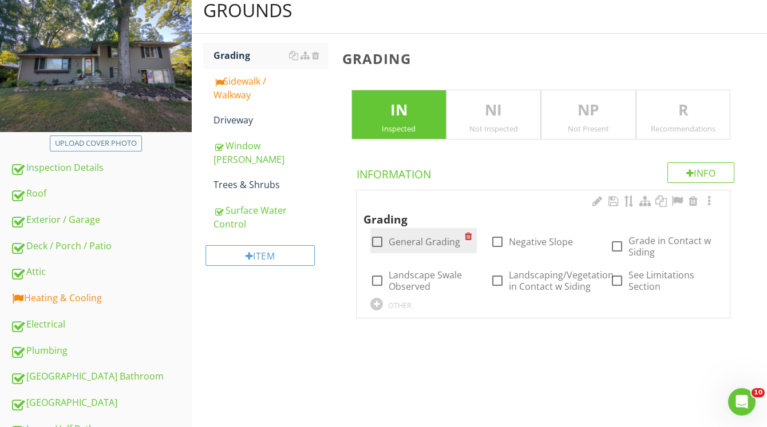
click at [376, 244] on div at bounding box center [376, 241] width 19 height 19
checkbox input "true"
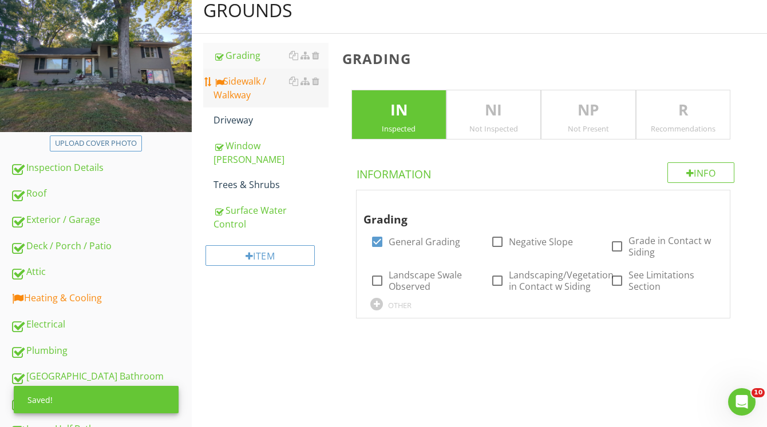
click at [244, 82] on div "Sidewalk / Walkway" at bounding box center [270, 87] width 115 height 27
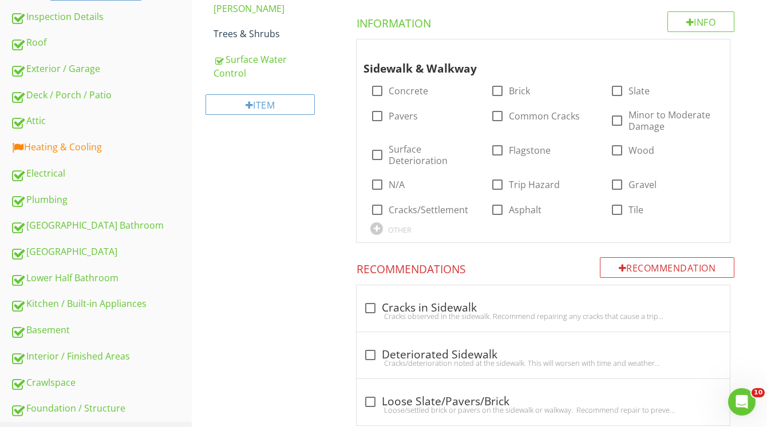
scroll to position [280, 0]
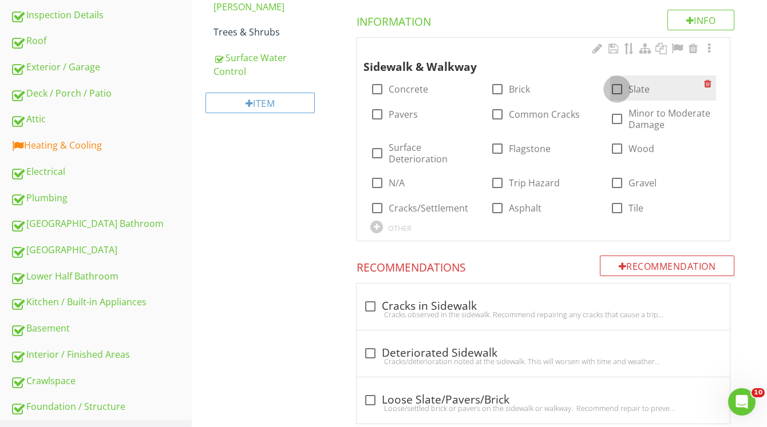
click at [619, 85] on div at bounding box center [616, 89] width 19 height 19
checkbox input "true"
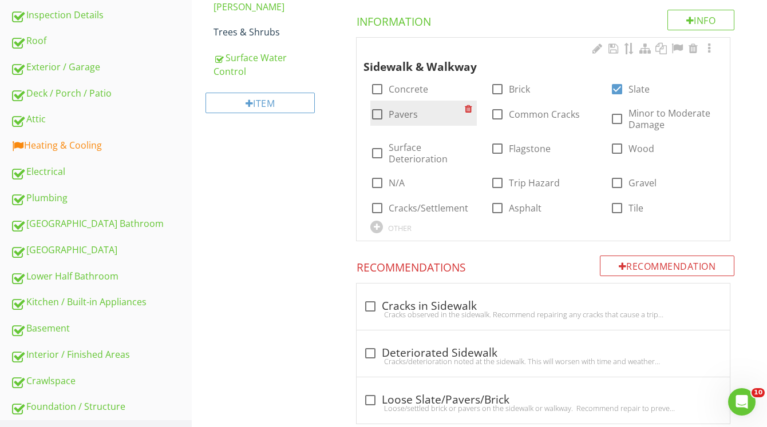
click at [376, 114] on div at bounding box center [376, 114] width 19 height 19
checkbox input "true"
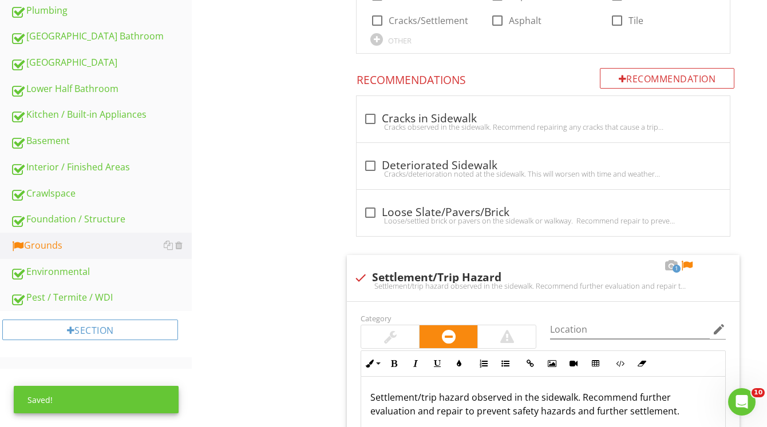
scroll to position [605, 0]
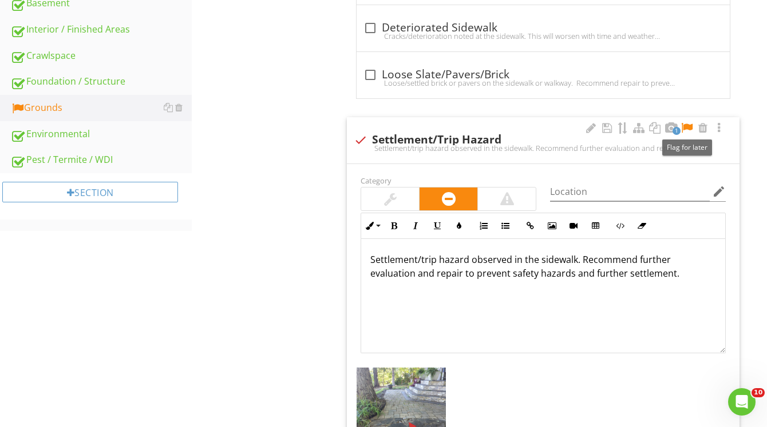
click at [688, 131] on div at bounding box center [687, 127] width 14 height 11
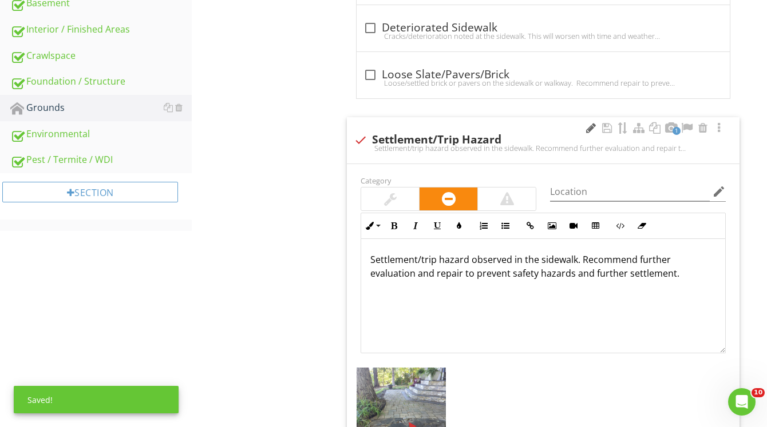
click at [584, 131] on div at bounding box center [591, 127] width 14 height 11
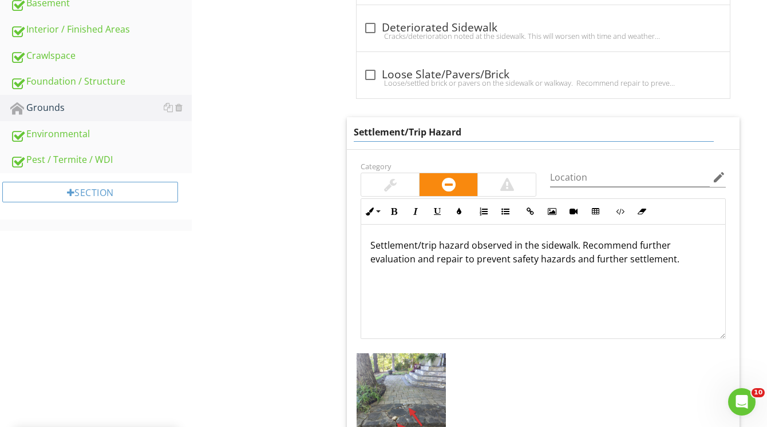
drag, startPoint x: 410, startPoint y: 131, endPoint x: 294, endPoint y: 133, distance: 116.2
click at [294, 133] on div "Grounds Grading Sidewalk / Walkway Driveway [GEOGRAPHIC_DATA][PERSON_NAME] Tree…" at bounding box center [479, 213] width 575 height 1409
type input "Trip Hazard"
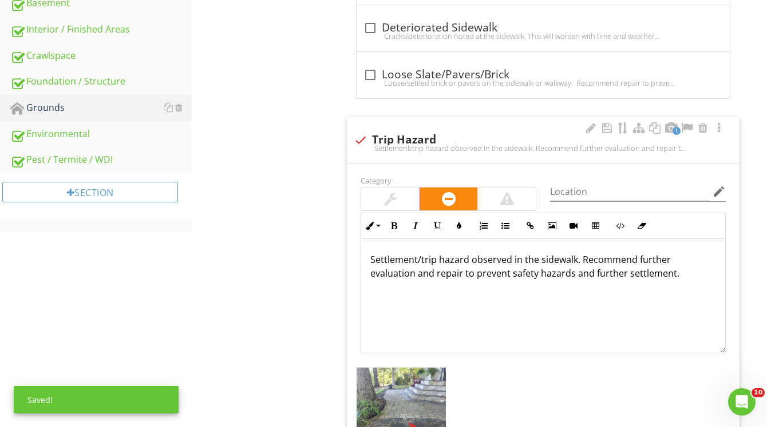
click at [423, 247] on div "Settlement/trip hazard observed in the sidewalk. Recommend further evaluation a…" at bounding box center [543, 296] width 364 height 114
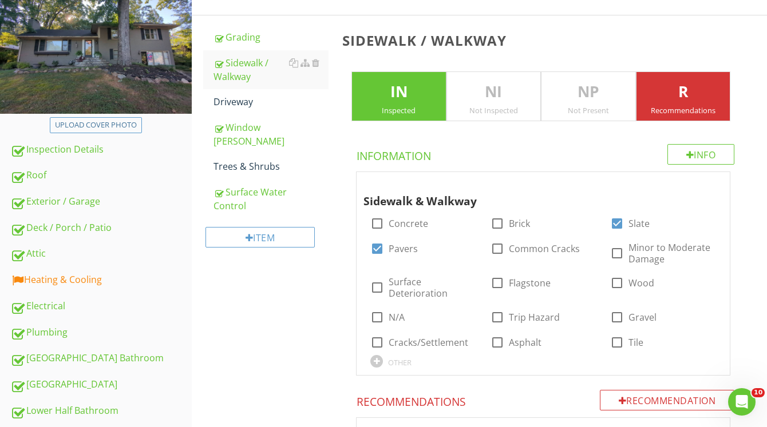
scroll to position [0, 0]
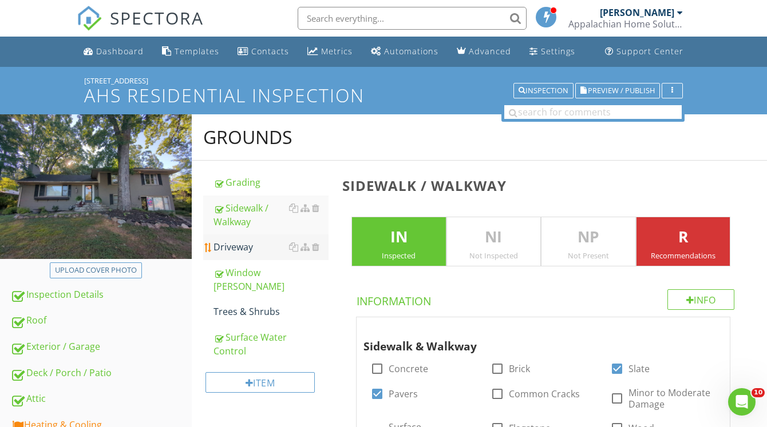
click at [264, 248] on div "Driveway" at bounding box center [270, 247] width 115 height 14
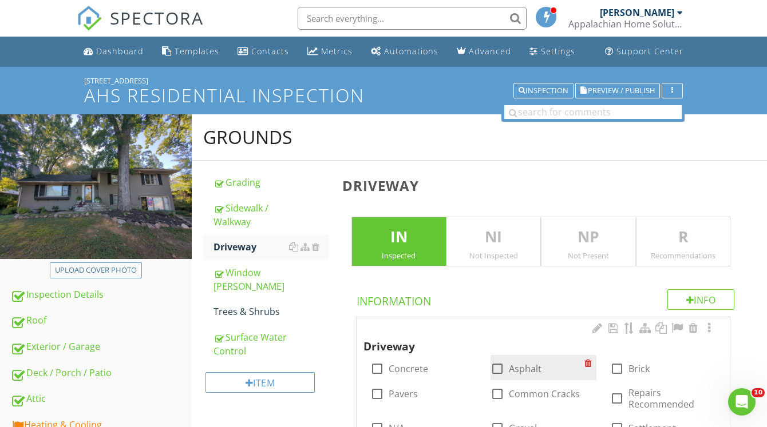
click at [495, 370] on div at bounding box center [497, 368] width 19 height 19
checkbox input "true"
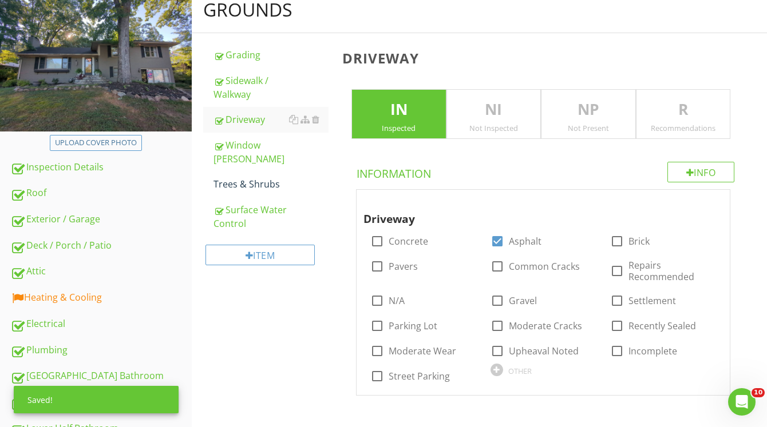
scroll to position [128, 0]
click at [664, 120] on p "R" at bounding box center [682, 109] width 93 height 23
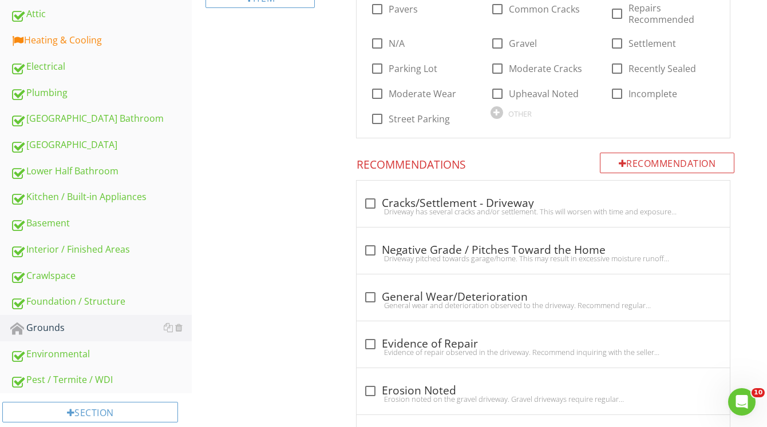
scroll to position [386, 0]
click at [371, 200] on div at bounding box center [369, 202] width 19 height 19
checkbox input "true"
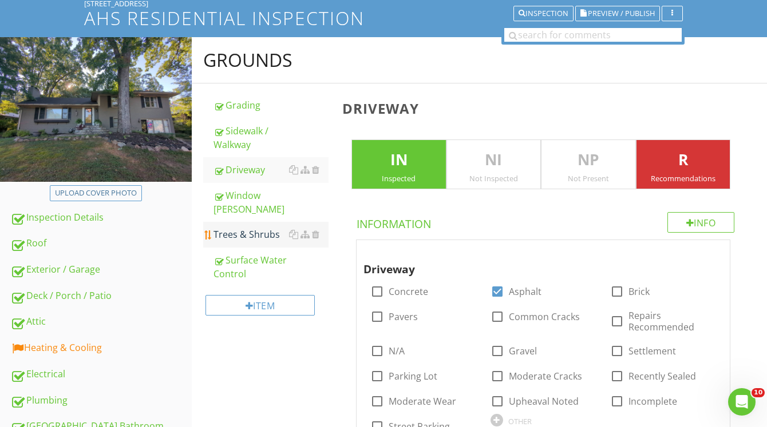
scroll to position [77, 0]
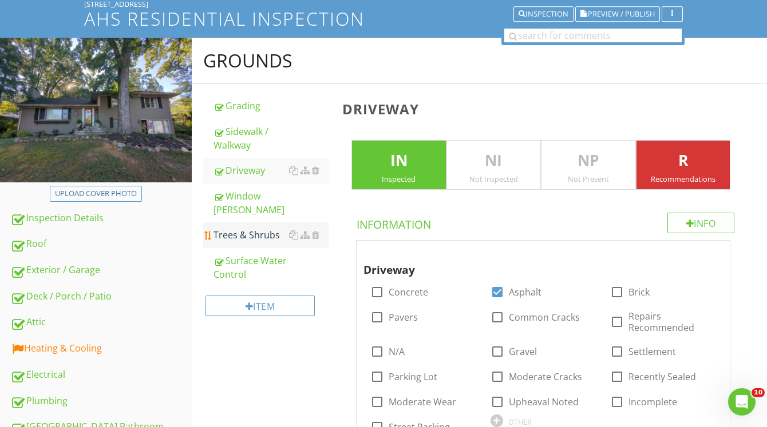
click at [240, 228] on div "Trees & Shrubs" at bounding box center [270, 235] width 115 height 14
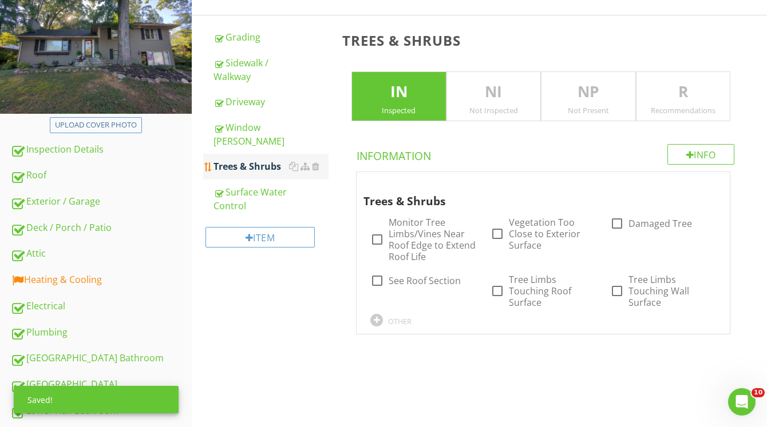
scroll to position [160, 0]
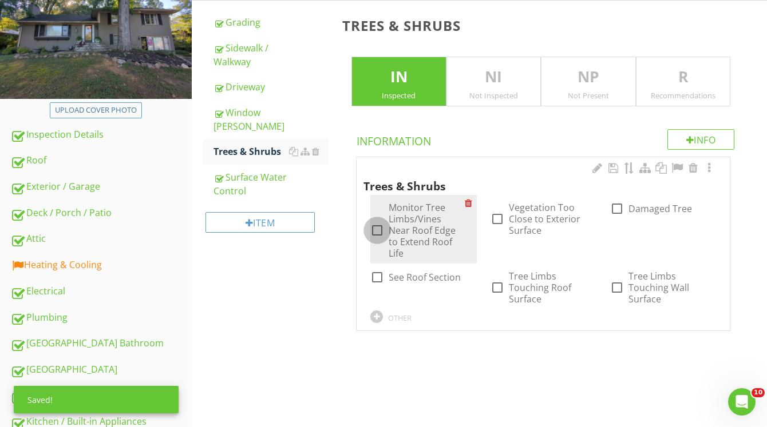
click at [385, 228] on div at bounding box center [376, 230] width 19 height 19
checkbox input "true"
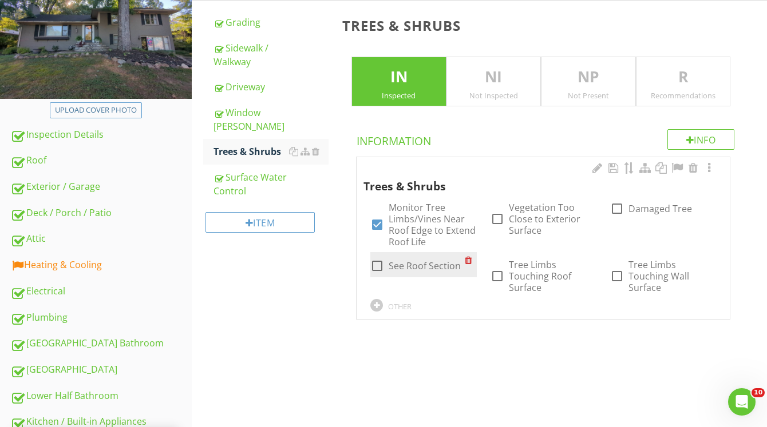
click at [375, 261] on div at bounding box center [376, 265] width 19 height 19
checkbox input "true"
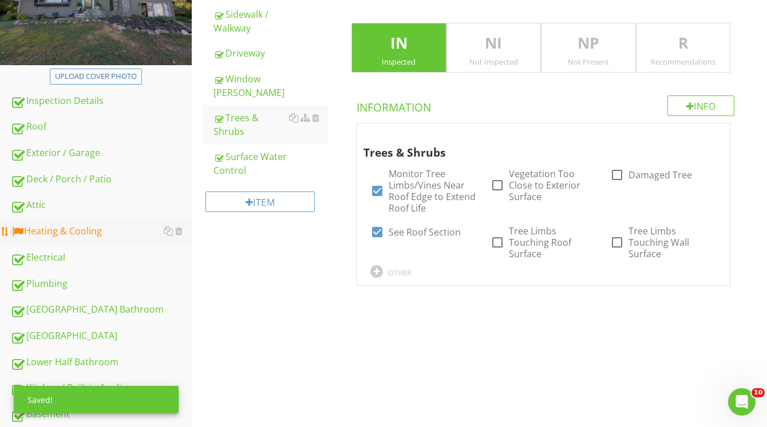
scroll to position [193, 0]
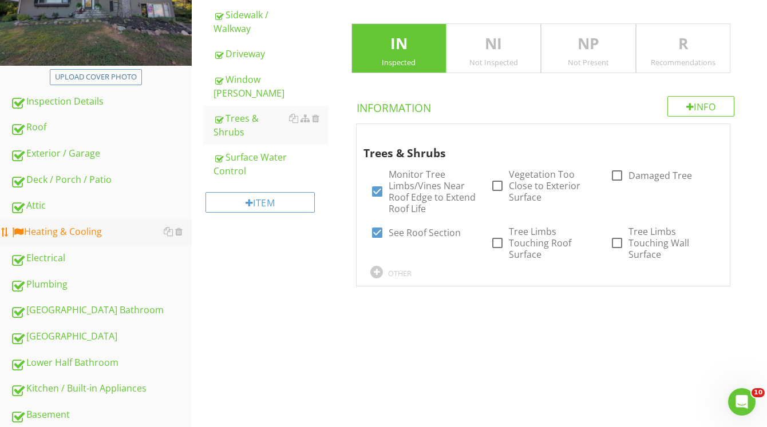
click at [128, 230] on div "Heating & Cooling" at bounding box center [100, 232] width 181 height 15
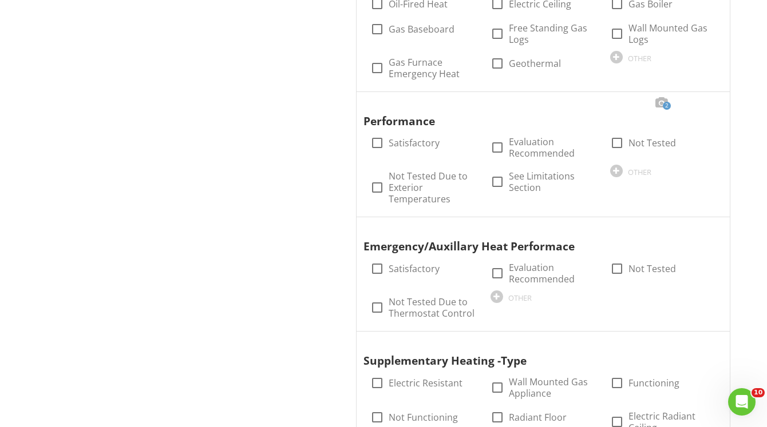
scroll to position [899, 0]
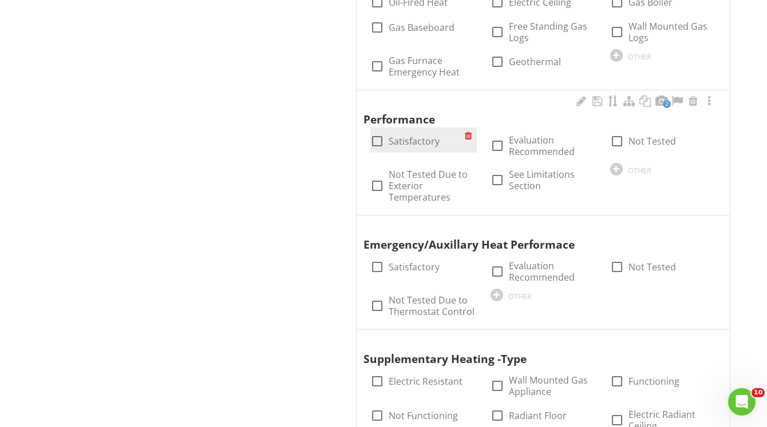
click at [376, 142] on div at bounding box center [376, 141] width 19 height 19
checkbox input "true"
click at [660, 102] on div at bounding box center [661, 101] width 14 height 11
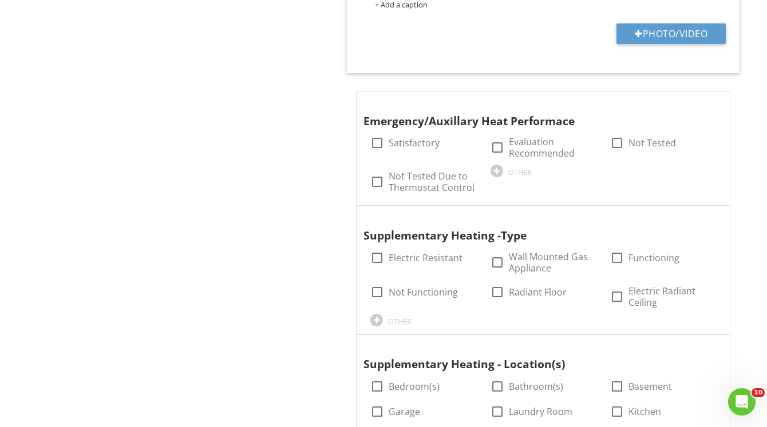
scroll to position [1460, 0]
click at [695, 105] on div at bounding box center [693, 102] width 14 height 11
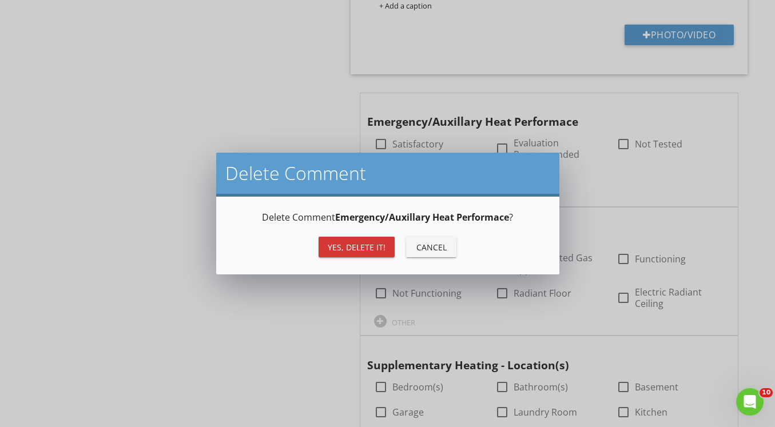
click at [356, 249] on div "Yes, Delete it!" at bounding box center [357, 247] width 58 height 12
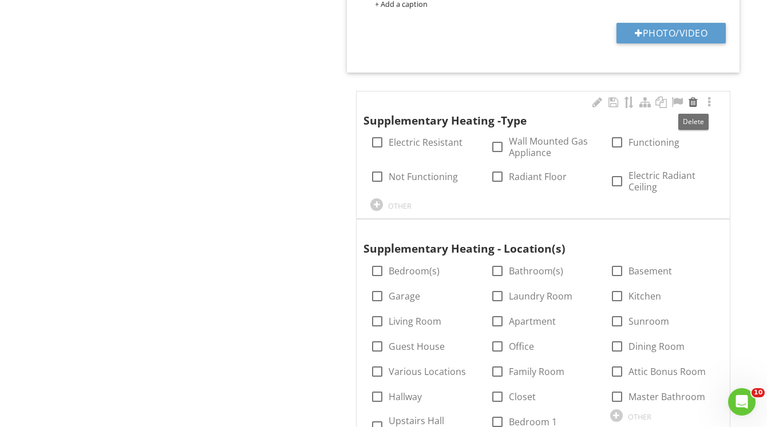
click at [695, 105] on div at bounding box center [693, 102] width 14 height 11
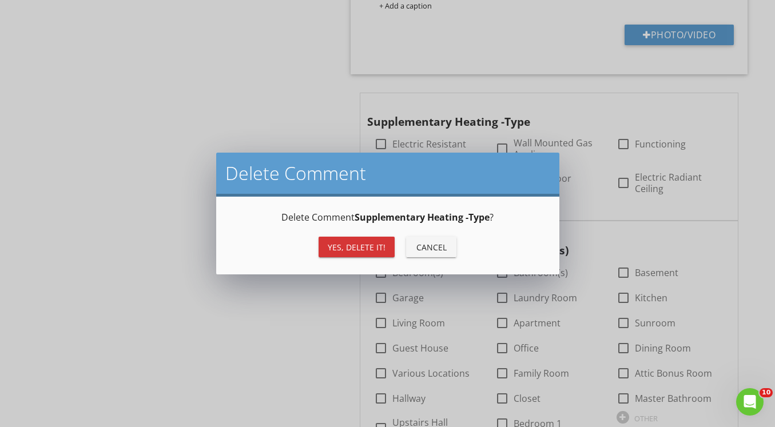
click at [375, 247] on div "Yes, Delete it!" at bounding box center [357, 247] width 58 height 12
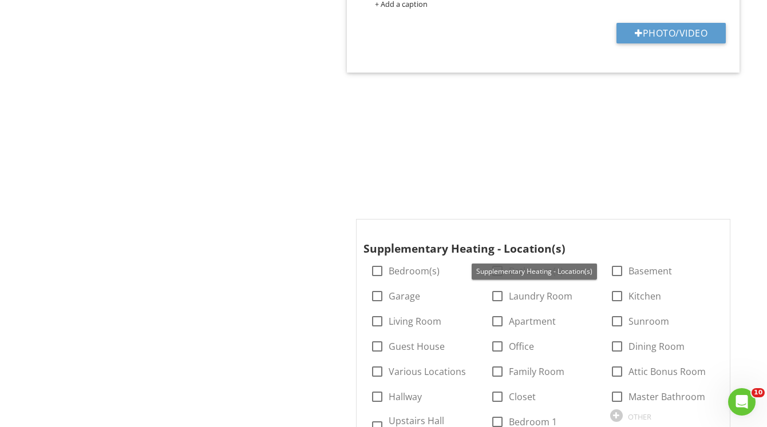
scroll to position [1421, 0]
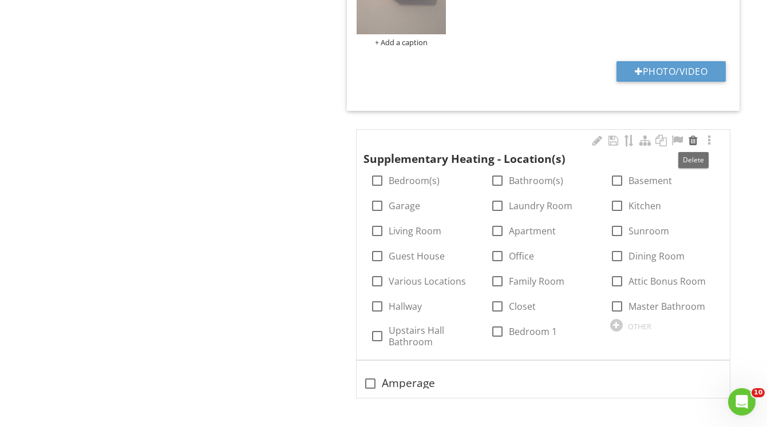
click at [696, 141] on div at bounding box center [693, 140] width 14 height 11
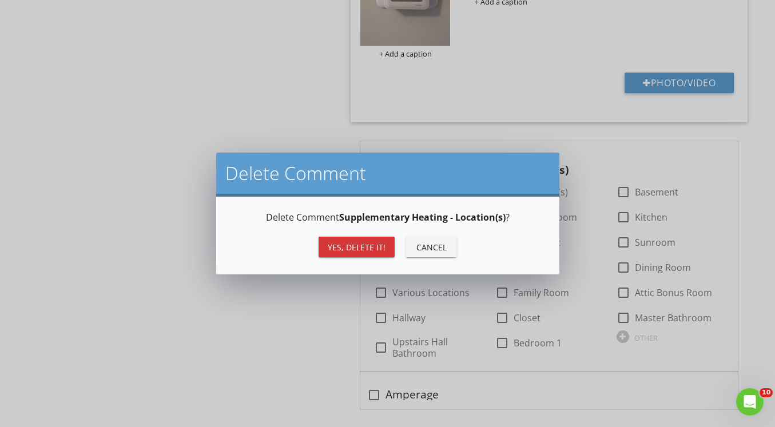
click at [383, 249] on div "Yes, Delete it!" at bounding box center [357, 247] width 58 height 12
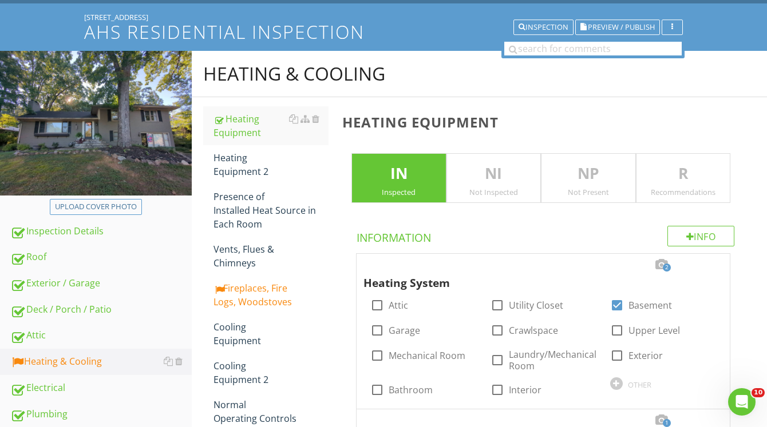
scroll to position [51, 0]
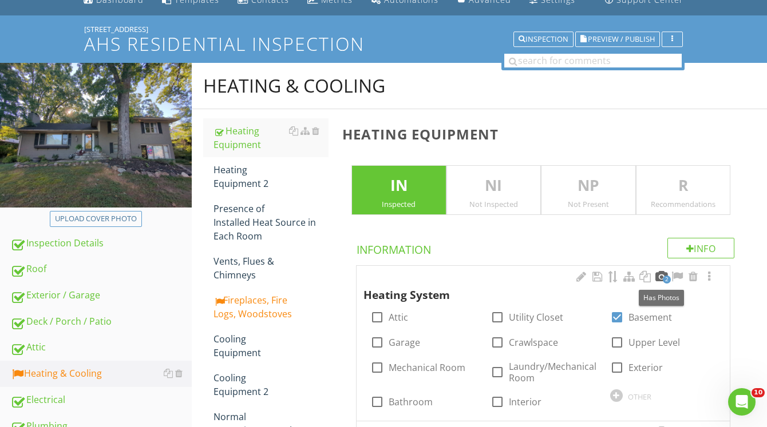
click at [663, 274] on div at bounding box center [661, 276] width 14 height 11
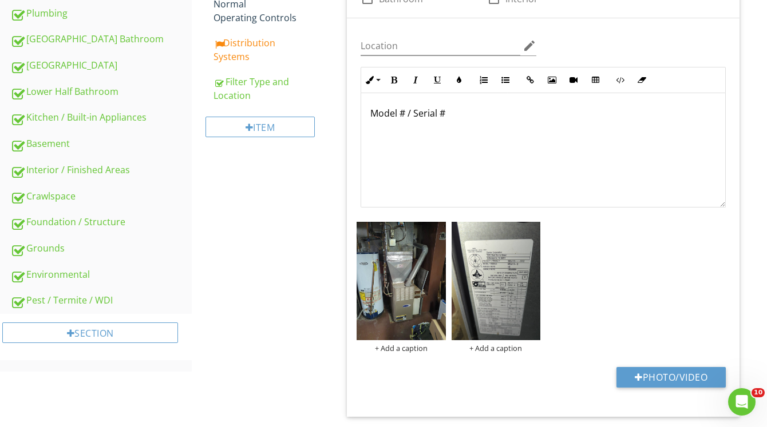
scroll to position [470, 0]
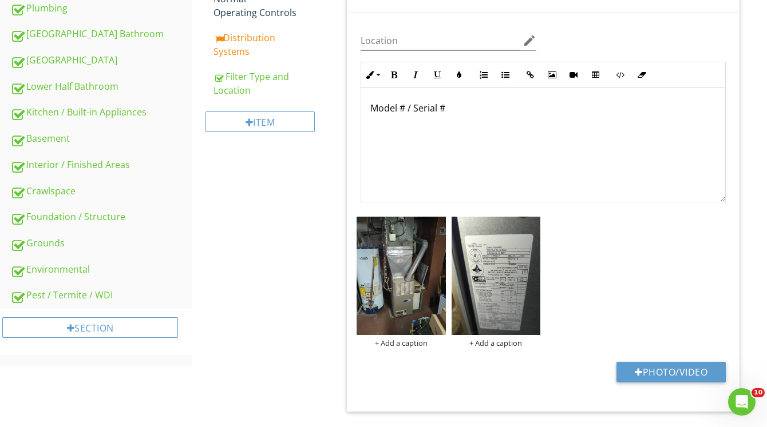
click at [367, 115] on div "Model # / Serial #" at bounding box center [543, 145] width 364 height 114
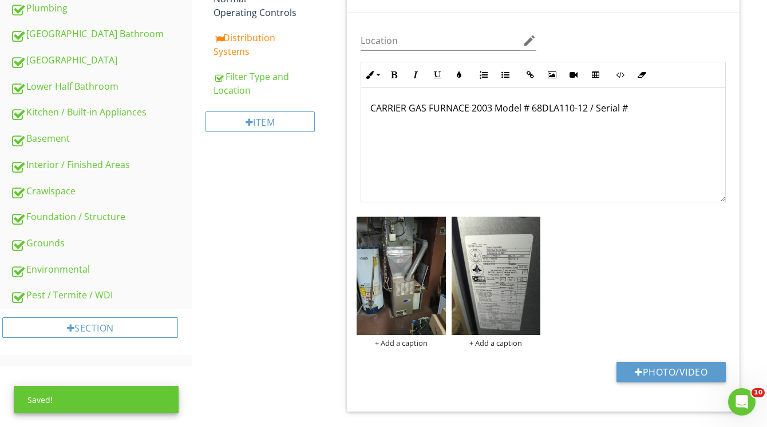
click at [640, 108] on p "CARRIER GAS FURNACE 2003 Model # 68DLA110-12 / Serial #" at bounding box center [543, 108] width 346 height 14
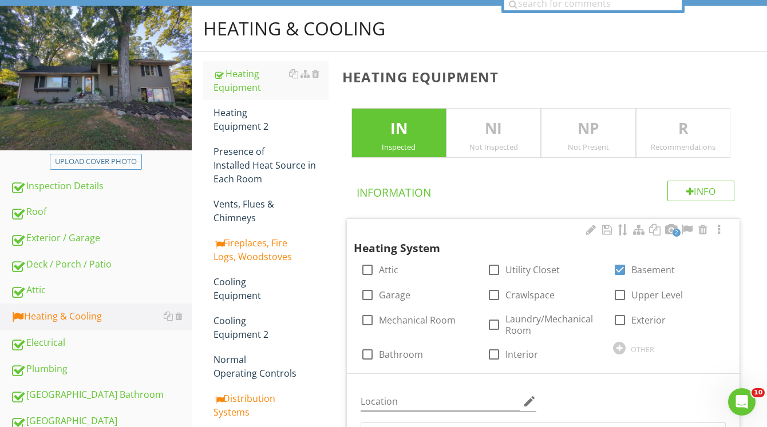
scroll to position [108, 0]
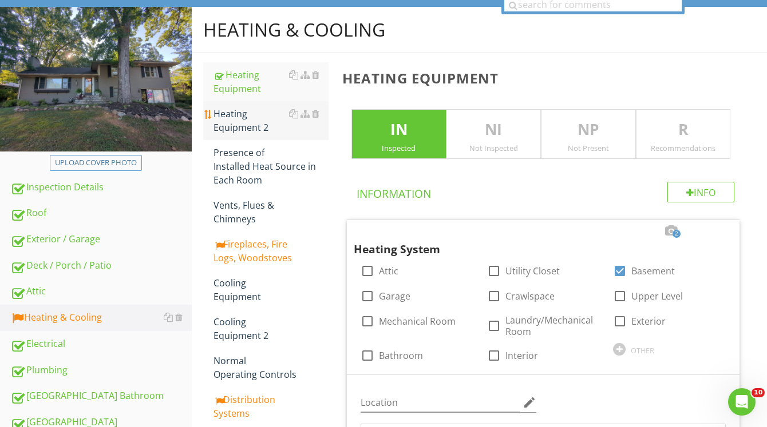
click at [254, 128] on div "Heating Equipment 2" at bounding box center [270, 120] width 115 height 27
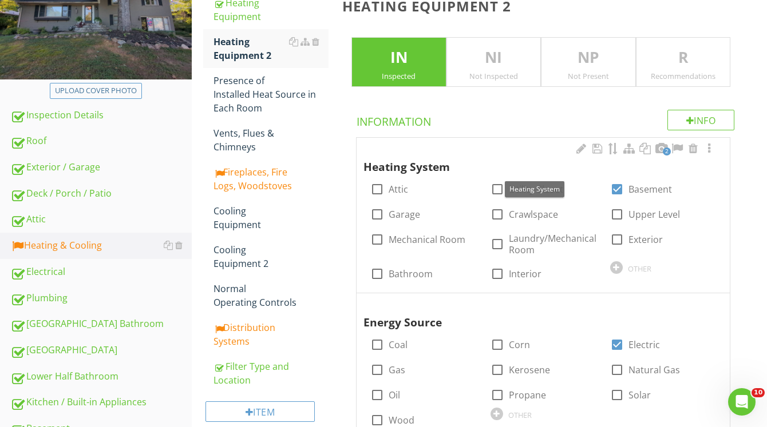
scroll to position [184, 0]
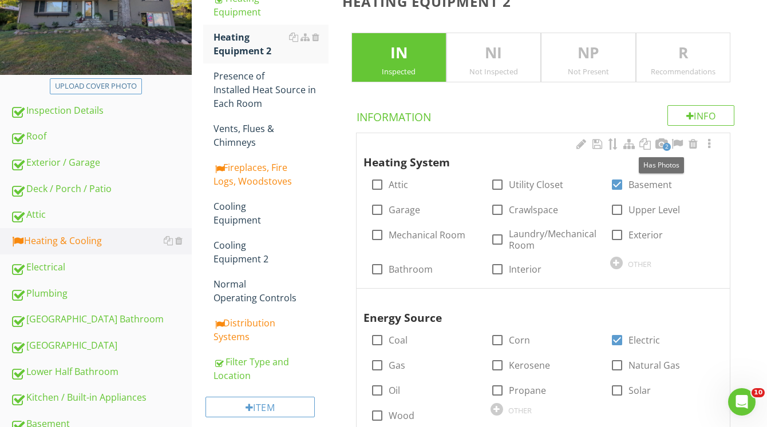
click at [666, 149] on span "2" at bounding box center [667, 147] width 8 height 8
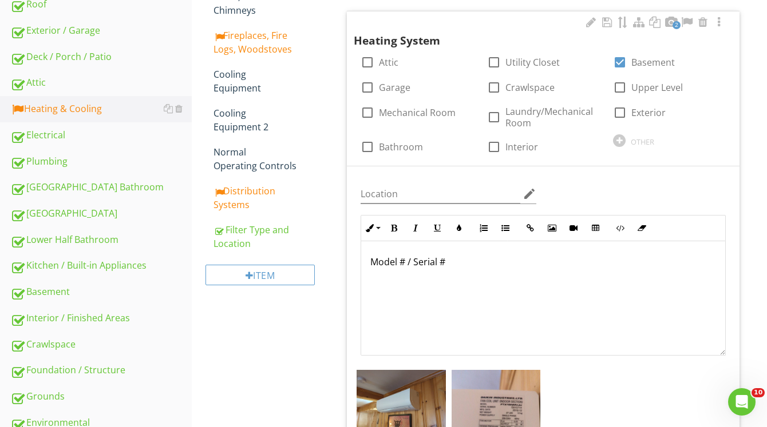
scroll to position [318, 0]
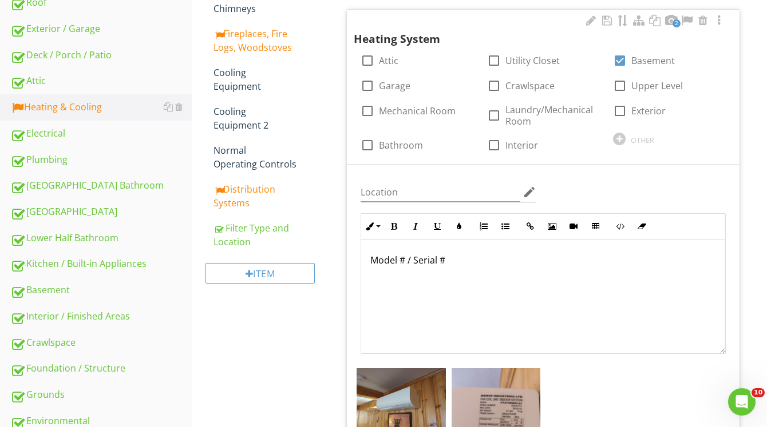
click at [370, 267] on p "Model # / Serial #" at bounding box center [543, 260] width 346 height 14
click at [660, 272] on div "DAIKIN MINI SPLIT 2019 Model # FTX15NMVJU / Serial #" at bounding box center [543, 297] width 364 height 114
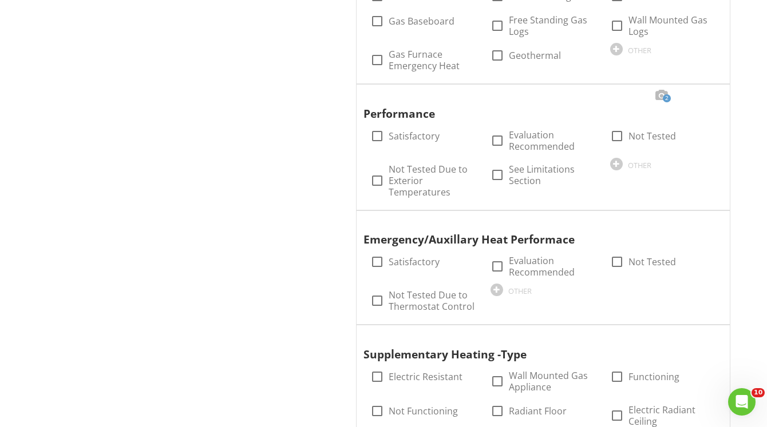
scroll to position [1204, 0]
click at [375, 134] on div at bounding box center [376, 135] width 19 height 19
checkbox input "true"
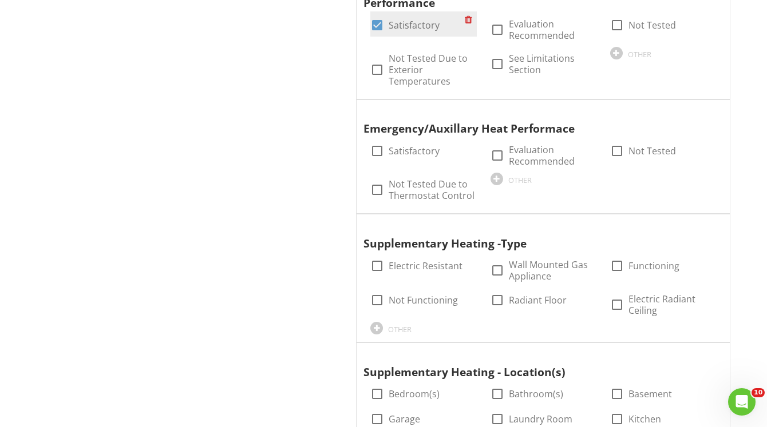
scroll to position [1316, 0]
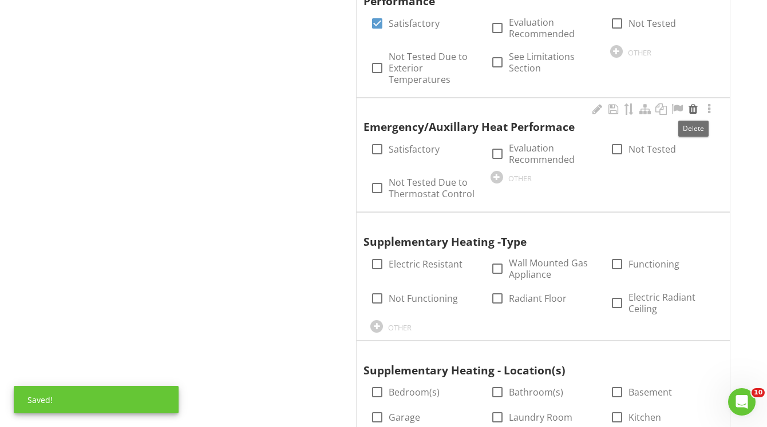
click at [695, 108] on div at bounding box center [693, 109] width 14 height 11
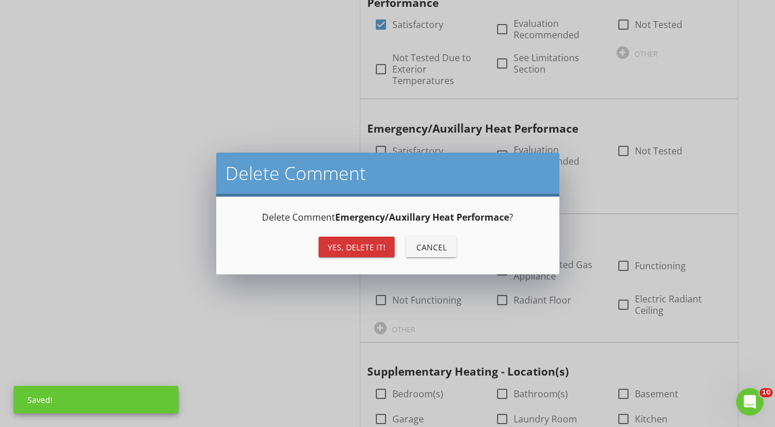
click at [366, 243] on div "Yes, Delete it!" at bounding box center [357, 247] width 58 height 12
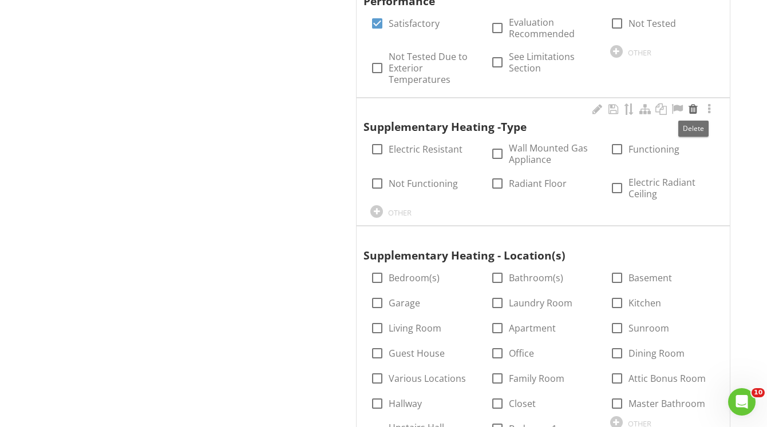
click at [693, 113] on div at bounding box center [693, 109] width 14 height 11
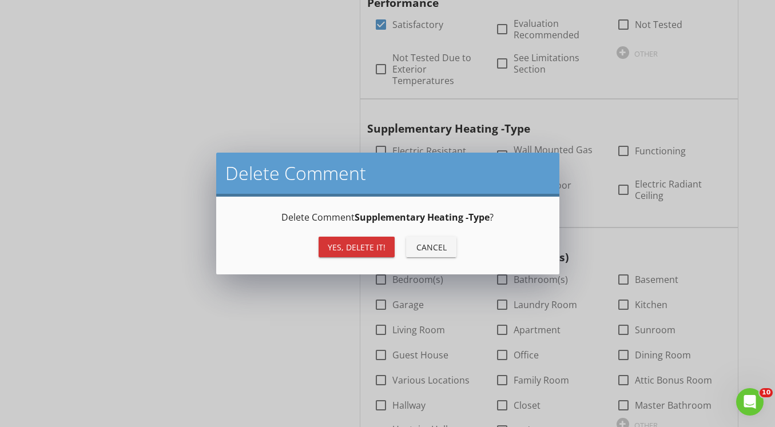
click at [378, 244] on div "Yes, Delete it!" at bounding box center [357, 247] width 58 height 12
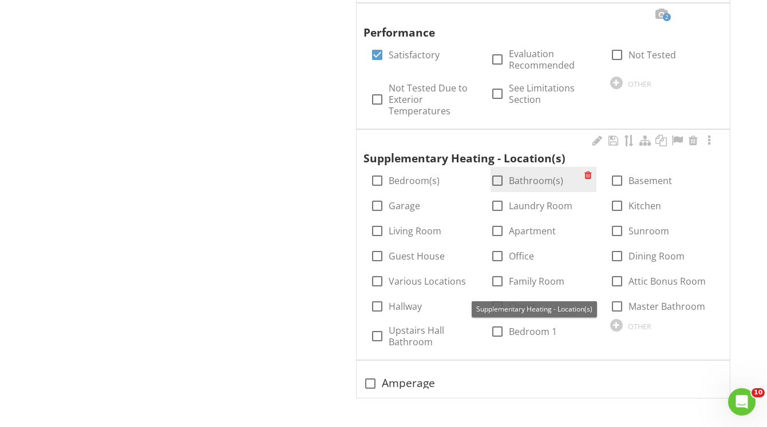
scroll to position [1285, 0]
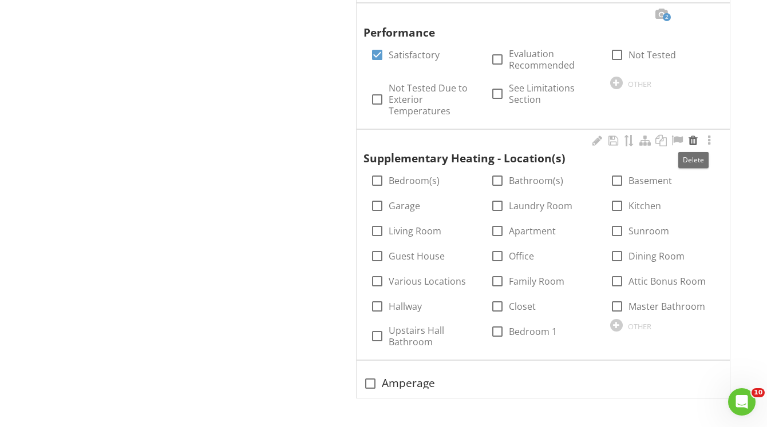
click at [691, 139] on div at bounding box center [693, 140] width 14 height 11
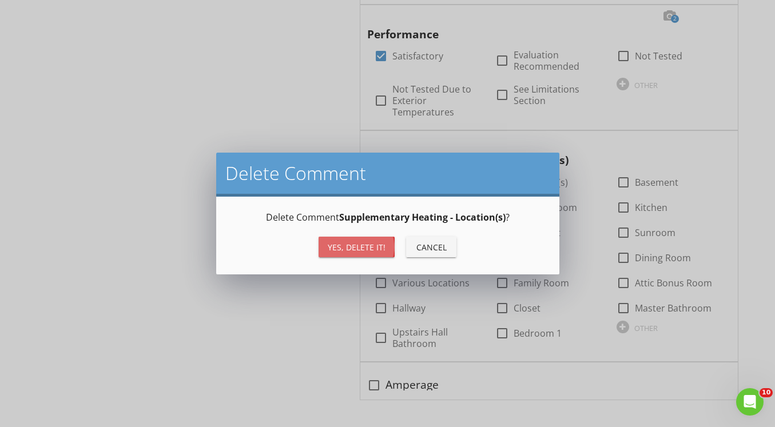
click at [375, 248] on div "Yes, Delete it!" at bounding box center [357, 247] width 58 height 12
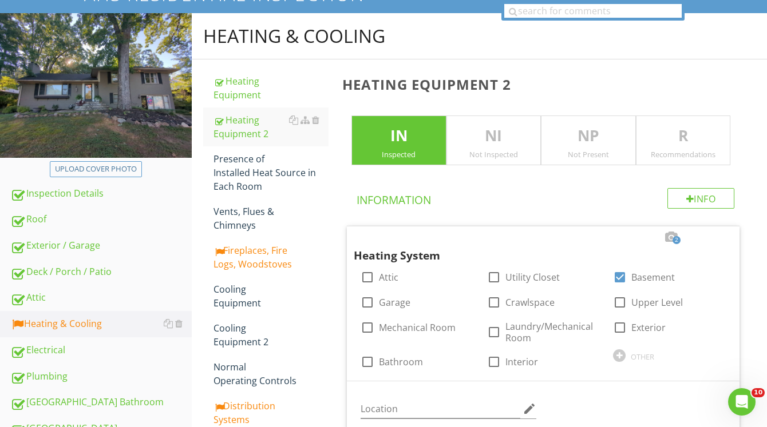
scroll to position [103, 0]
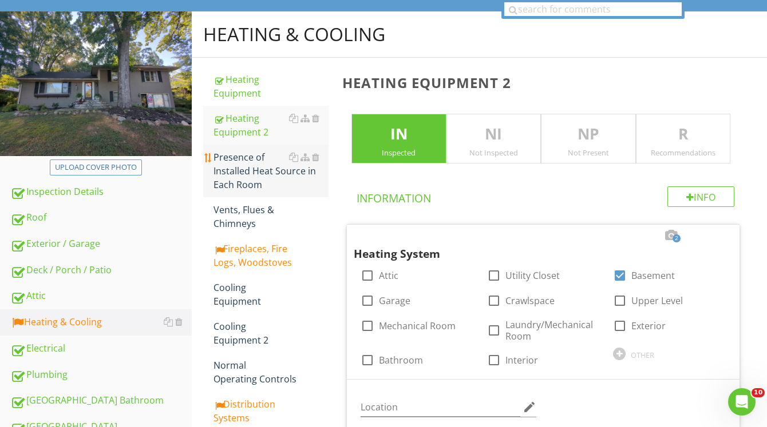
click at [249, 168] on div "Presence of Installed Heat Source in Each Room" at bounding box center [270, 170] width 115 height 41
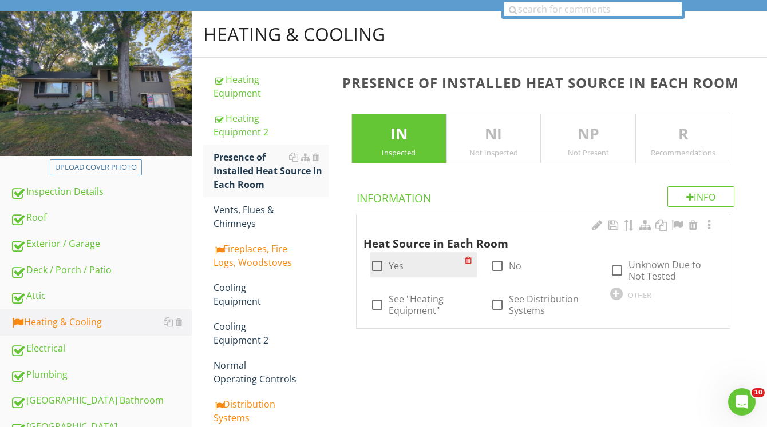
click at [371, 262] on div at bounding box center [376, 265] width 19 height 19
checkbox input "true"
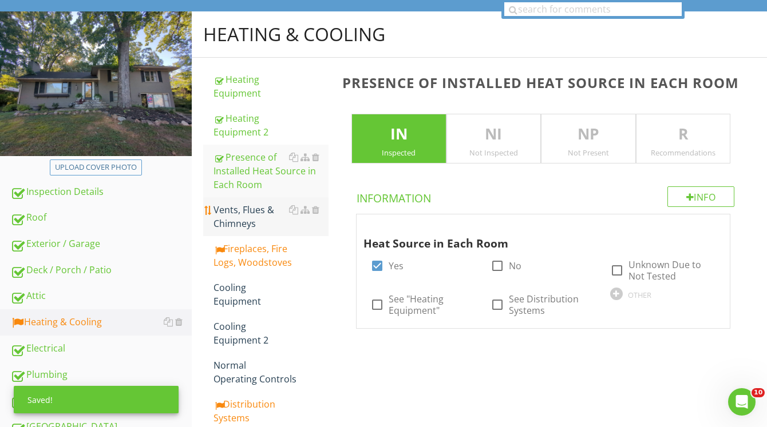
click at [255, 219] on div "Vents, Flues & Chimneys" at bounding box center [270, 216] width 115 height 27
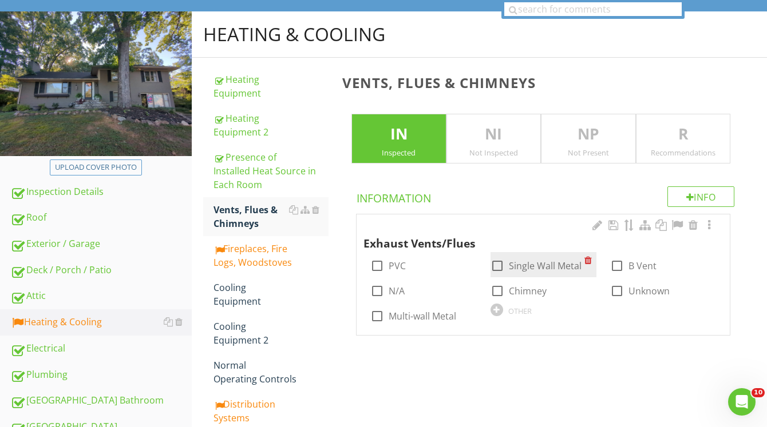
click at [498, 268] on div at bounding box center [497, 265] width 19 height 19
checkbox input "true"
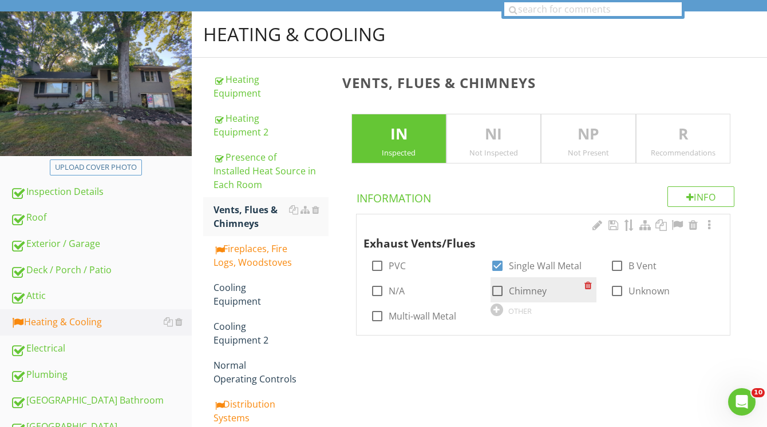
click at [505, 291] on div at bounding box center [497, 291] width 19 height 19
checkbox input "true"
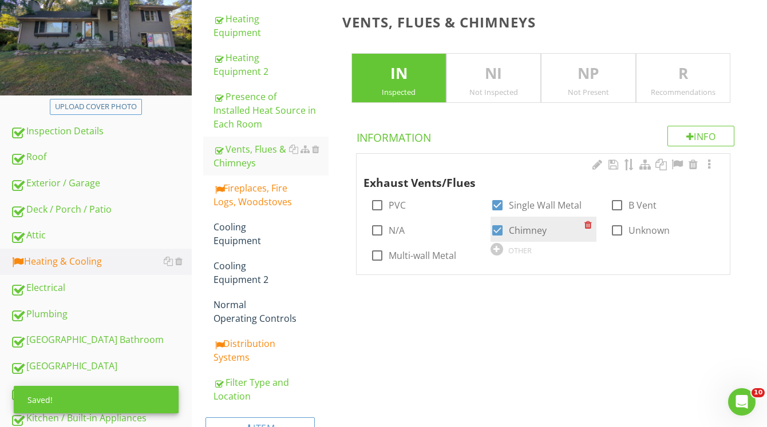
scroll to position [165, 0]
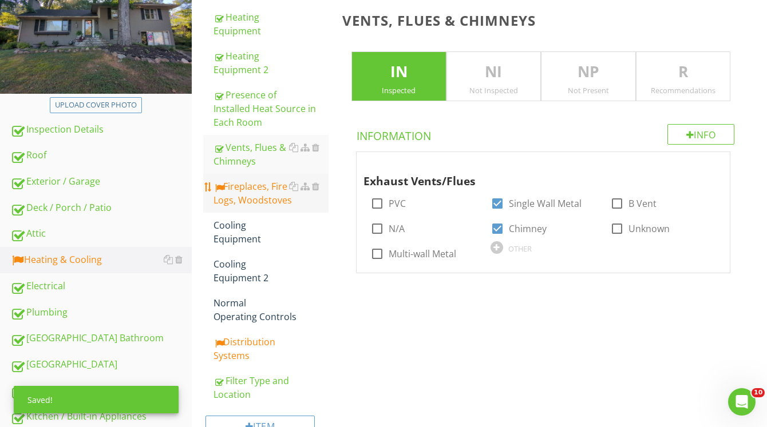
click at [247, 196] on div "Fireplaces, Fire Logs, Woodstoves" at bounding box center [270, 193] width 115 height 27
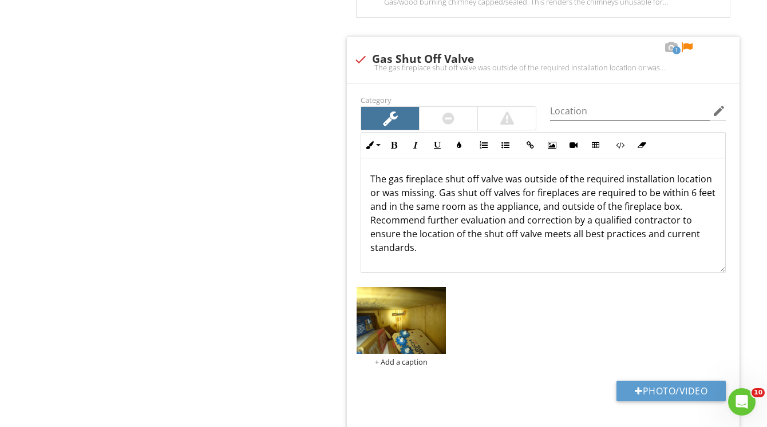
scroll to position [1667, 0]
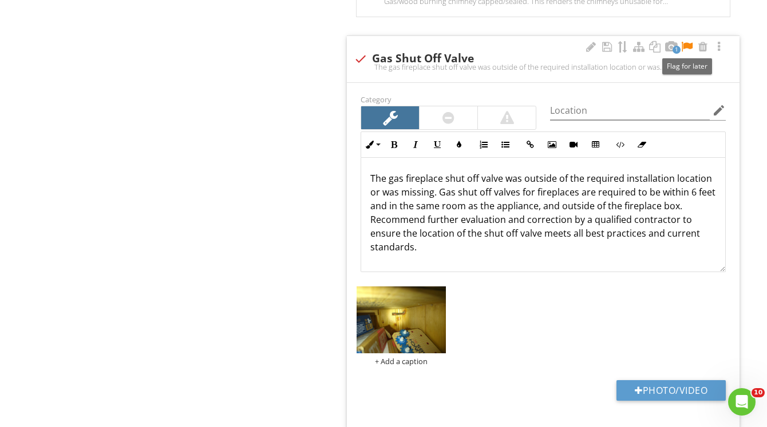
click at [687, 45] on div at bounding box center [687, 46] width 14 height 11
click at [441, 294] on div at bounding box center [438, 295] width 7 height 9
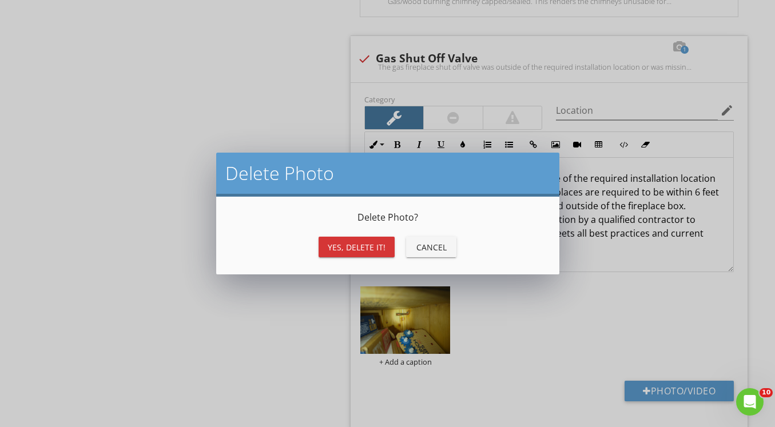
click at [379, 248] on div "Yes, Delete it!" at bounding box center [357, 247] width 58 height 12
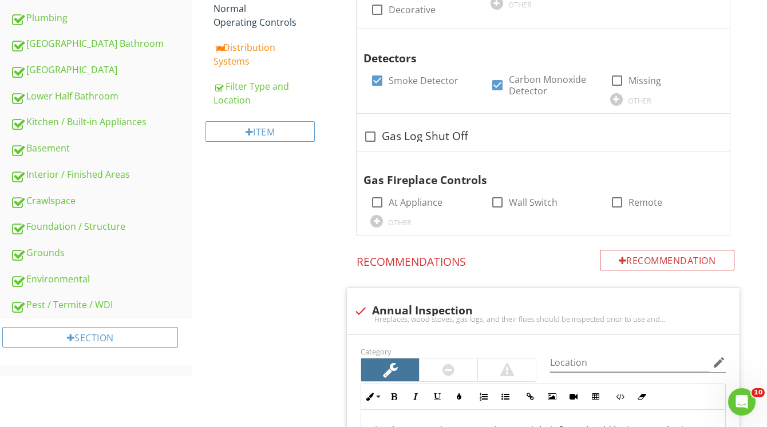
scroll to position [462, 0]
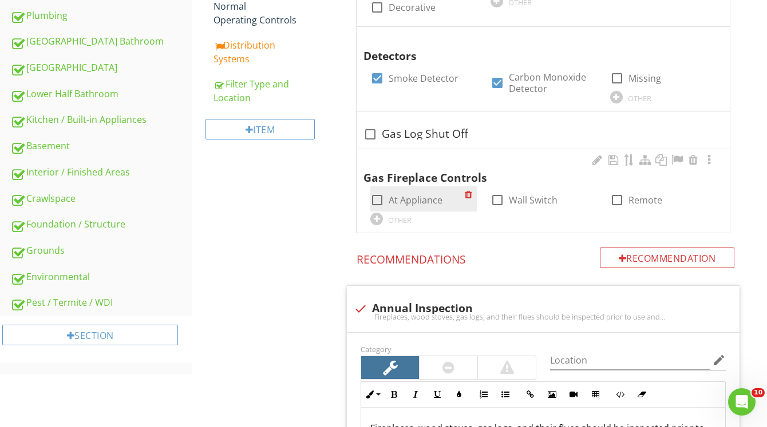
click at [376, 200] on div at bounding box center [376, 200] width 19 height 19
checkbox input "true"
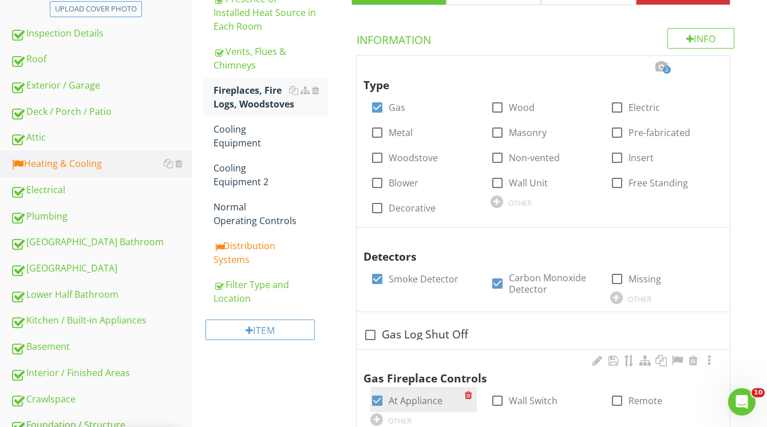
scroll to position [261, 0]
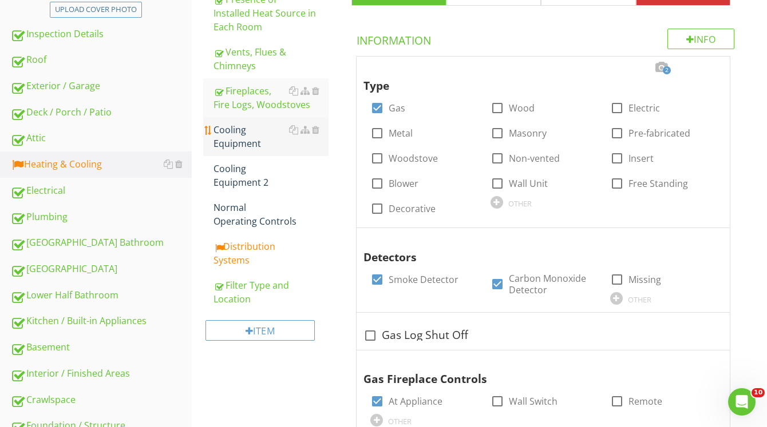
click at [245, 135] on div "Cooling Equipment" at bounding box center [270, 136] width 115 height 27
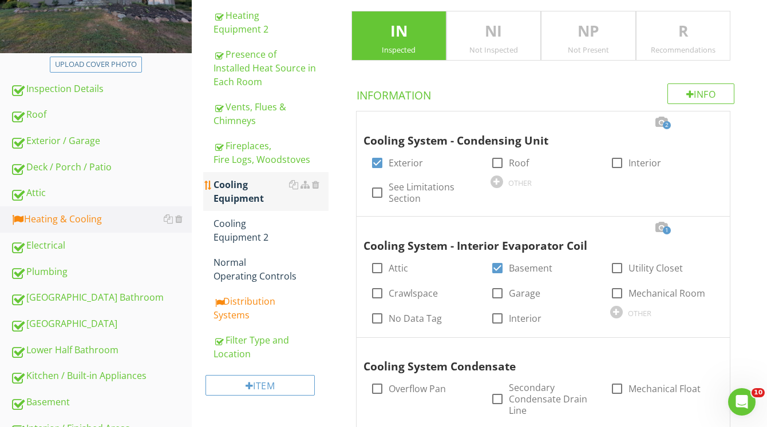
scroll to position [205, 0]
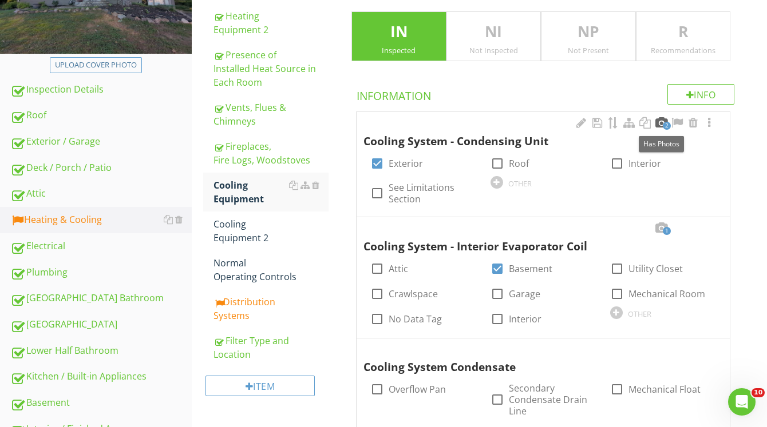
click at [661, 127] on div at bounding box center [661, 122] width 14 height 11
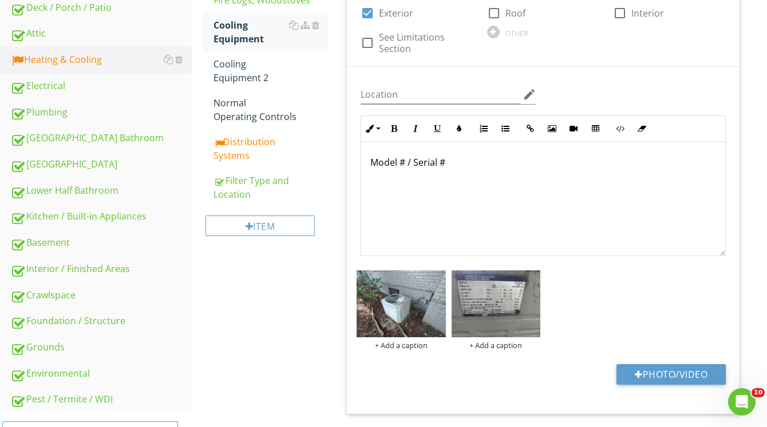
scroll to position [369, 0]
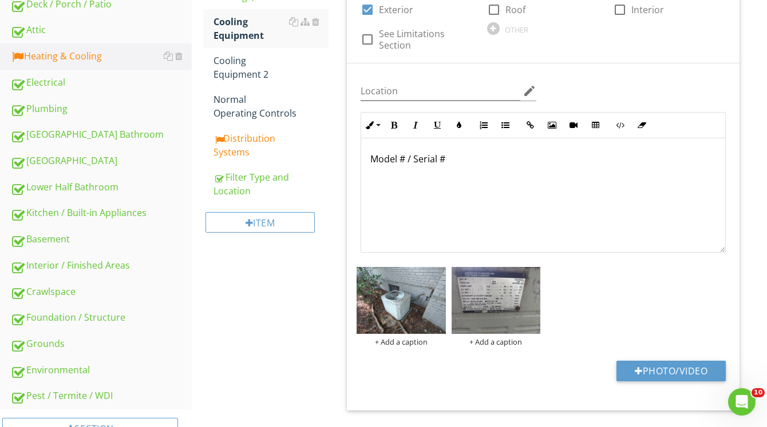
click at [368, 155] on div "Model # / Serial #" at bounding box center [543, 195] width 364 height 114
click at [612, 161] on p "AMERICAN STANDARD CONDENSING UNIT 1988 Model # / Serial #" at bounding box center [543, 159] width 346 height 14
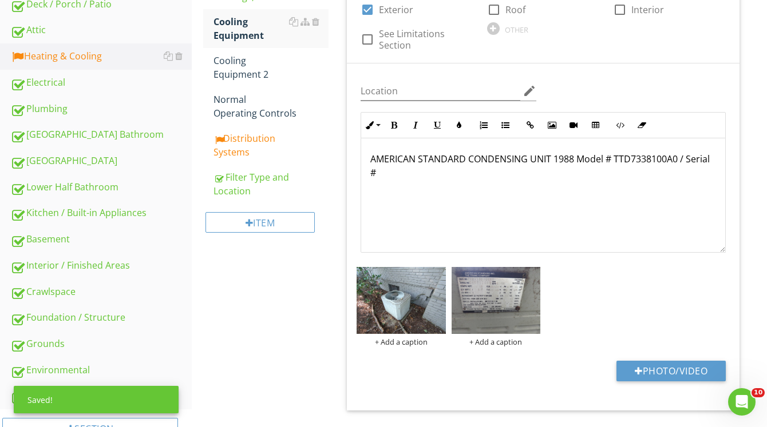
click at [569, 176] on p "AMERICAN STANDARD CONDENSING UNIT 1988 Model # TTD7338100A0 / Serial #" at bounding box center [543, 165] width 346 height 27
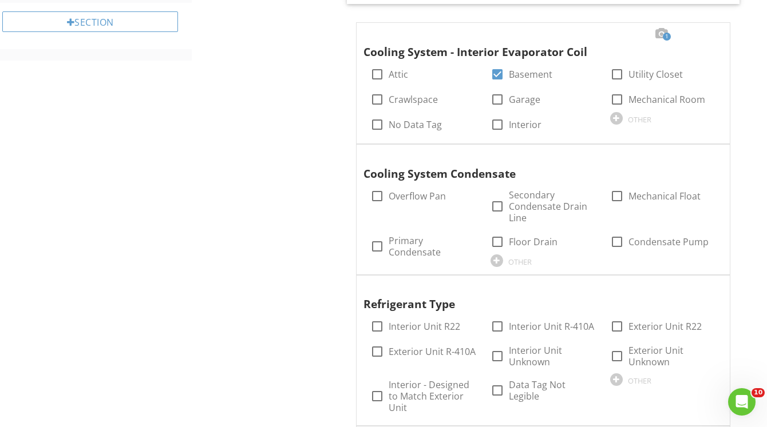
scroll to position [776, 0]
click at [379, 248] on div at bounding box center [376, 245] width 19 height 19
checkbox input "true"
click at [619, 330] on div at bounding box center [616, 325] width 19 height 19
checkbox input "true"
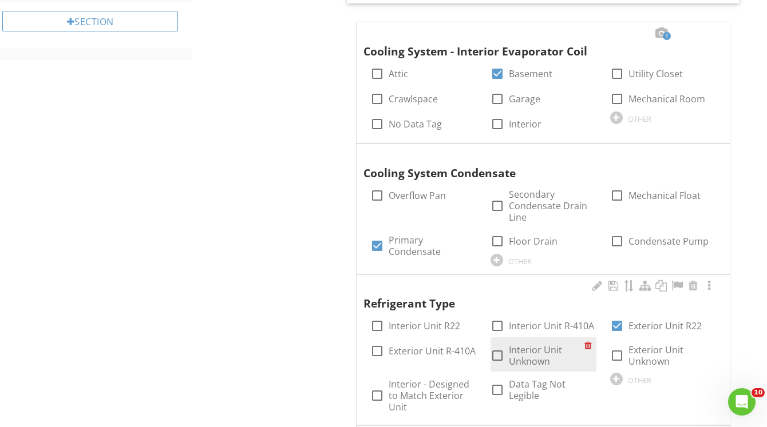
click at [497, 360] on div at bounding box center [497, 355] width 19 height 19
checkbox input "true"
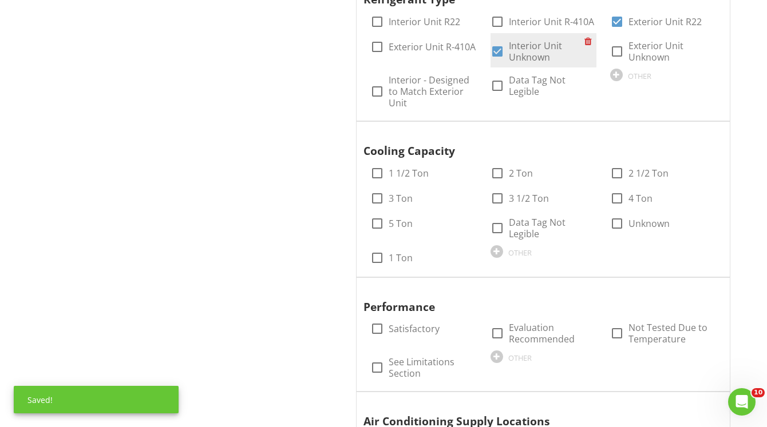
scroll to position [1081, 0]
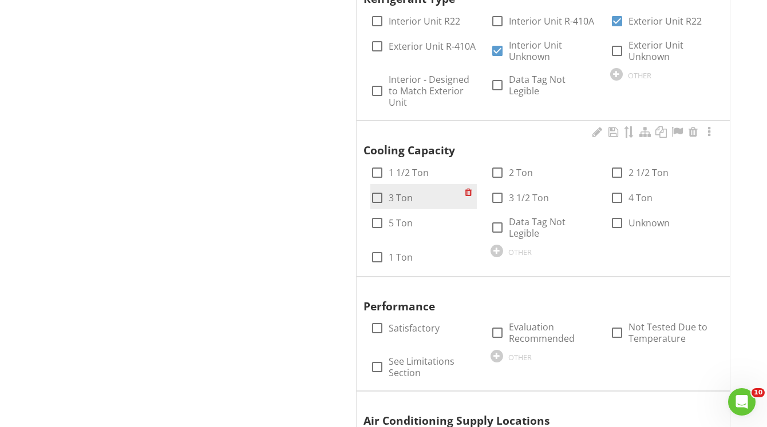
click at [376, 198] on div at bounding box center [376, 197] width 19 height 19
checkbox input "true"
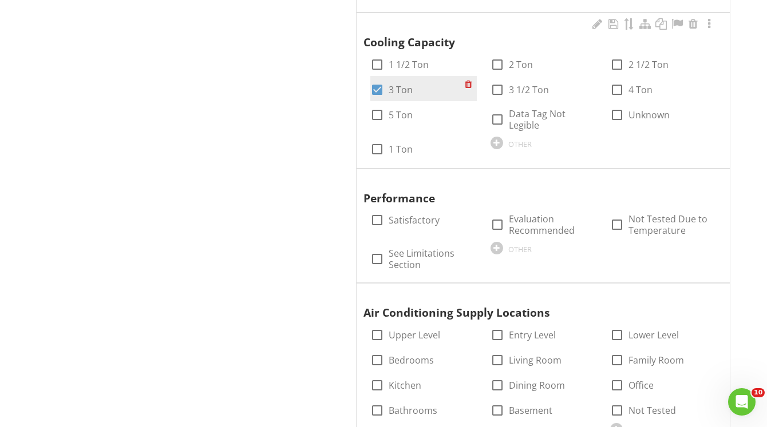
scroll to position [1190, 0]
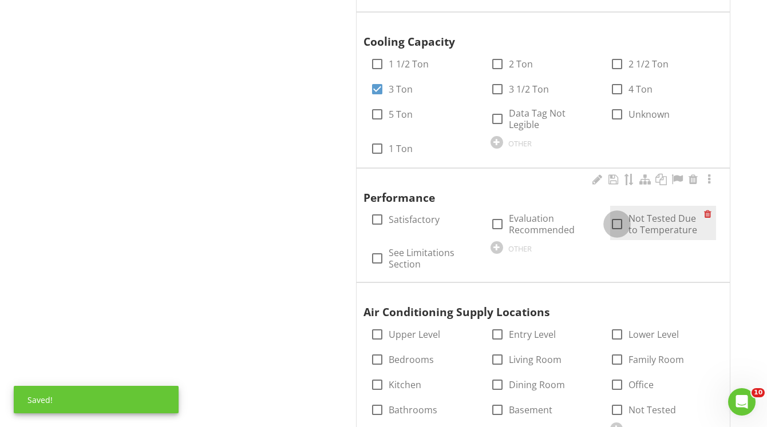
click at [623, 224] on div at bounding box center [616, 224] width 19 height 19
checkbox input "true"
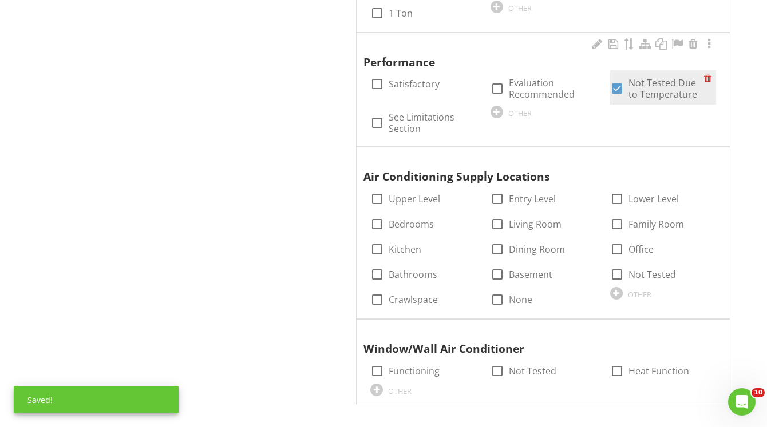
scroll to position [1331, 0]
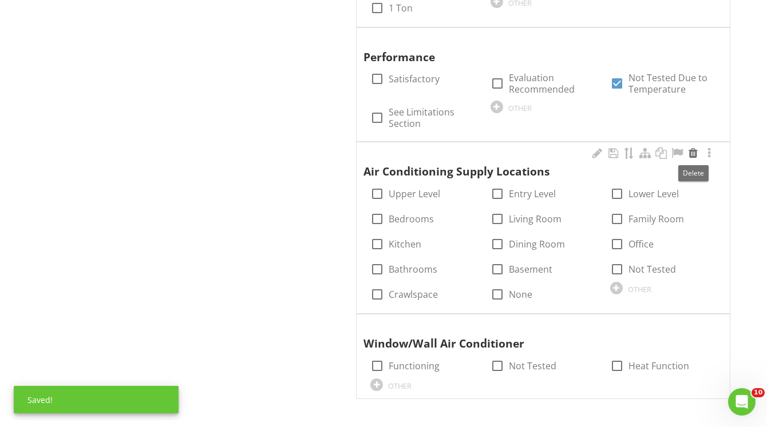
click at [693, 152] on div at bounding box center [693, 153] width 14 height 11
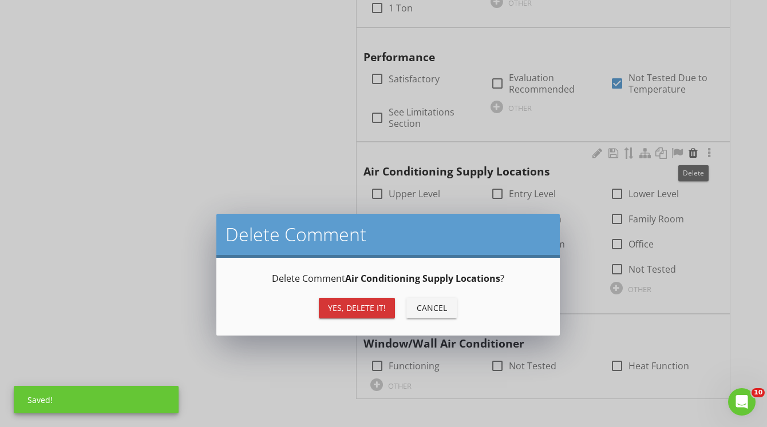
scroll to position [1323, 0]
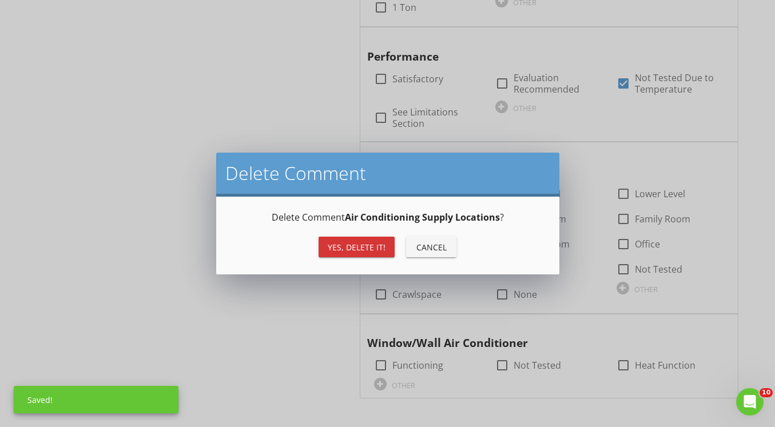
click at [375, 245] on div "Yes, Delete it!" at bounding box center [357, 247] width 58 height 12
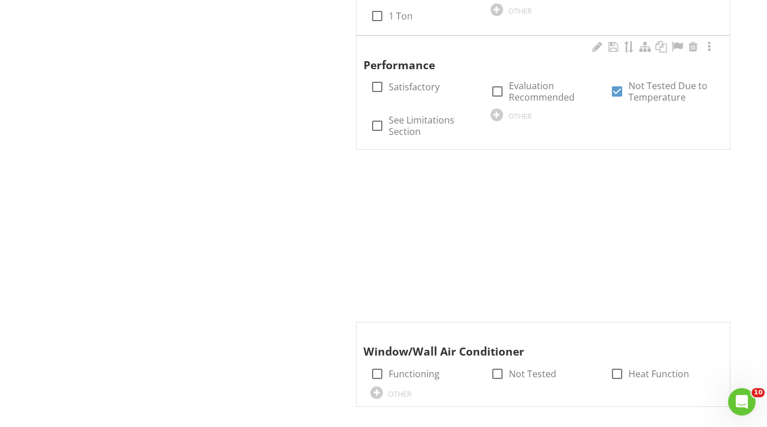
scroll to position [1159, 0]
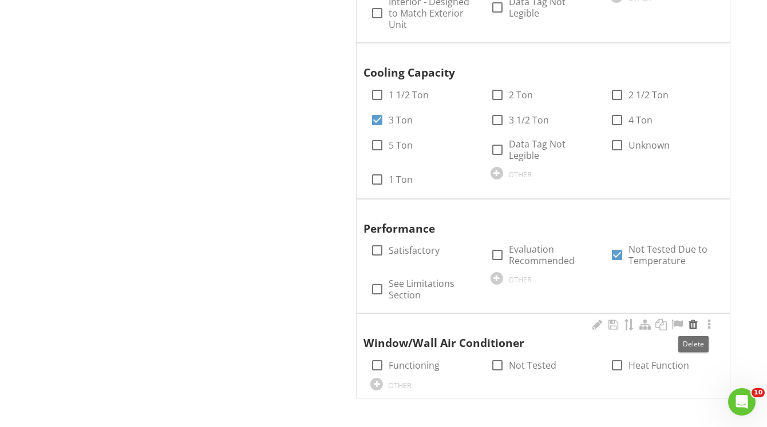
click at [696, 330] on div at bounding box center [693, 324] width 14 height 11
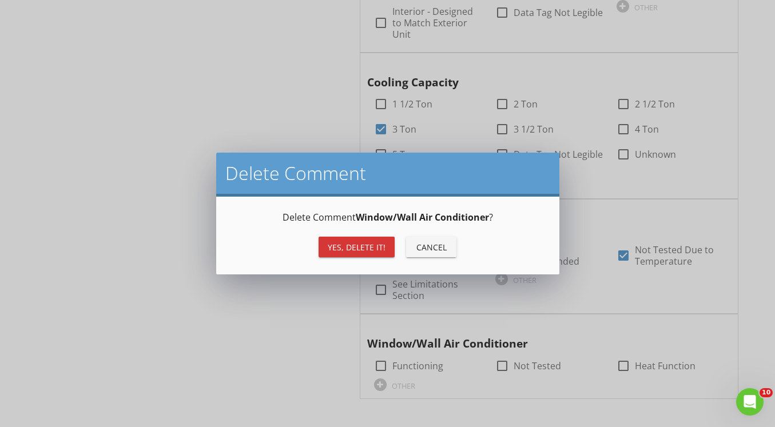
click at [350, 245] on div "Yes, Delete it!" at bounding box center [357, 247] width 58 height 12
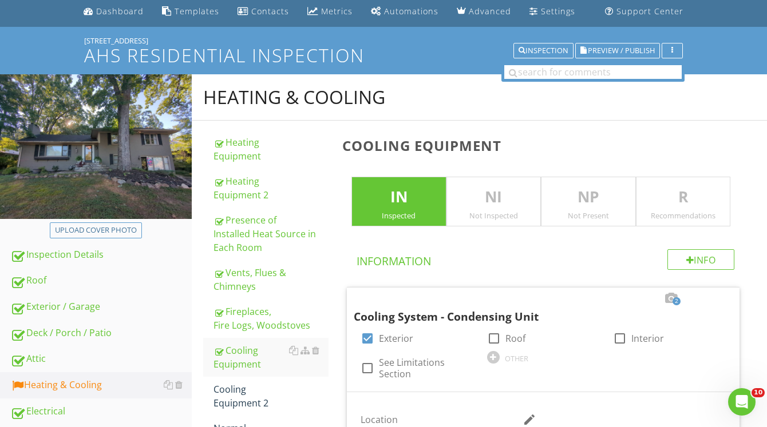
scroll to position [0, 0]
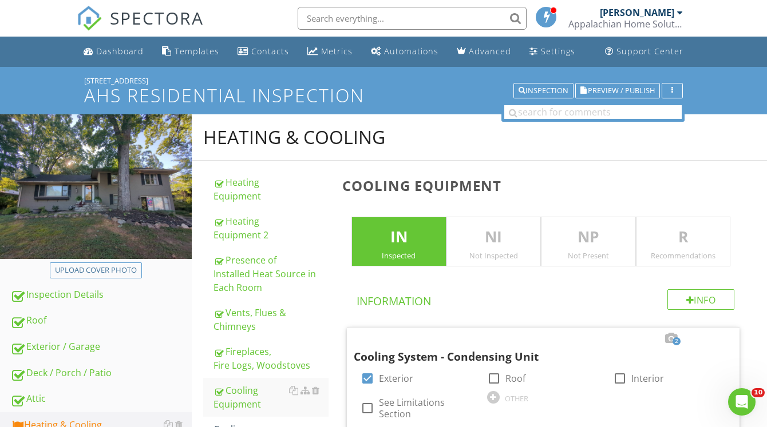
click at [478, 232] on p "NI" at bounding box center [493, 237] width 93 height 23
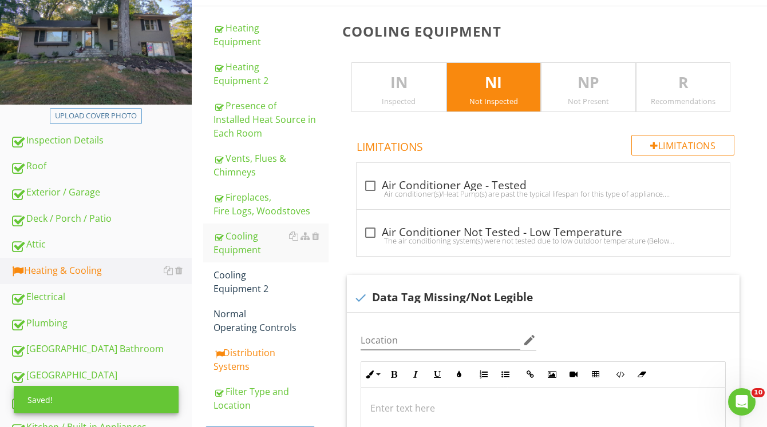
scroll to position [155, 0]
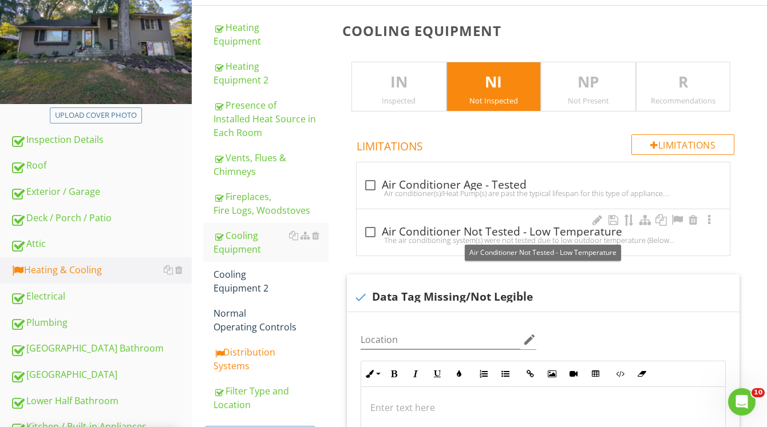
click at [366, 233] on div at bounding box center [369, 232] width 19 height 19
checkbox input "true"
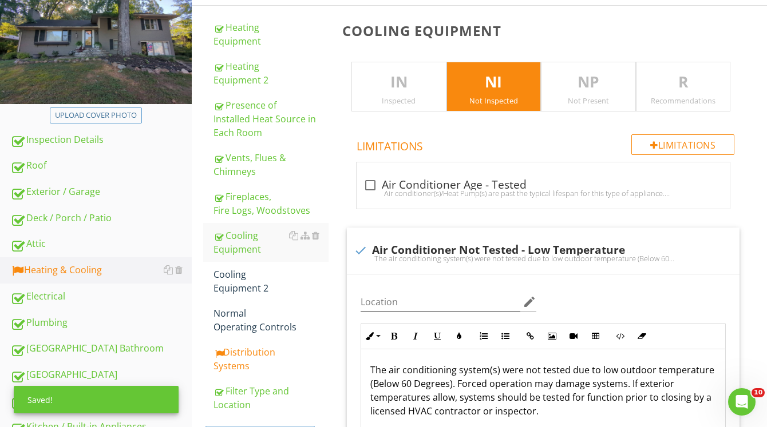
click at [397, 96] on div "Inspected" at bounding box center [398, 100] width 93 height 9
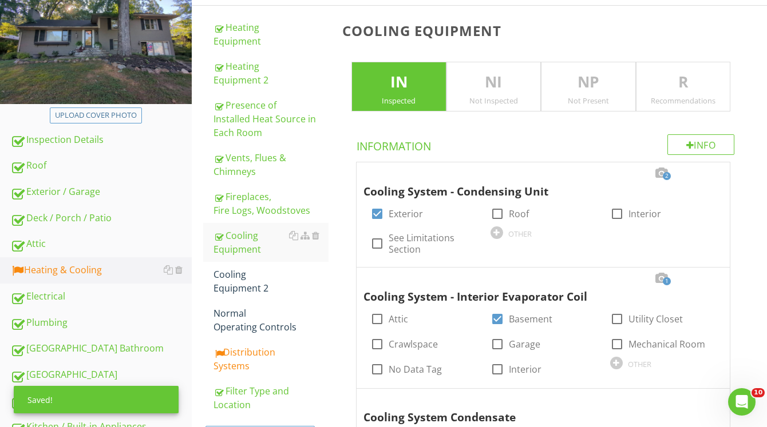
click at [672, 88] on p "R" at bounding box center [682, 82] width 93 height 23
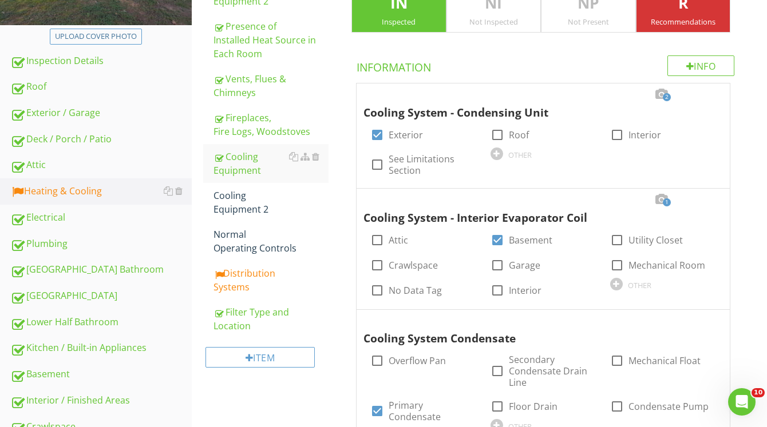
scroll to position [235, 0]
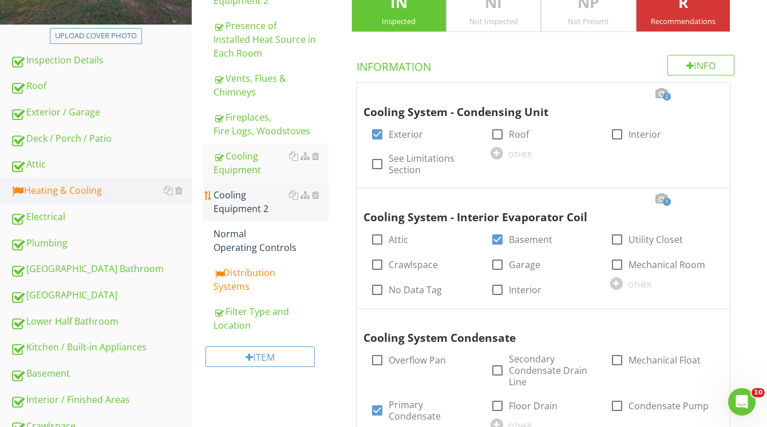
click at [246, 196] on div "Cooling Equipment 2" at bounding box center [270, 201] width 115 height 27
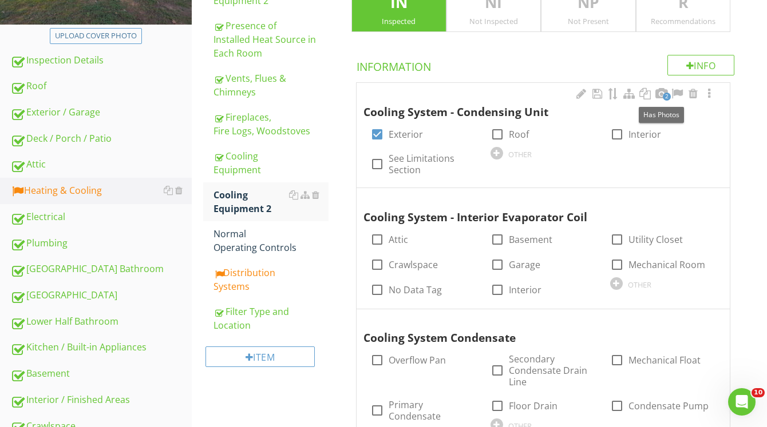
click at [663, 98] on span "2" at bounding box center [667, 97] width 8 height 8
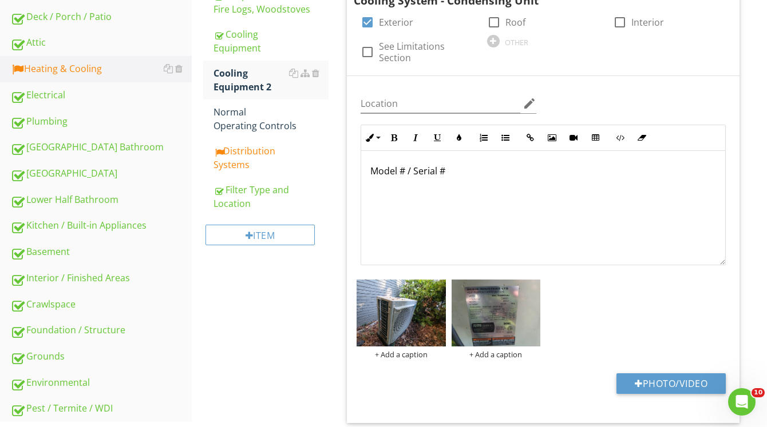
scroll to position [357, 0]
click at [370, 173] on p "Model # / Serial #" at bounding box center [543, 171] width 346 height 14
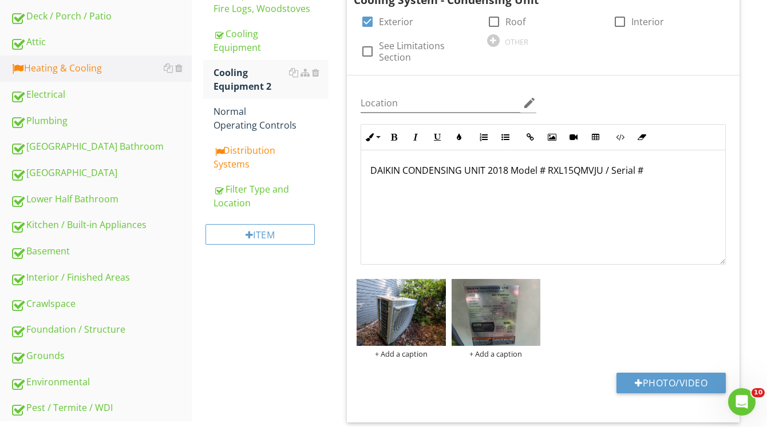
click at [665, 178] on div "DAIKIN CONDENSING UNIT 2018 Model # RXL15QMVJU / Serial #" at bounding box center [543, 207] width 364 height 114
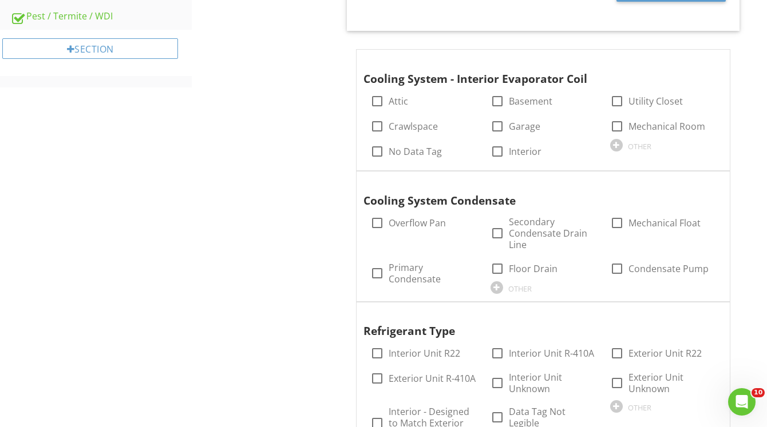
scroll to position [755, 0]
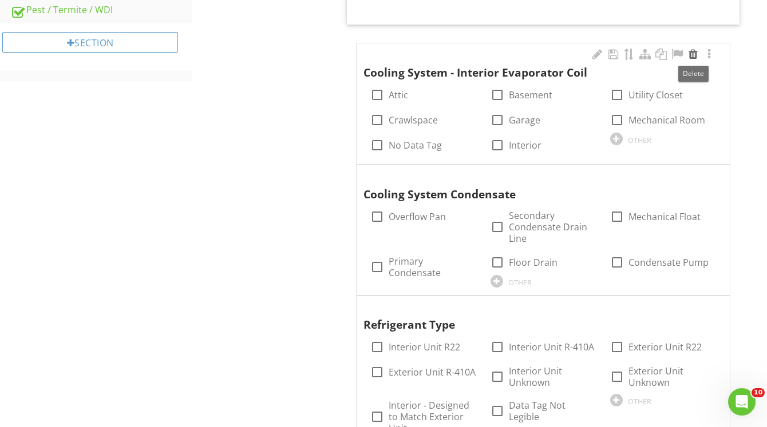
click at [694, 51] on div at bounding box center [693, 54] width 14 height 11
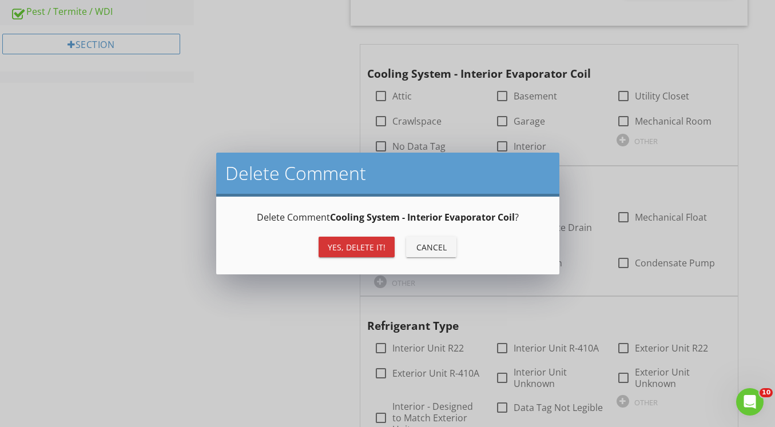
click at [369, 247] on div "Yes, Delete it!" at bounding box center [357, 247] width 58 height 12
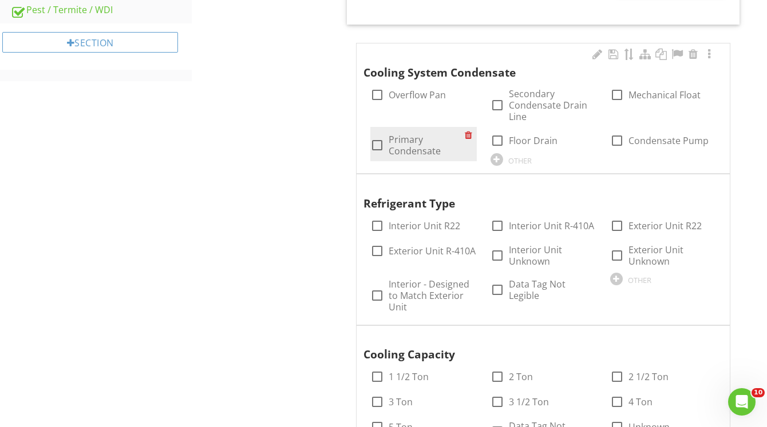
click at [371, 142] on div at bounding box center [376, 145] width 19 height 19
checkbox input "true"
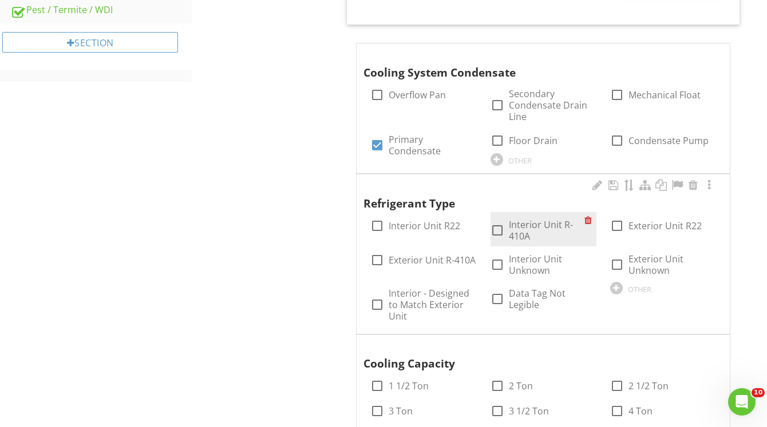
click at [502, 231] on div at bounding box center [497, 230] width 19 height 19
checkbox input "true"
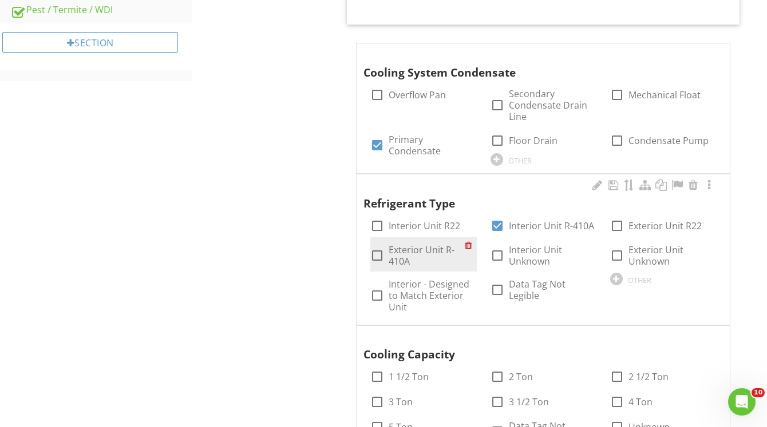
click at [379, 255] on div at bounding box center [376, 255] width 19 height 19
checkbox input "true"
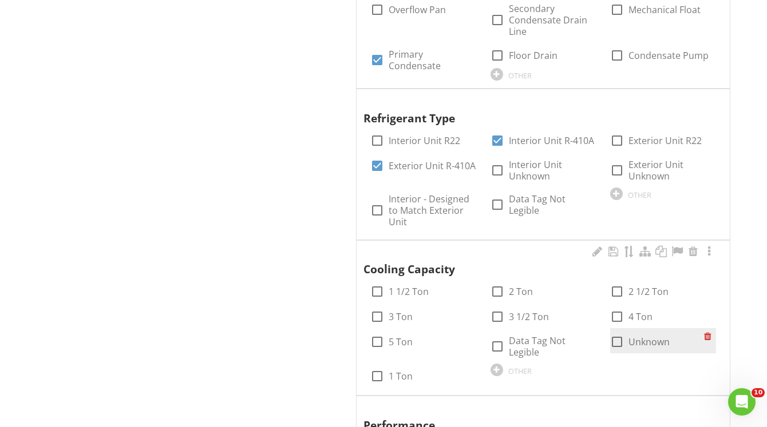
scroll to position [841, 0]
click at [621, 343] on div at bounding box center [616, 341] width 19 height 19
checkbox input "true"
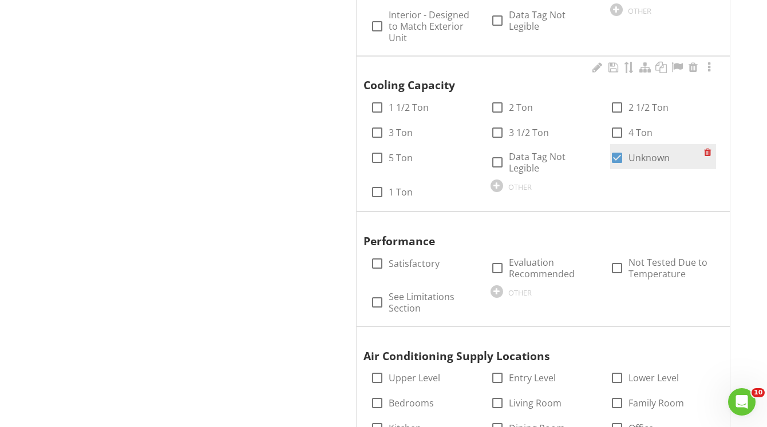
scroll to position [1025, 0]
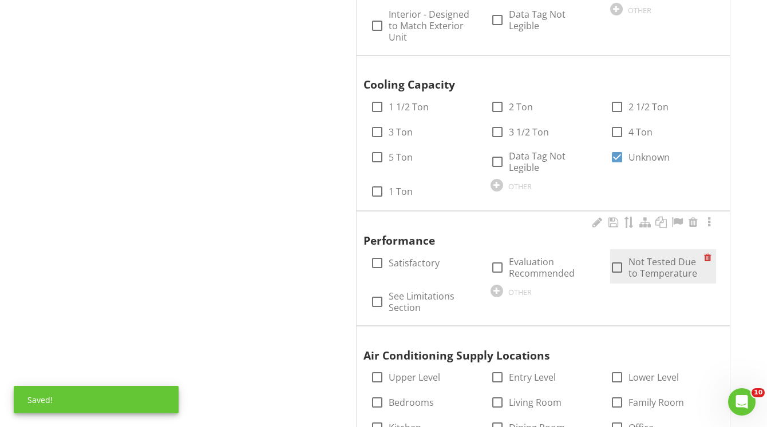
click at [618, 269] on div at bounding box center [616, 267] width 19 height 19
checkbox input "true"
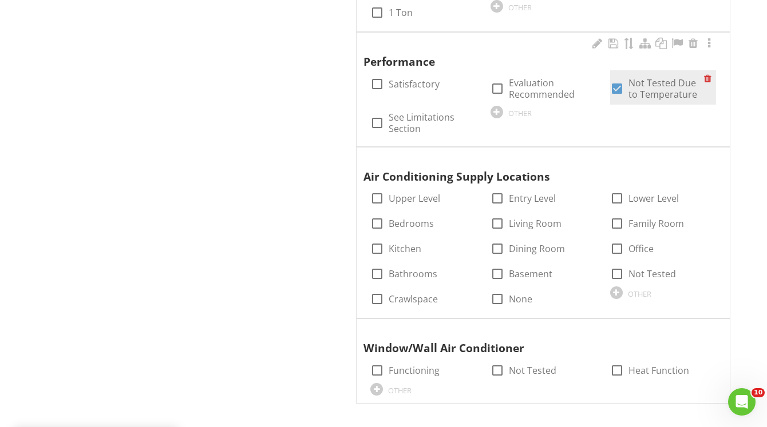
scroll to position [1210, 0]
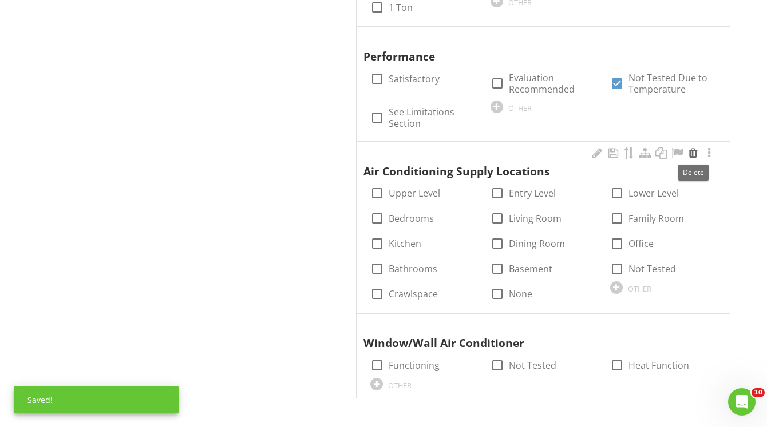
click at [691, 155] on div at bounding box center [693, 153] width 14 height 11
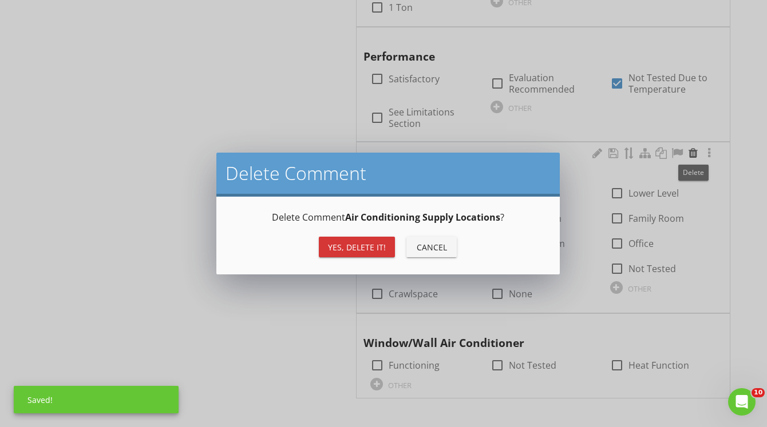
scroll to position [1201, 0]
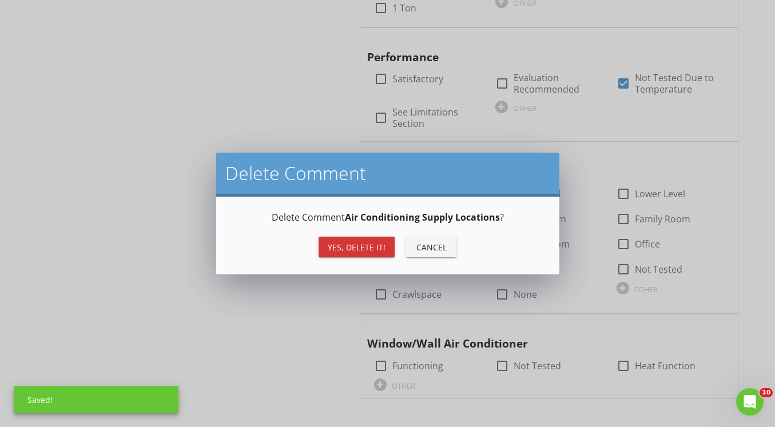
click at [368, 244] on div "Yes, Delete it!" at bounding box center [357, 247] width 58 height 12
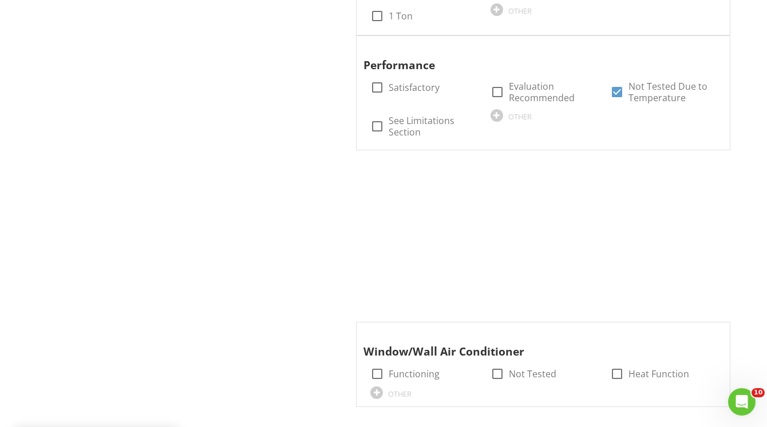
scroll to position [1037, 0]
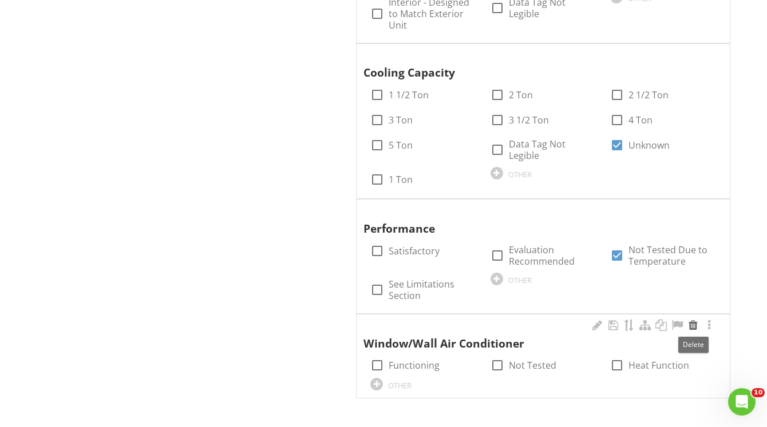
click at [694, 324] on div at bounding box center [693, 325] width 14 height 11
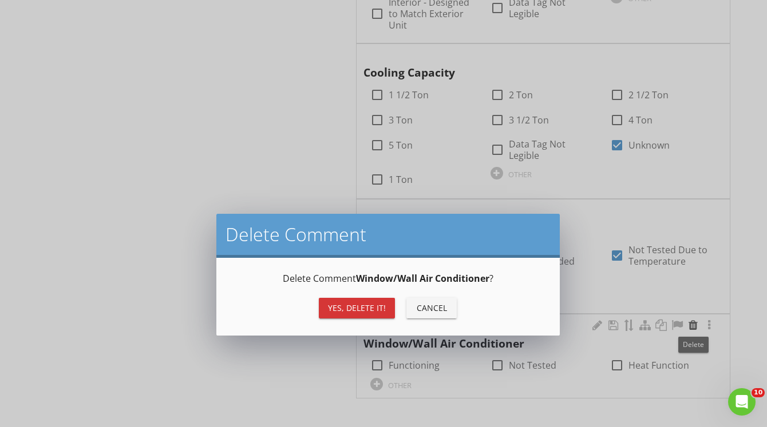
scroll to position [1029, 0]
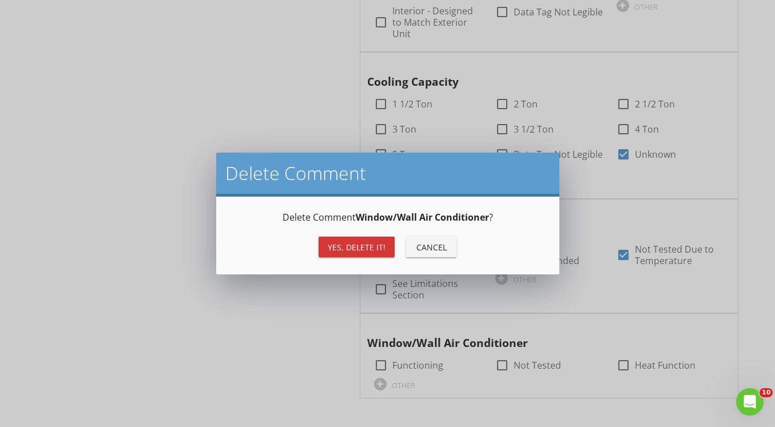
click at [372, 247] on div "Yes, Delete it!" at bounding box center [357, 247] width 58 height 12
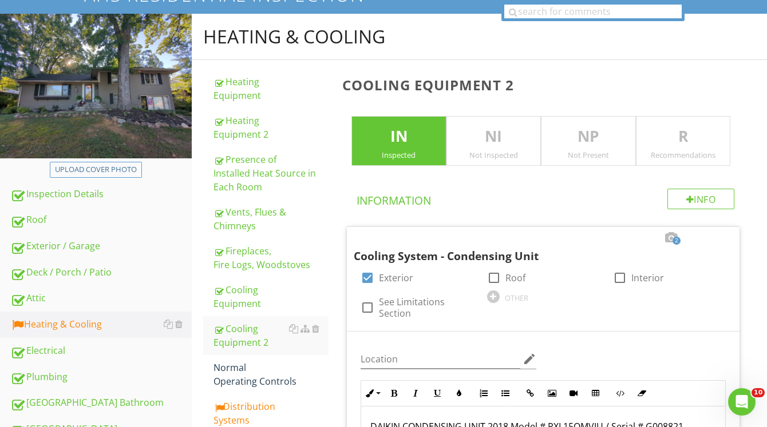
scroll to position [92, 0]
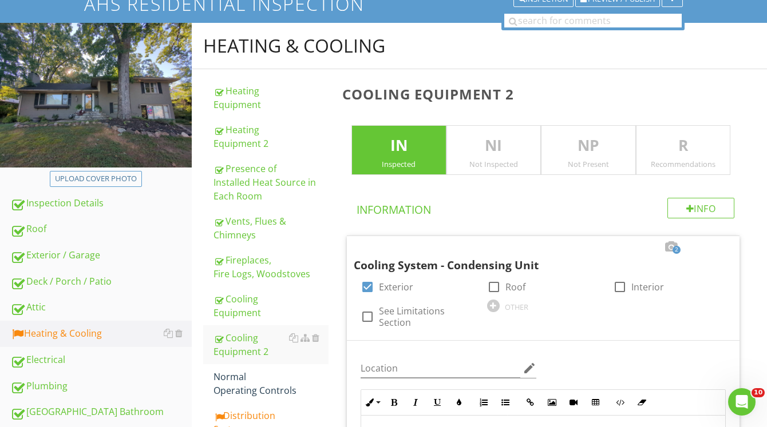
click at [481, 153] on p "NI" at bounding box center [493, 145] width 93 height 23
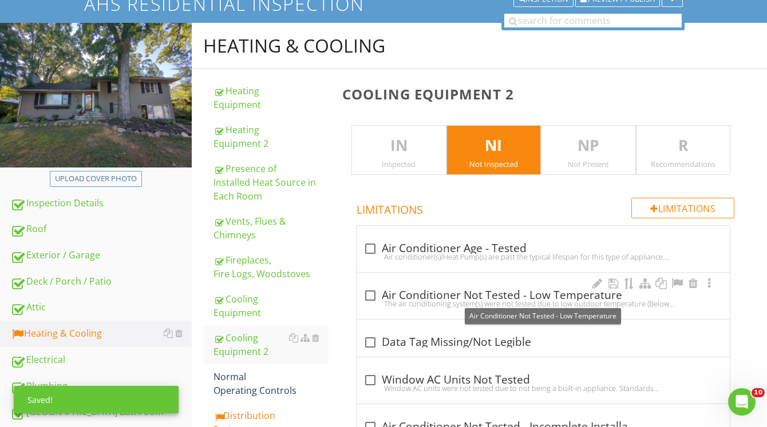
click at [368, 299] on div at bounding box center [369, 295] width 19 height 19
checkbox input "true"
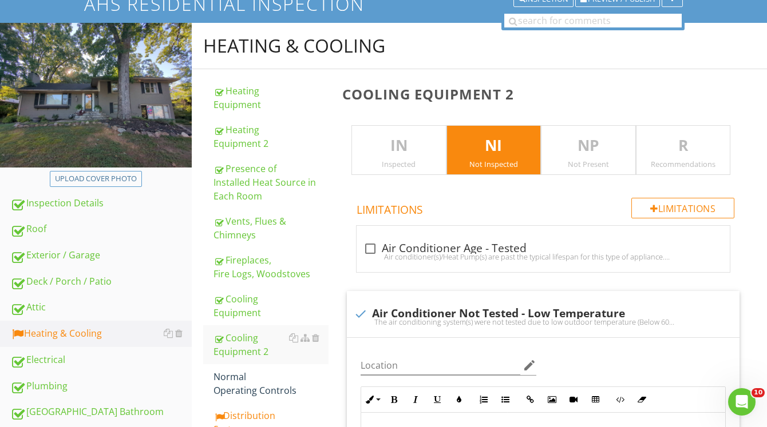
click at [409, 149] on p "IN" at bounding box center [398, 145] width 93 height 23
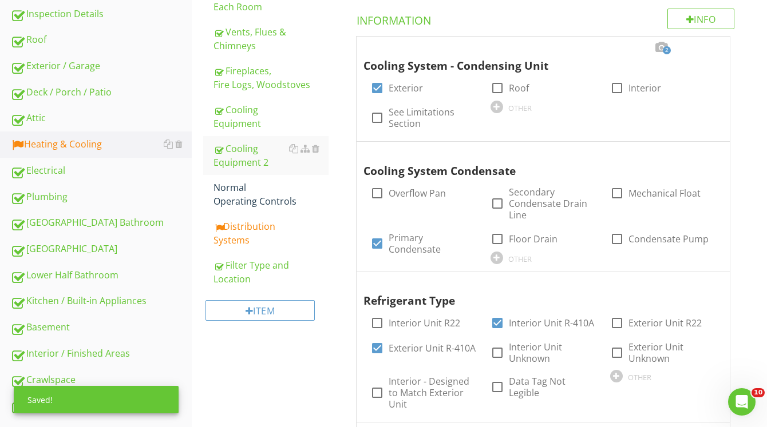
scroll to position [284, 0]
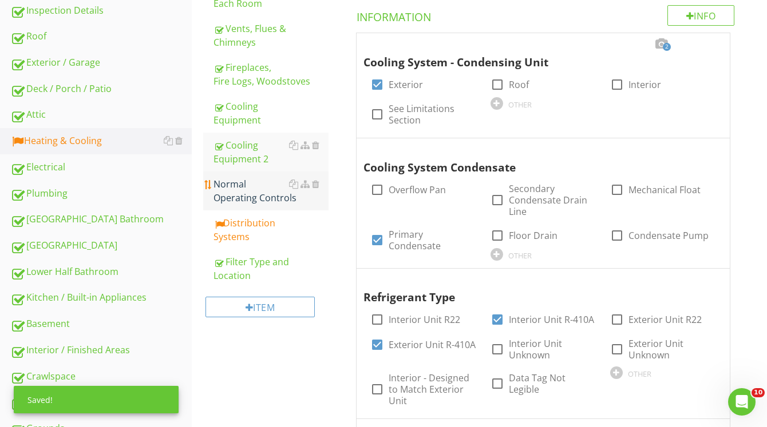
click at [232, 192] on div "Normal Operating Controls" at bounding box center [270, 190] width 115 height 27
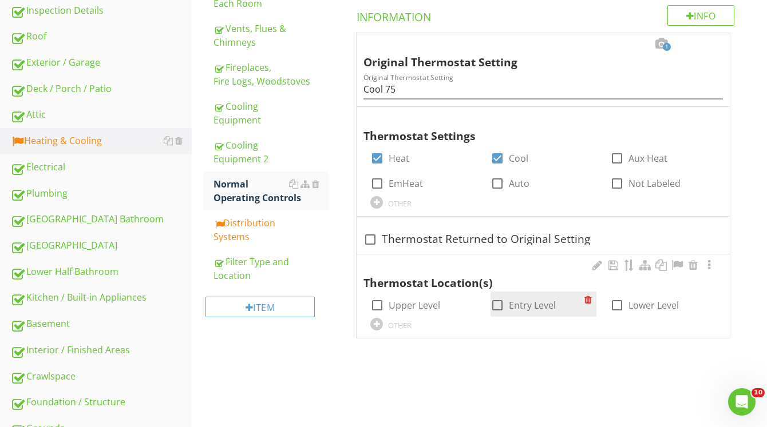
click at [494, 304] on div at bounding box center [497, 305] width 19 height 19
checkbox input "true"
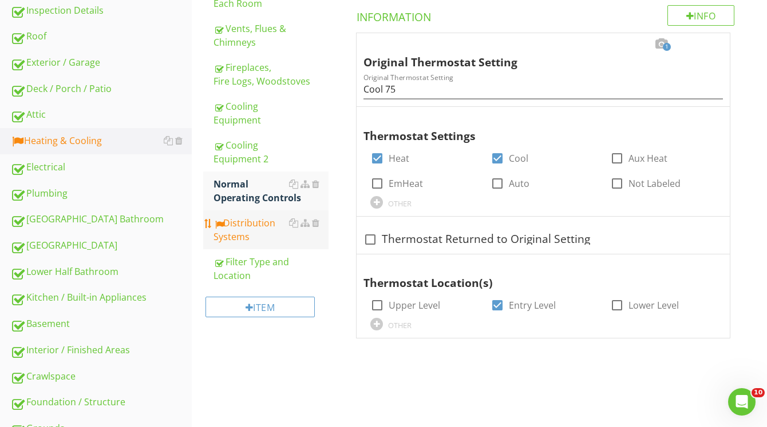
click at [253, 228] on div "Distribution Systems" at bounding box center [270, 229] width 115 height 27
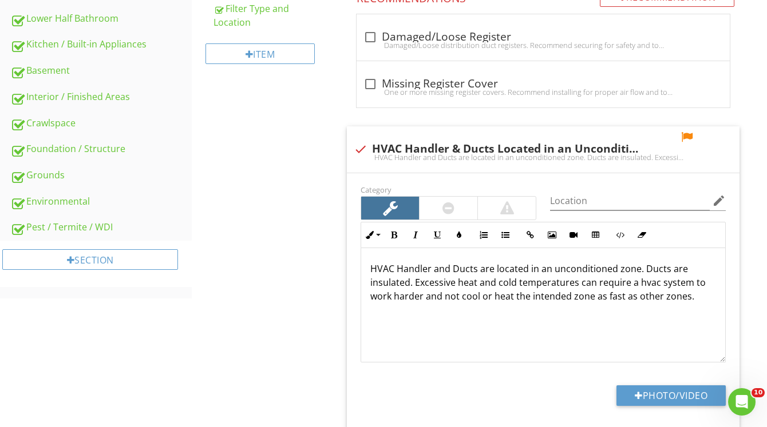
scroll to position [538, 0]
click at [604, 136] on div at bounding box center [607, 136] width 14 height 11
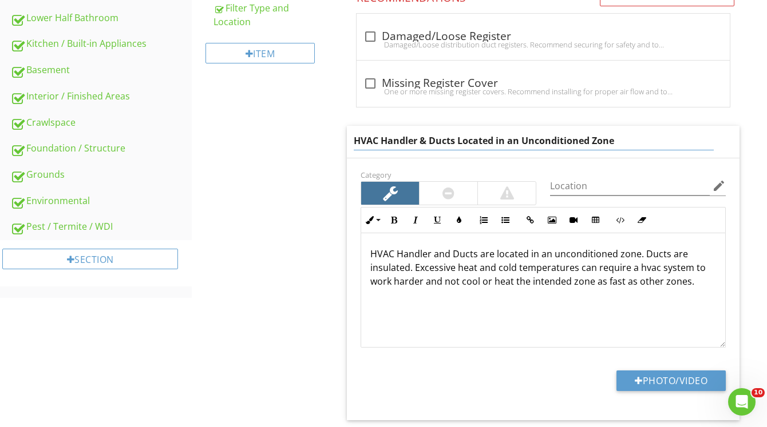
click at [429, 142] on input "HVAC Handler & Ducts Located in an Unconditioned Zone" at bounding box center [534, 141] width 360 height 19
type input "HVAC Ducts Located in an Unconditioned Zone"
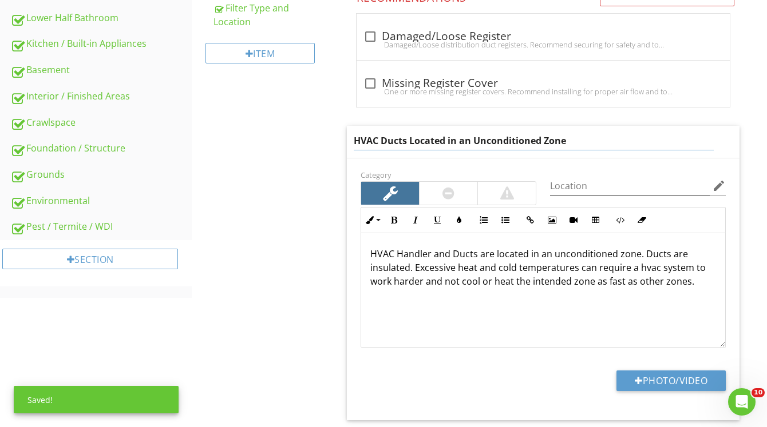
click at [449, 256] on div "HVAC Handler and Ducts are located in an unconditioned zone. Ducts are insulate…" at bounding box center [543, 290] width 364 height 114
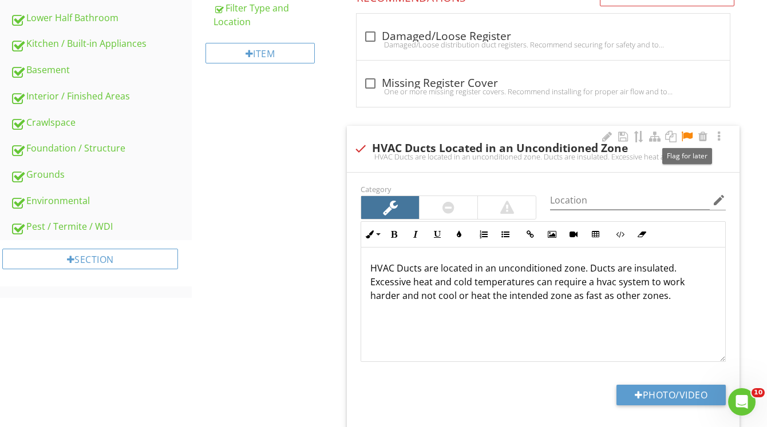
click at [688, 137] on div at bounding box center [687, 136] width 14 height 11
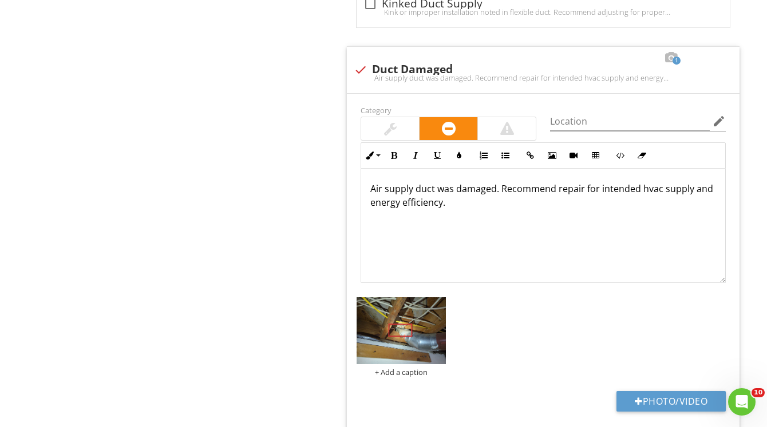
scroll to position [1104, 0]
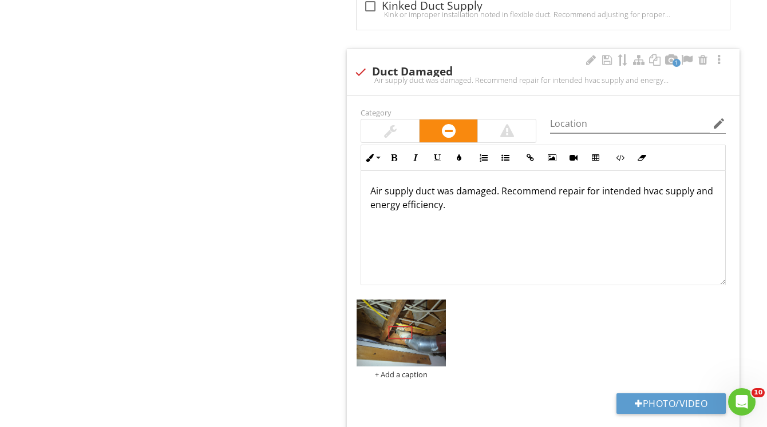
click at [496, 193] on p "Air supply duct was damaged. Recommend repair for intended hvac supply and ener…" at bounding box center [543, 197] width 346 height 27
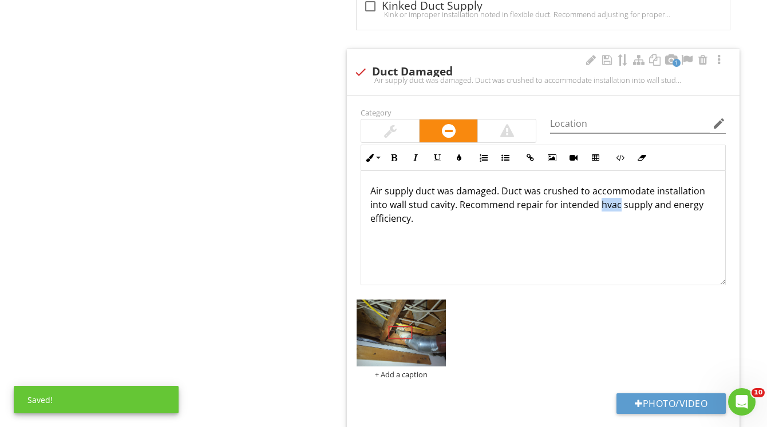
click at [605, 206] on p "Air supply duct was damaged. Duct was crushed to accommodate installation into …" at bounding box center [543, 204] width 346 height 41
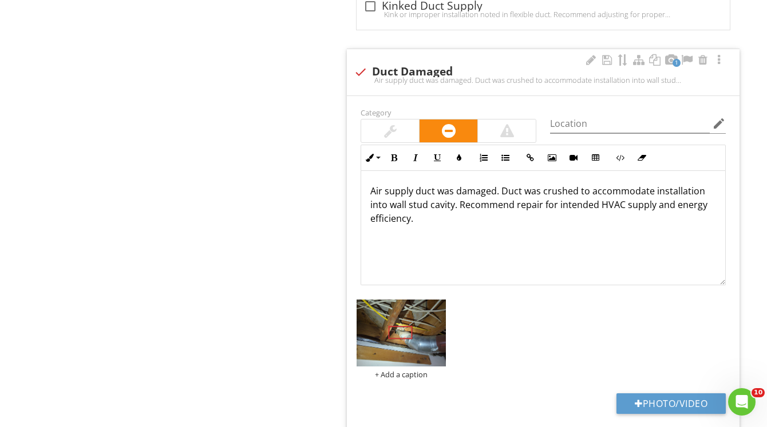
click at [408, 238] on div "Air supply duct was damaged. Duct was crushed to accommodate installation into …" at bounding box center [543, 228] width 364 height 114
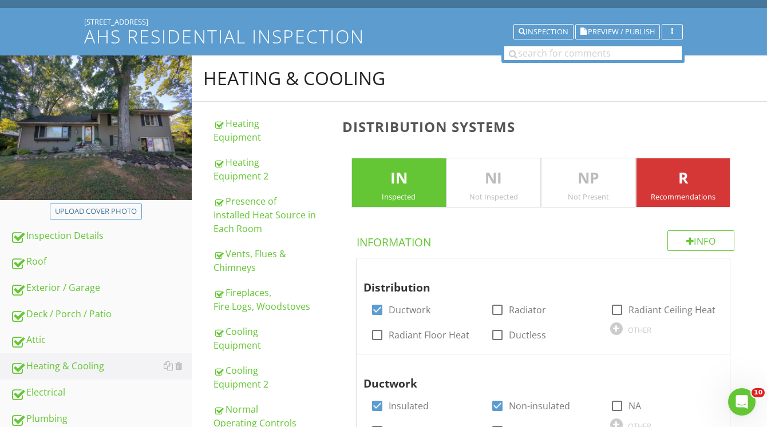
scroll to position [58, 0]
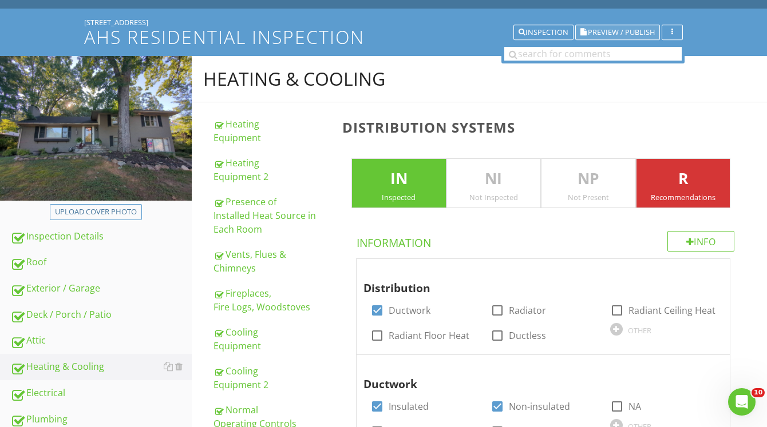
click at [621, 30] on span "Preview / Publish" at bounding box center [621, 32] width 67 height 7
